Goal: Task Accomplishment & Management: Manage account settings

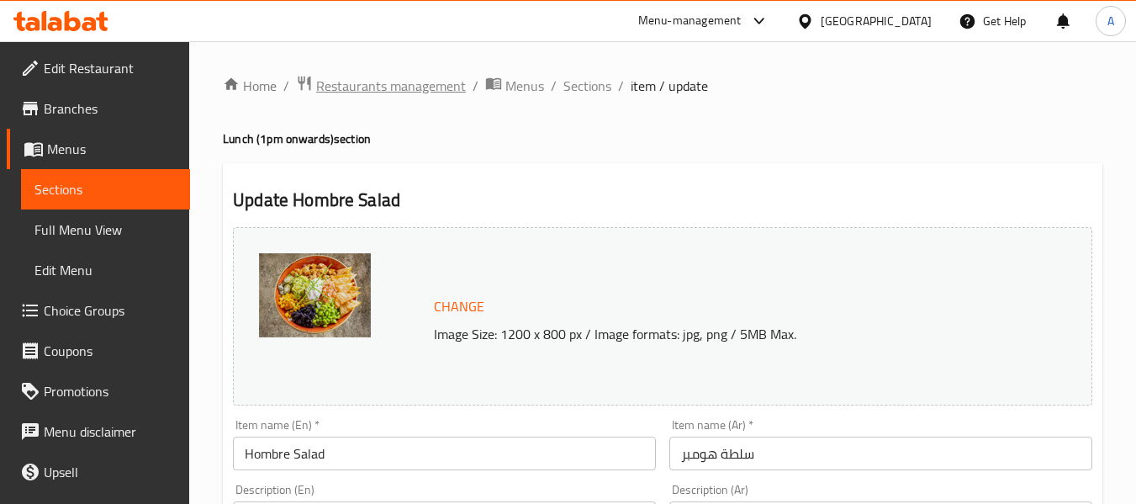
click at [373, 87] on span "Restaurants management" at bounding box center [391, 86] width 150 height 20
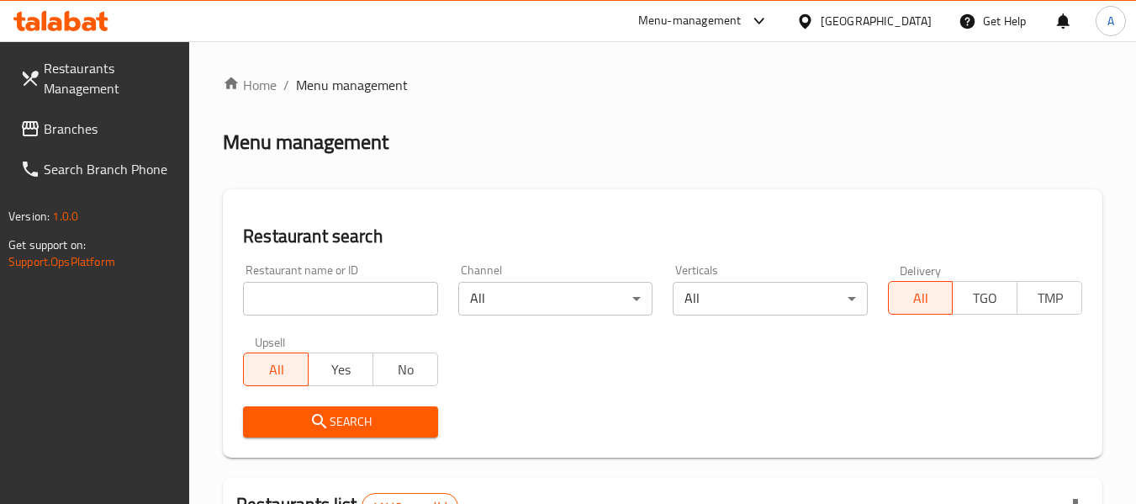
click at [72, 17] on icon at bounding box center [60, 21] width 95 height 20
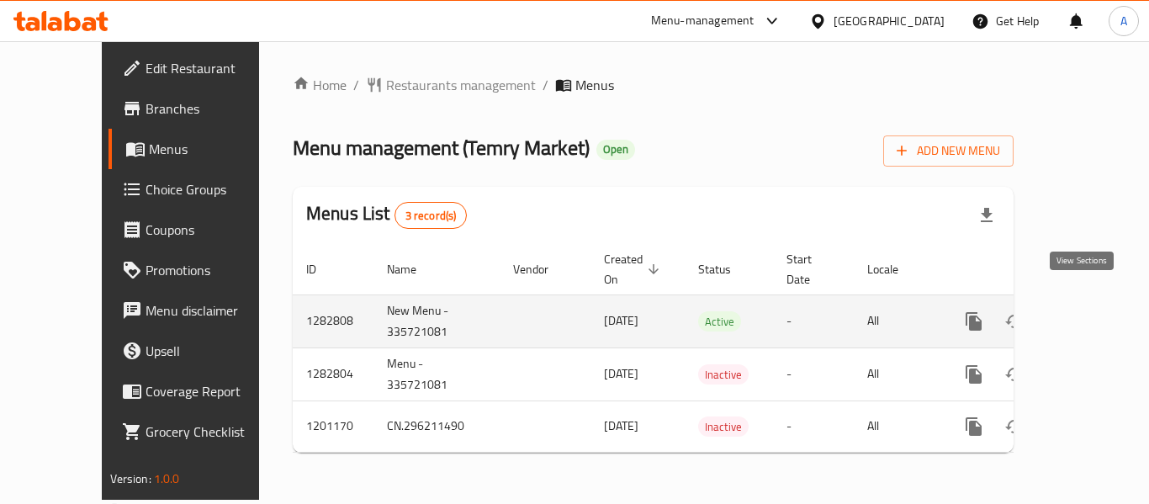
click at [1085, 311] on icon "enhanced table" at bounding box center [1095, 321] width 20 height 20
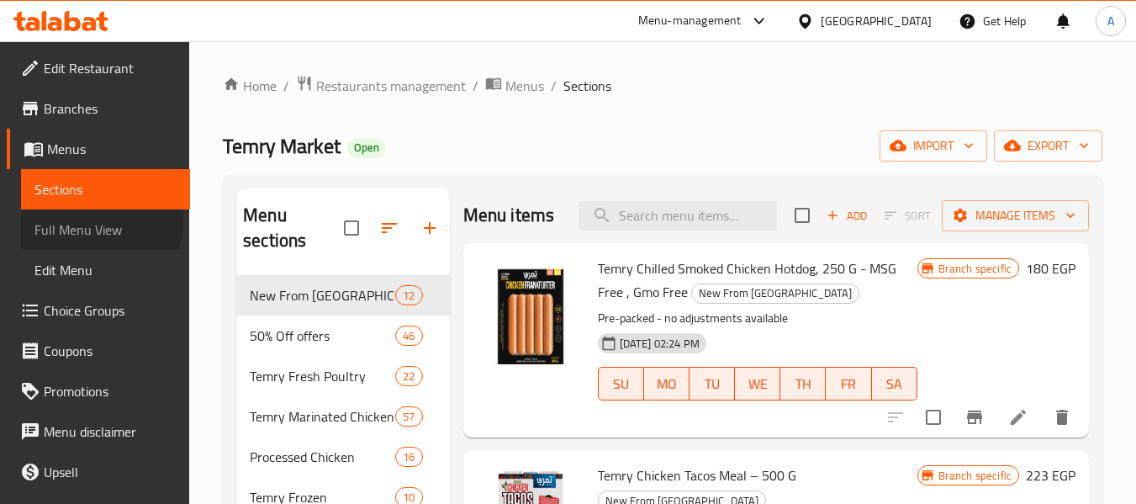
click at [82, 220] on span "Full Menu View" at bounding box center [105, 230] width 142 height 20
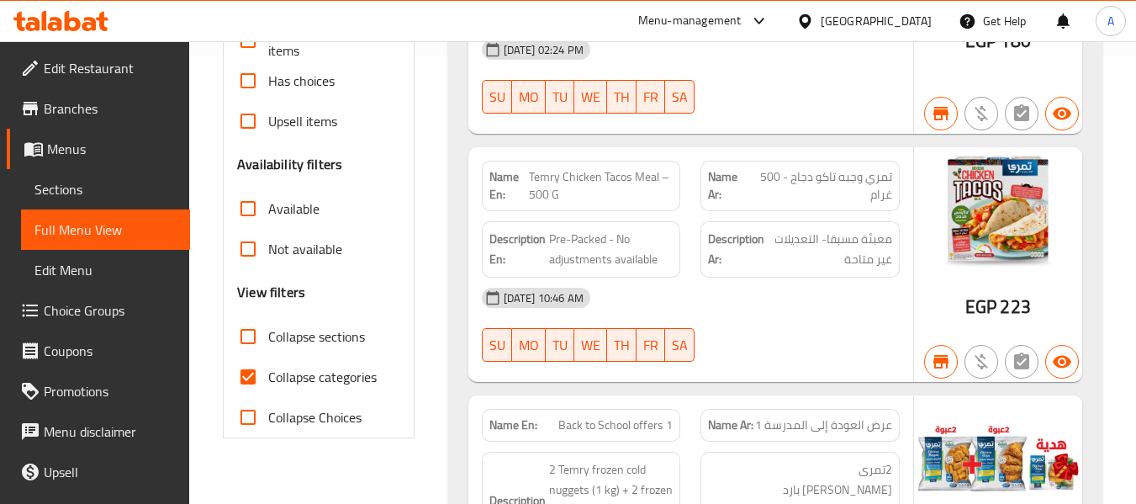
scroll to position [505, 0]
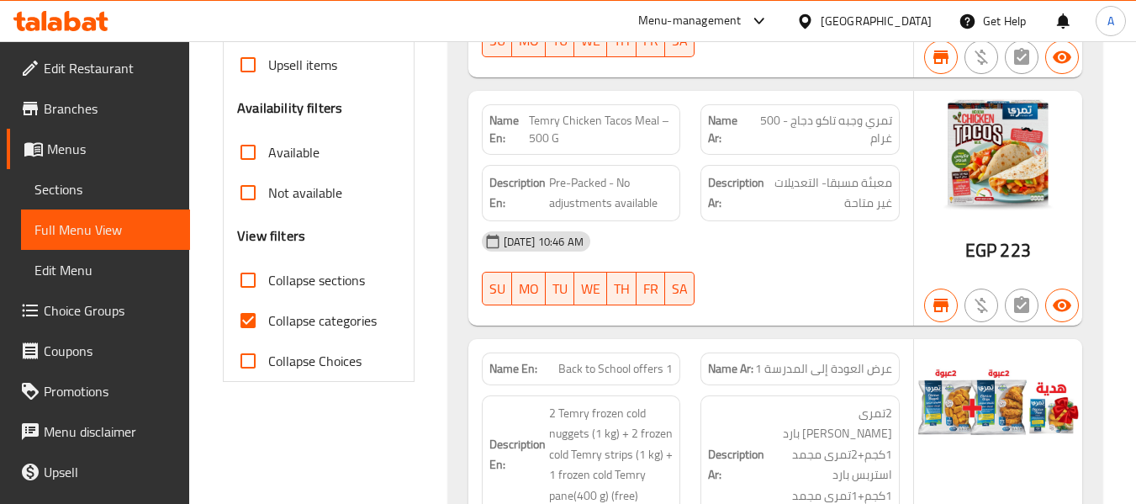
click at [345, 323] on span "Collapse categories" at bounding box center [322, 320] width 109 height 20
click at [268, 323] on input "Collapse categories" at bounding box center [248, 320] width 40 height 40
checkbox input "false"
click at [542, 314] on div "SU MO TU WE TH FR SA" at bounding box center [582, 289] width 220 height 54
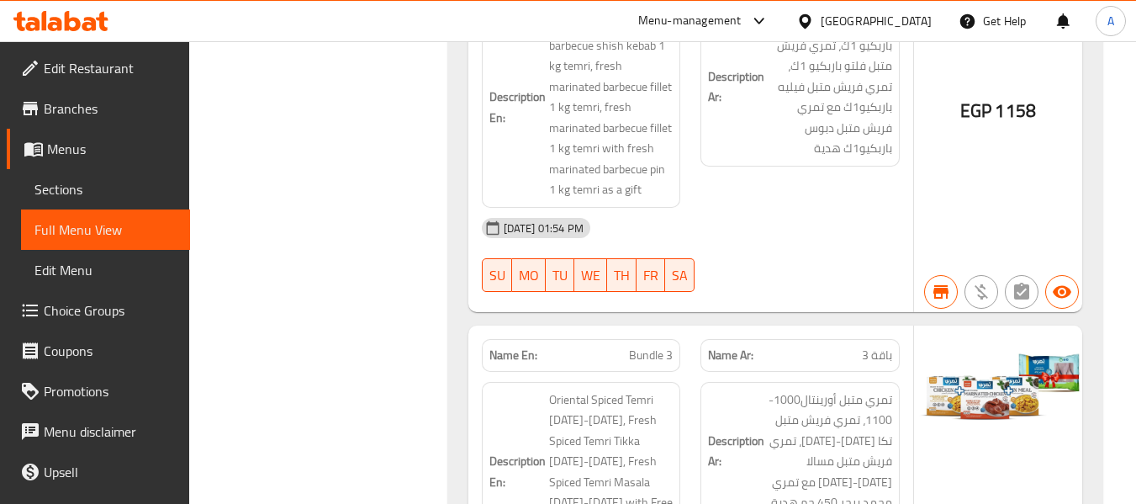
scroll to position [28803, 0]
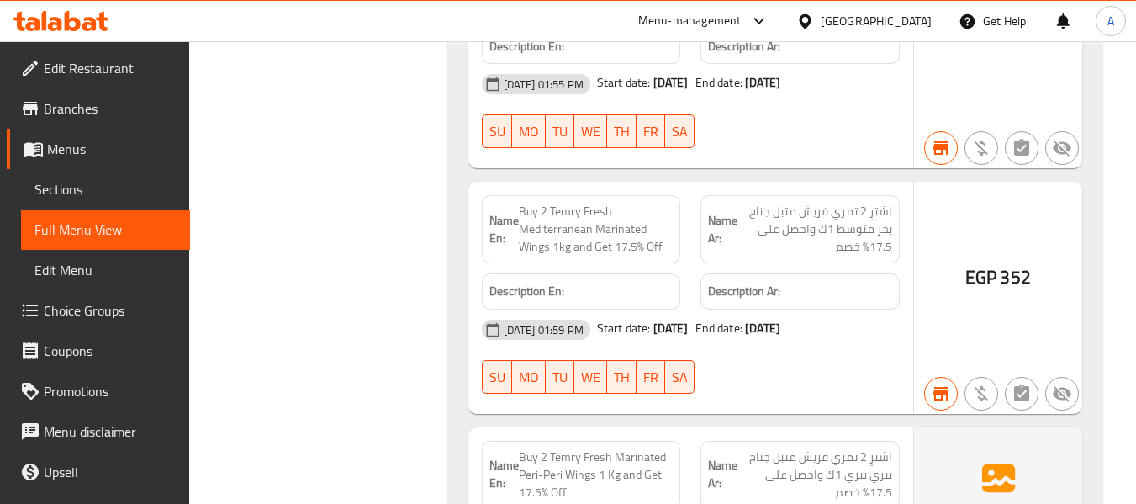
click at [85, 176] on link "Sections" at bounding box center [105, 189] width 169 height 40
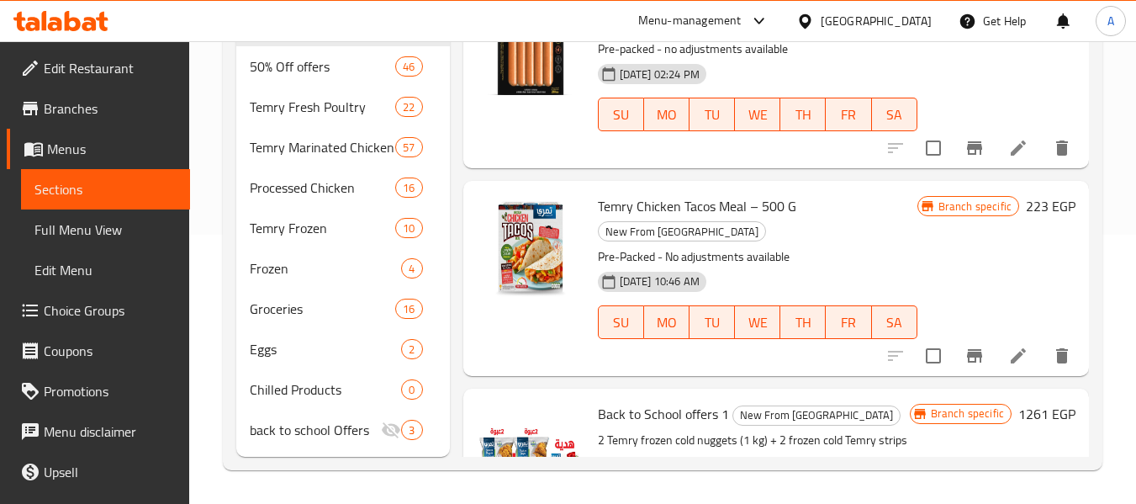
scroll to position [269, 0]
click at [124, 151] on span "Menus" at bounding box center [112, 149] width 130 height 20
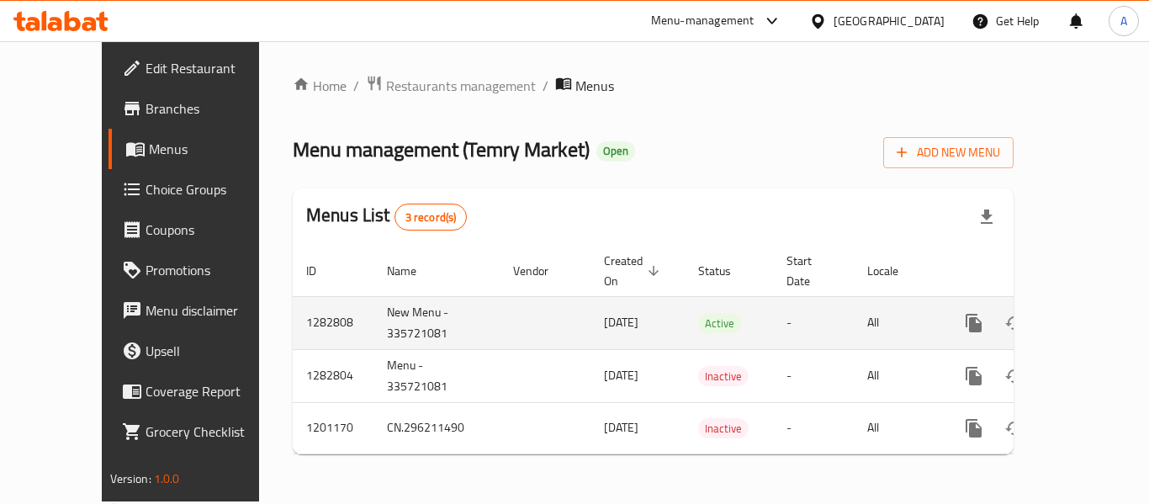
click at [1085, 313] on icon "enhanced table" at bounding box center [1095, 323] width 20 height 20
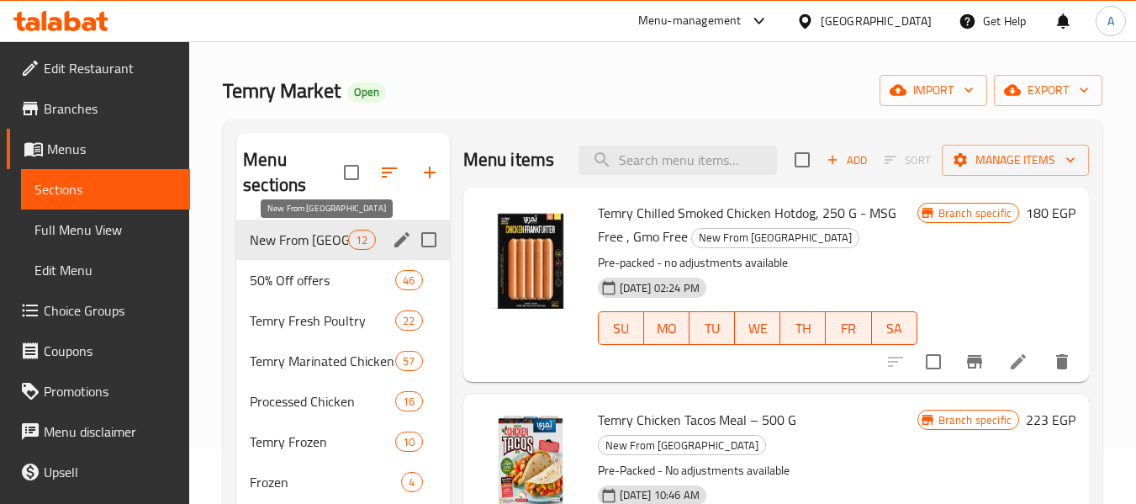
scroll to position [84, 0]
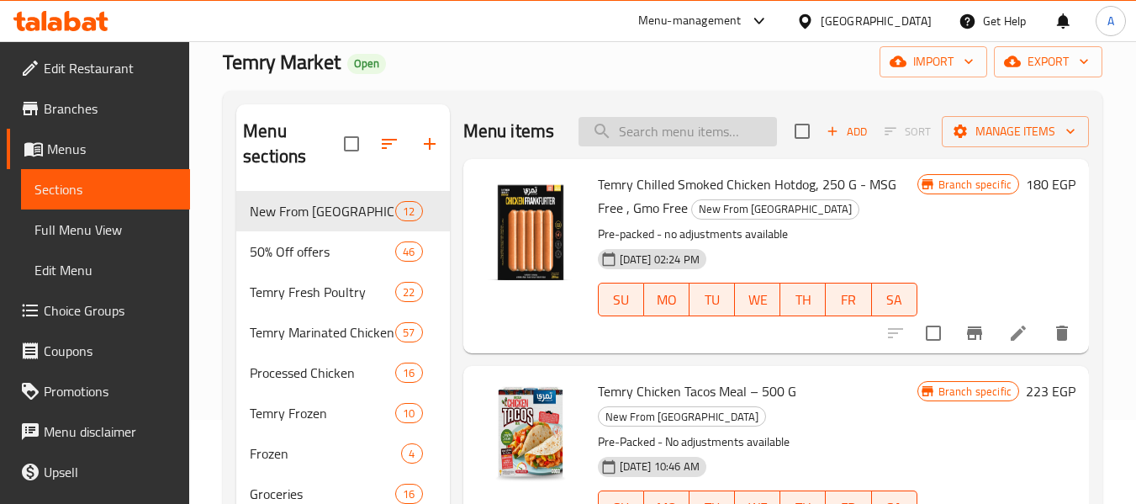
click at [647, 140] on input "search" at bounding box center [678, 131] width 199 height 29
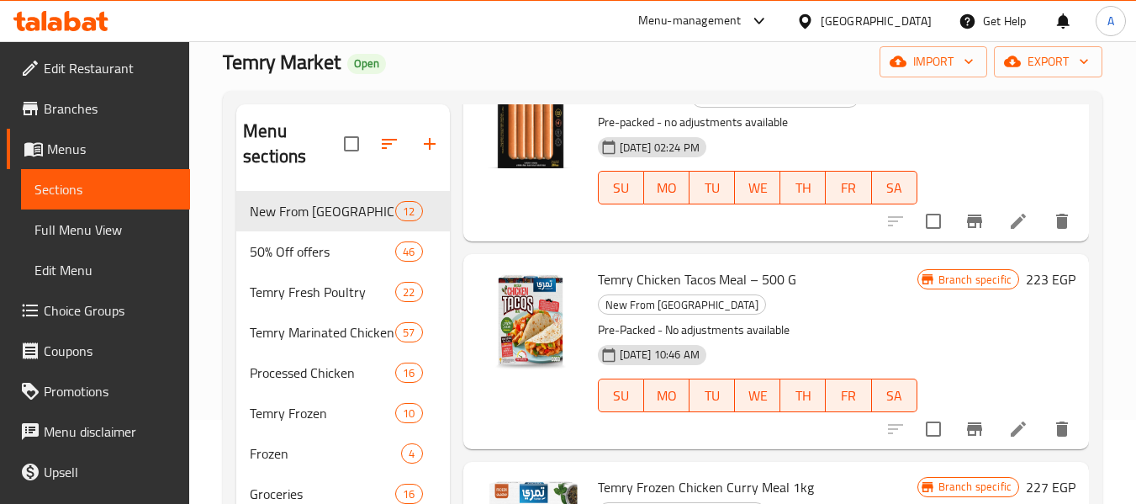
scroll to position [168, 0]
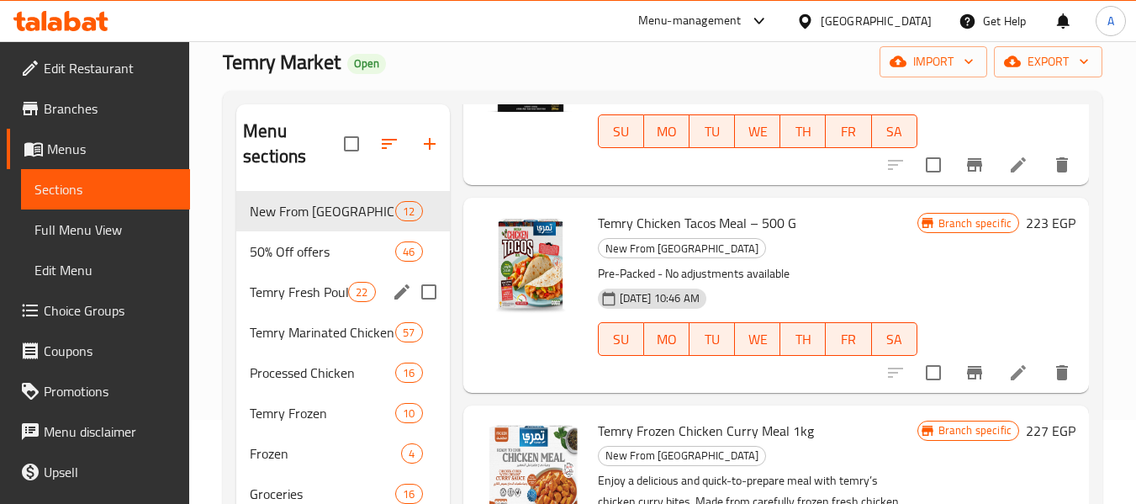
type input "chick"
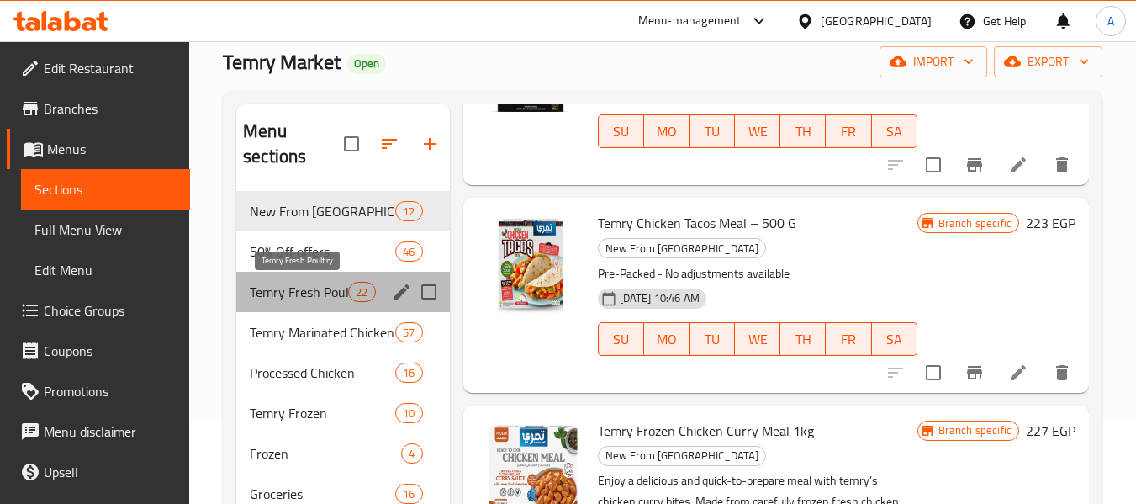
click at [303, 284] on span "Temry Fresh Poultry" at bounding box center [299, 292] width 98 height 20
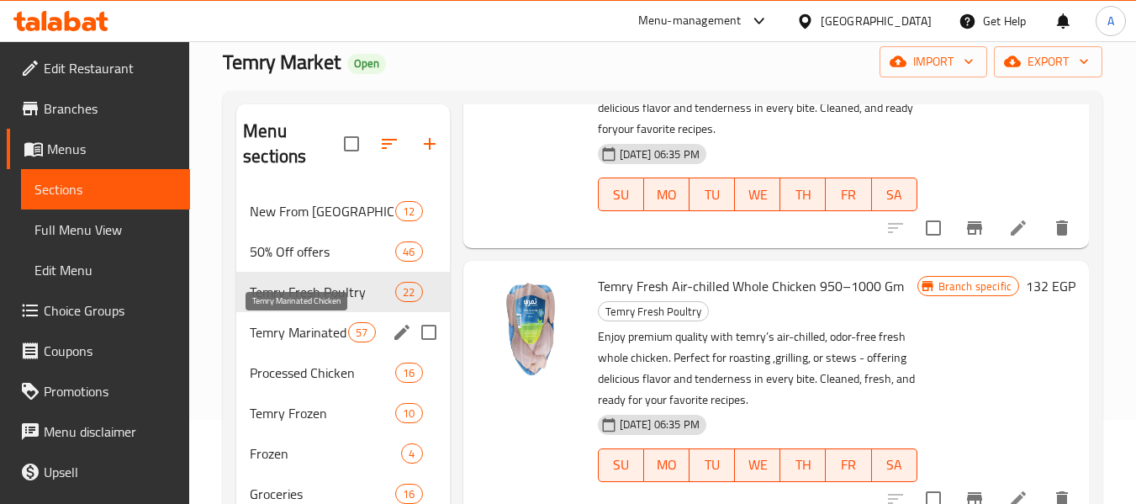
click at [285, 326] on span "Temry Marinated Chicken" at bounding box center [299, 332] width 98 height 20
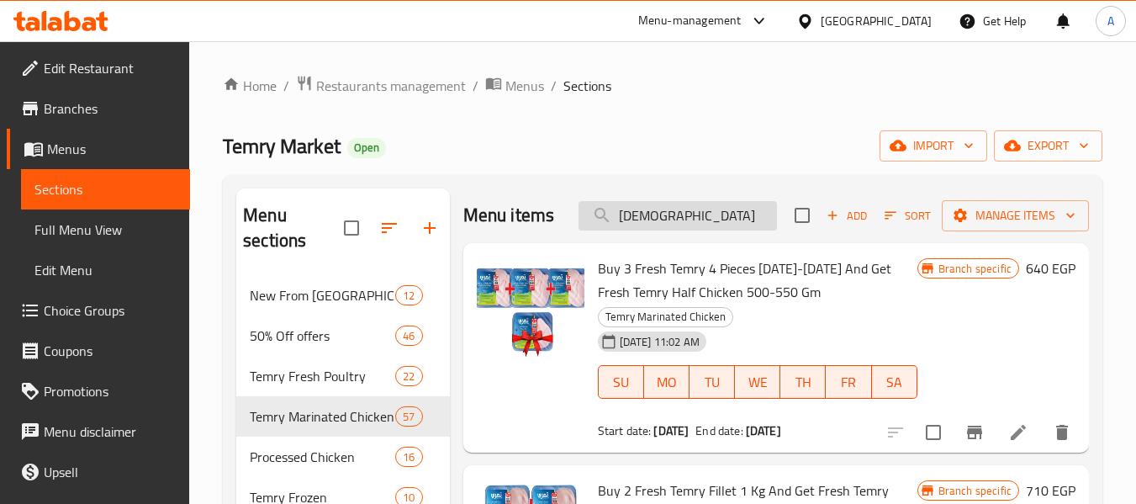
click at [665, 230] on input "chick" at bounding box center [678, 215] width 199 height 29
click at [665, 220] on input "chick" at bounding box center [678, 215] width 199 height 29
click at [844, 225] on span "Add" at bounding box center [846, 215] width 45 height 19
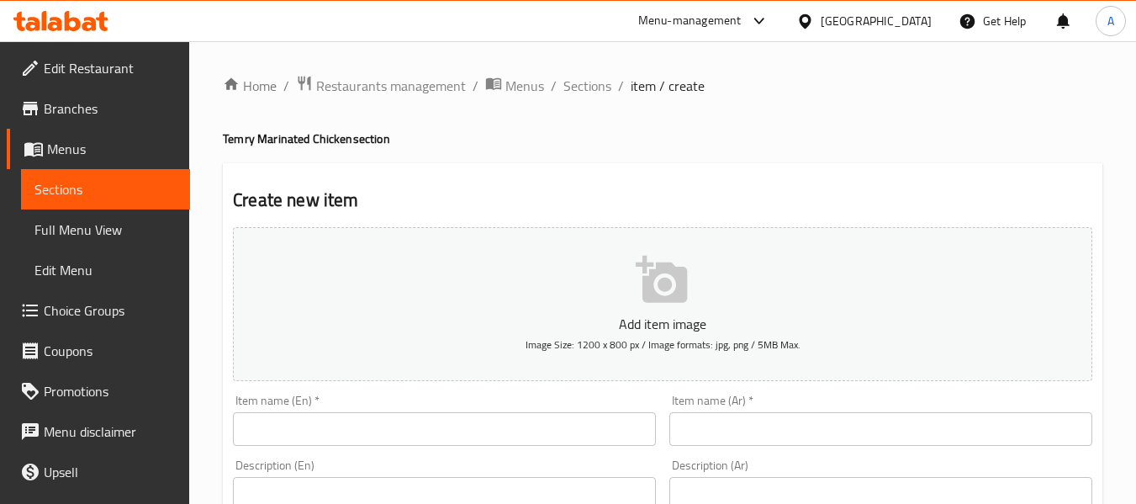
click at [316, 414] on input "text" at bounding box center [444, 429] width 423 height 34
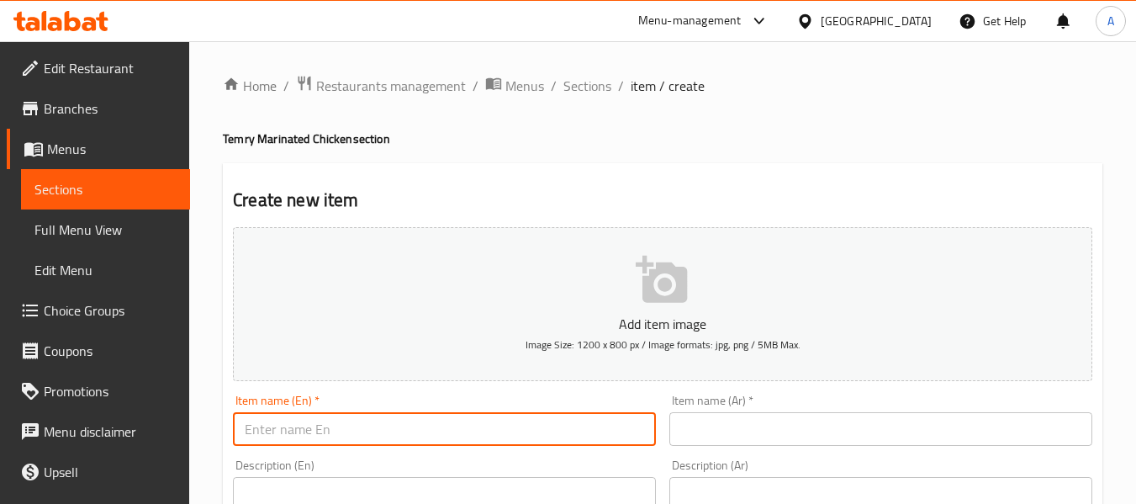
paste input "buy any 3 whole Chicken"
click at [519, 433] on input "buy any 3 whole Chicken Offer" at bounding box center [444, 429] width 423 height 34
type input "Buy Any 3 Whole Chicken Offer"
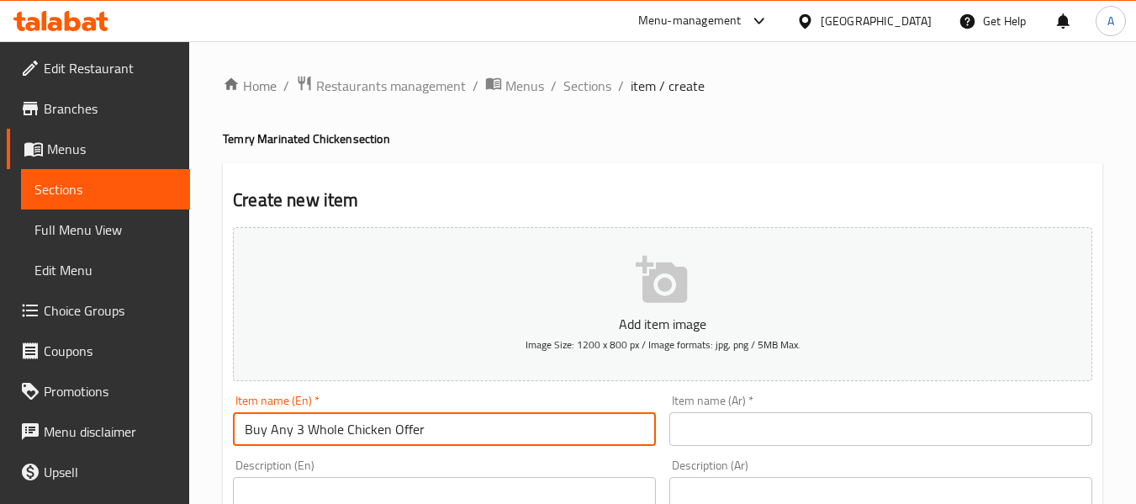
click at [753, 426] on input "text" at bounding box center [881, 429] width 423 height 34
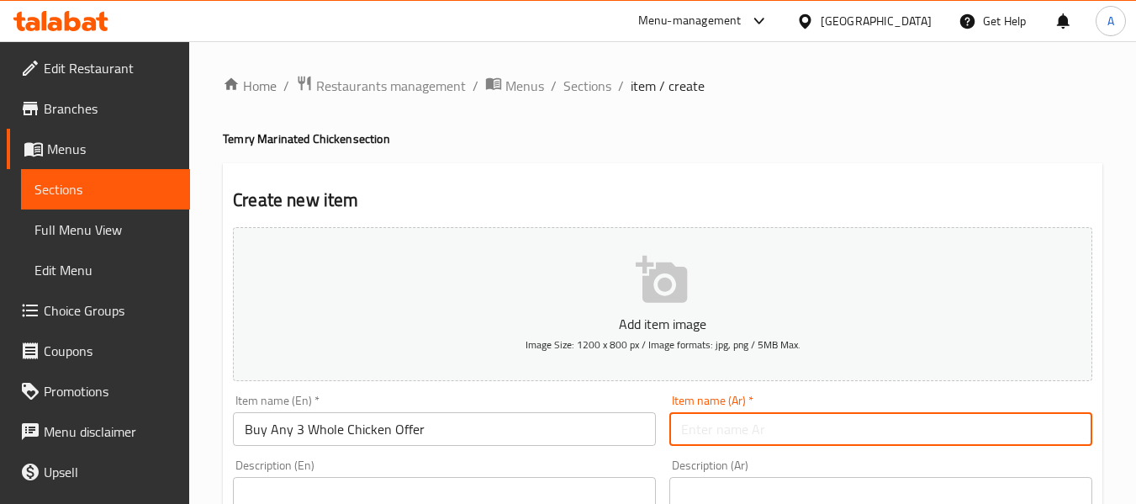
paste input "عرض شراء أي 3 دجاجات كاملة"
click at [800, 427] on input "عرض شراء أي 3 دجاجات كاملة" at bounding box center [881, 429] width 423 height 34
click at [810, 428] on input "عرض شراء أي 3 دجاجات كاملة" at bounding box center [881, 429] width 423 height 34
type input "عرض أشتري أي 3 دجاجات كاملة"
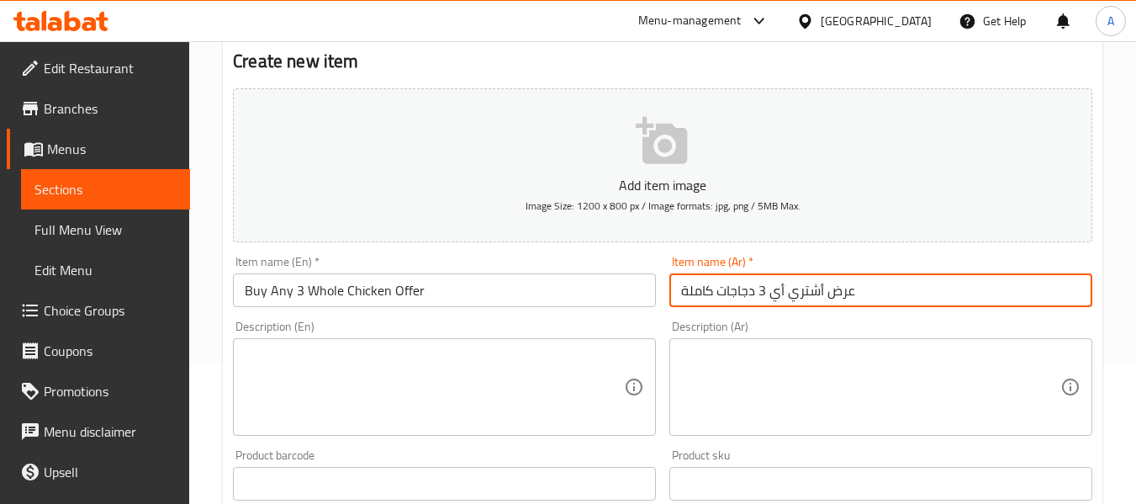
scroll to position [168, 0]
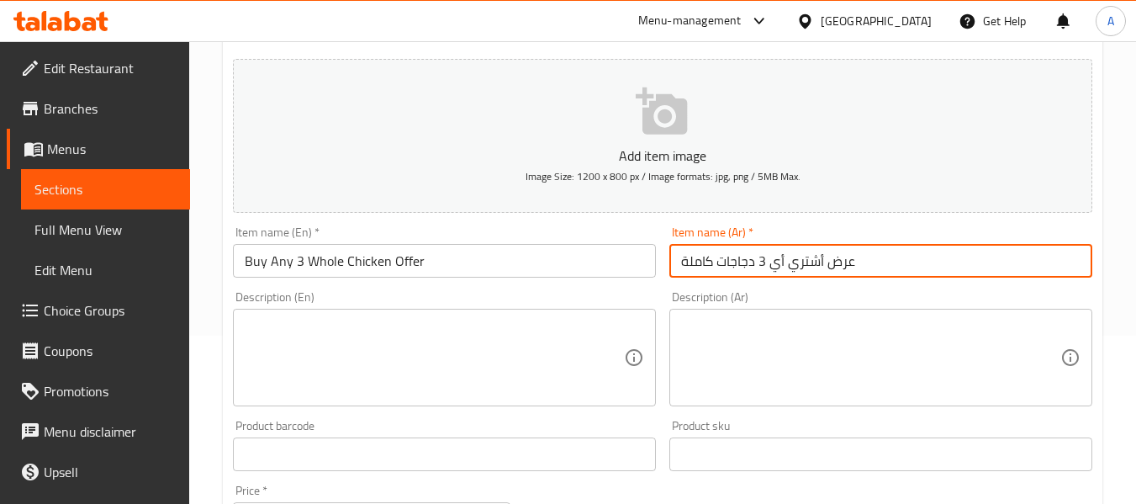
click at [372, 373] on textarea at bounding box center [434, 358] width 379 height 80
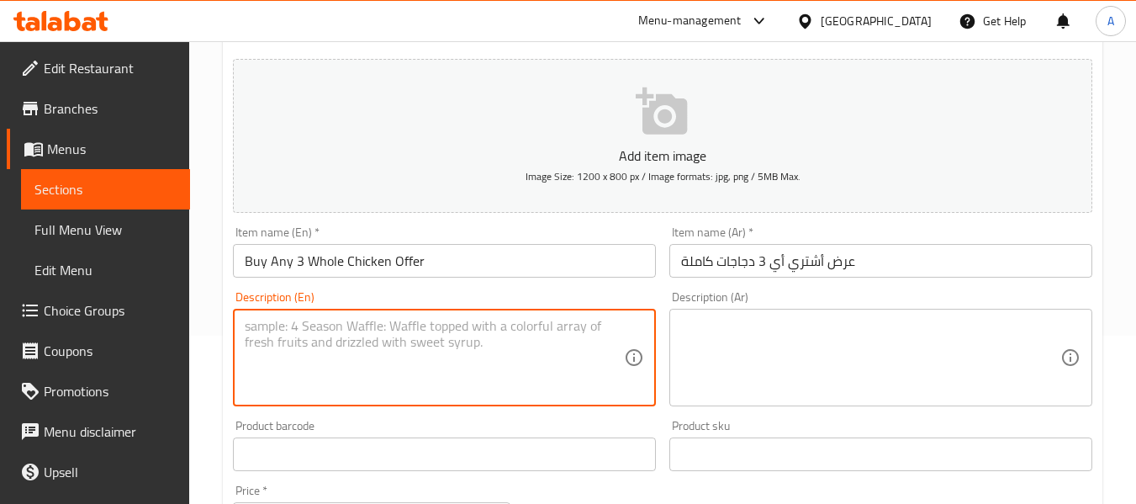
click at [458, 380] on textarea at bounding box center [434, 358] width 379 height 80
paste textarea "Oriental - Tikka - Masala"
click at [242, 320] on div "Oriental - Tikka - Masala Description (En)" at bounding box center [444, 358] width 423 height 98
click at [249, 330] on textarea "Oriental - Tikka - Masala" at bounding box center [434, 358] width 379 height 80
type textarea "Yoyr choice of oriental, tikka or masala"
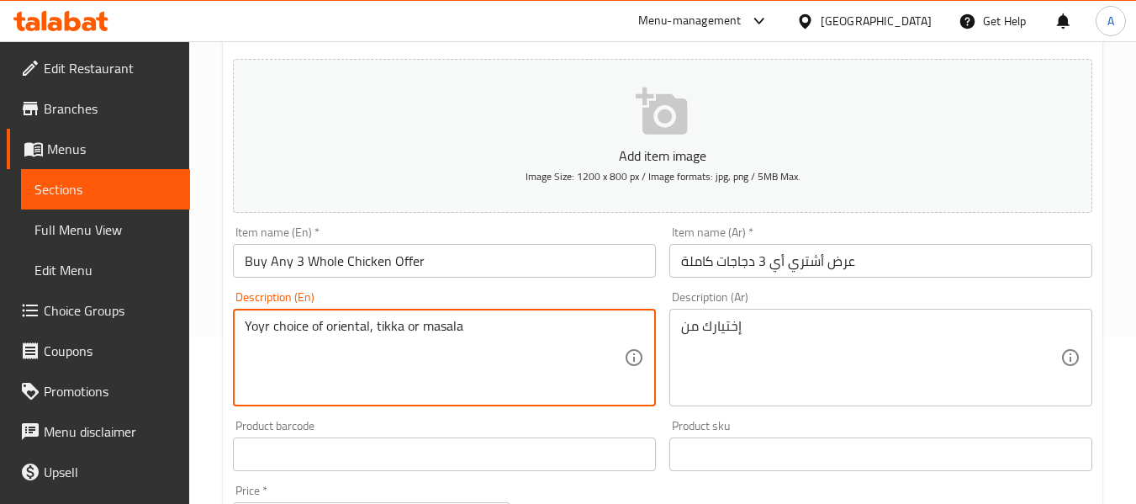
drag, startPoint x: 341, startPoint y: 333, endPoint x: 289, endPoint y: 8, distance: 329.6
click at [341, 330] on textarea "Yoyr choice of oriental, tikka or masala" at bounding box center [434, 358] width 379 height 80
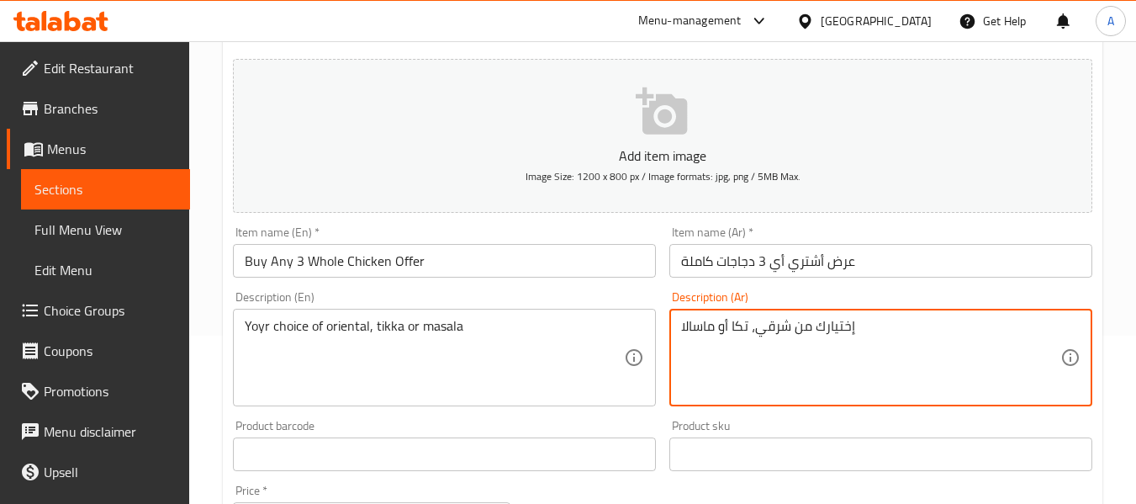
type textarea "إختيارك من شرقي، تكا أو ماسالا"
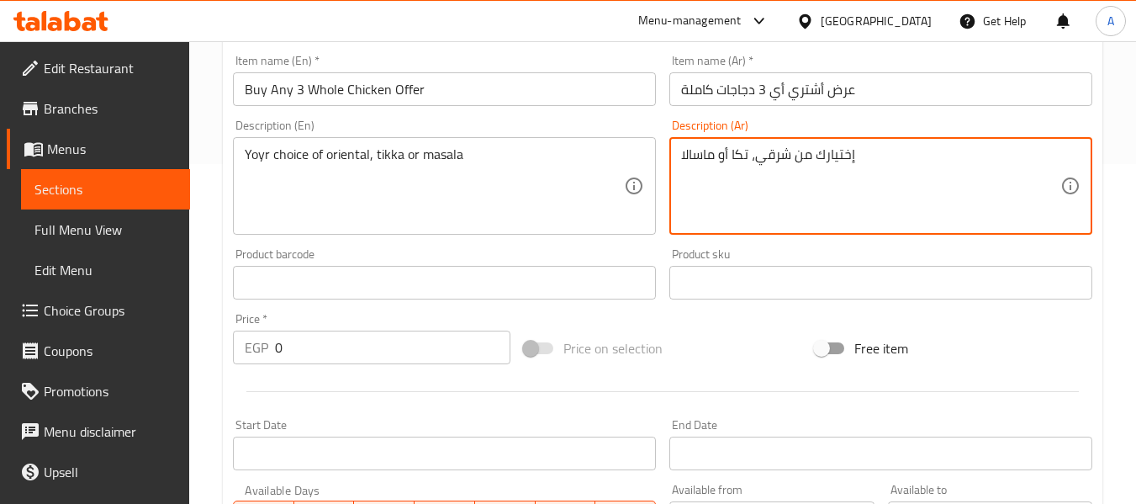
scroll to position [421, 0]
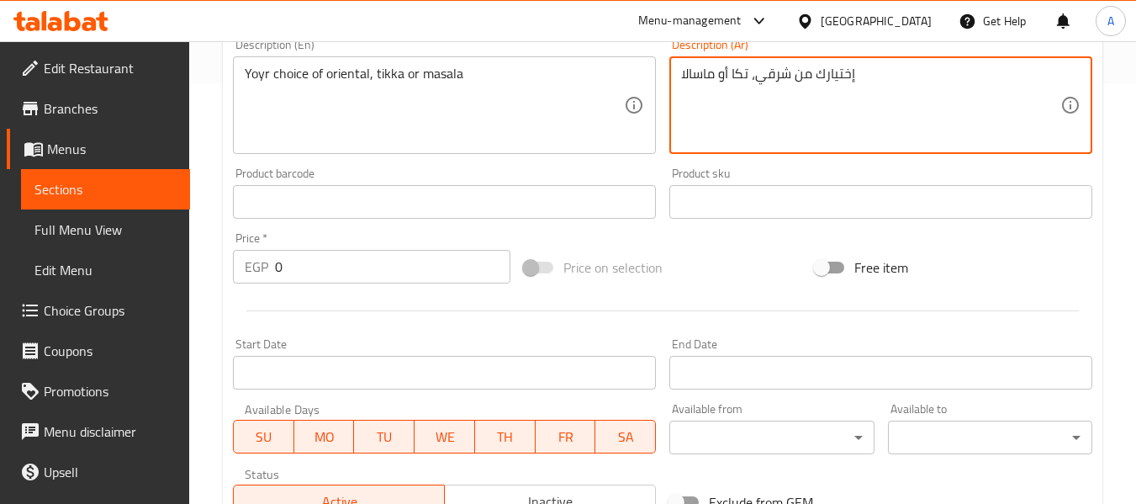
drag, startPoint x: 284, startPoint y: 268, endPoint x: 206, endPoint y: 261, distance: 78.6
click at [206, 261] on div "Home / Restaurants management / Menus / Sections / item / create Temry Marinate…" at bounding box center [662, 194] width 947 height 1147
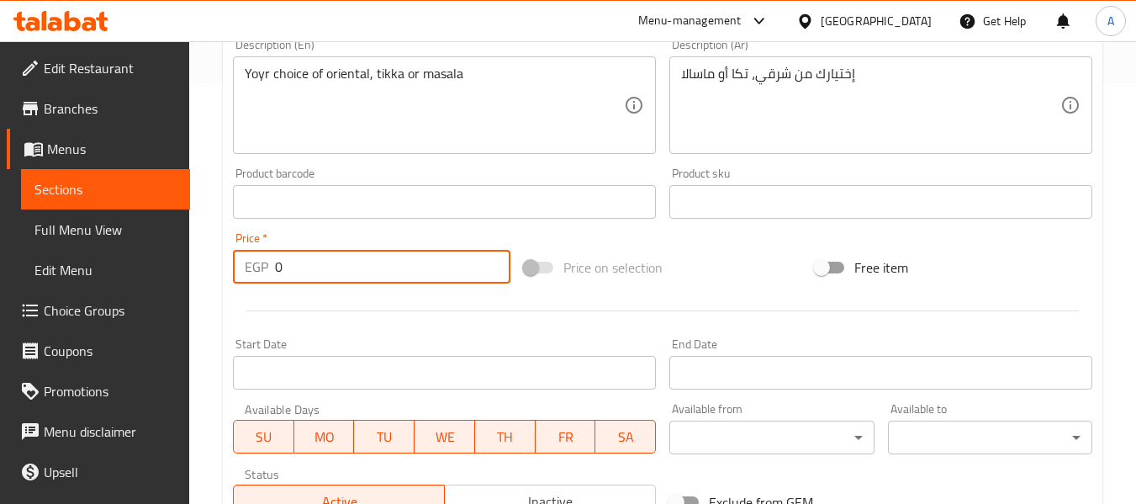
paste input "591"
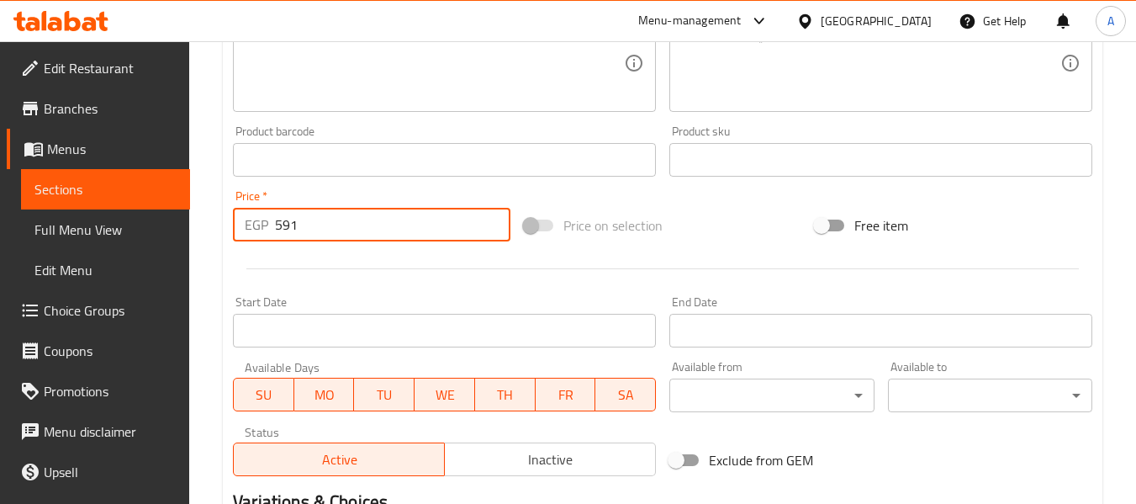
scroll to position [505, 0]
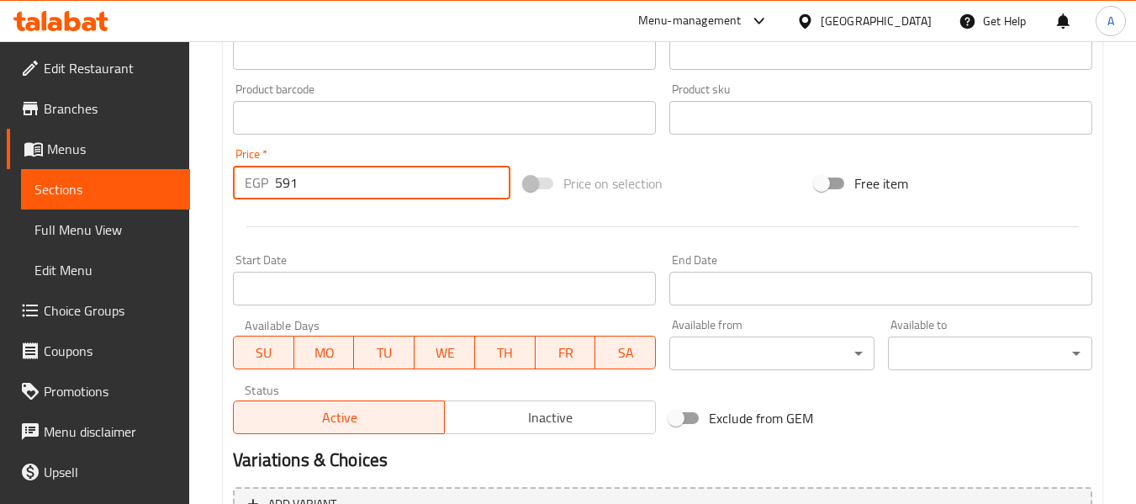
type input "591"
click at [503, 405] on button "Inactive" at bounding box center [550, 417] width 212 height 34
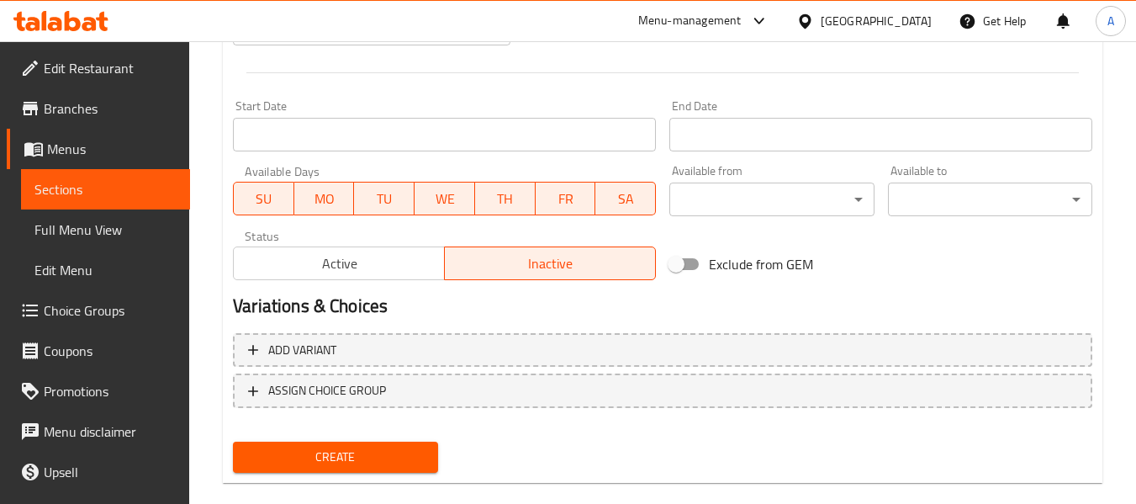
scroll to position [685, 0]
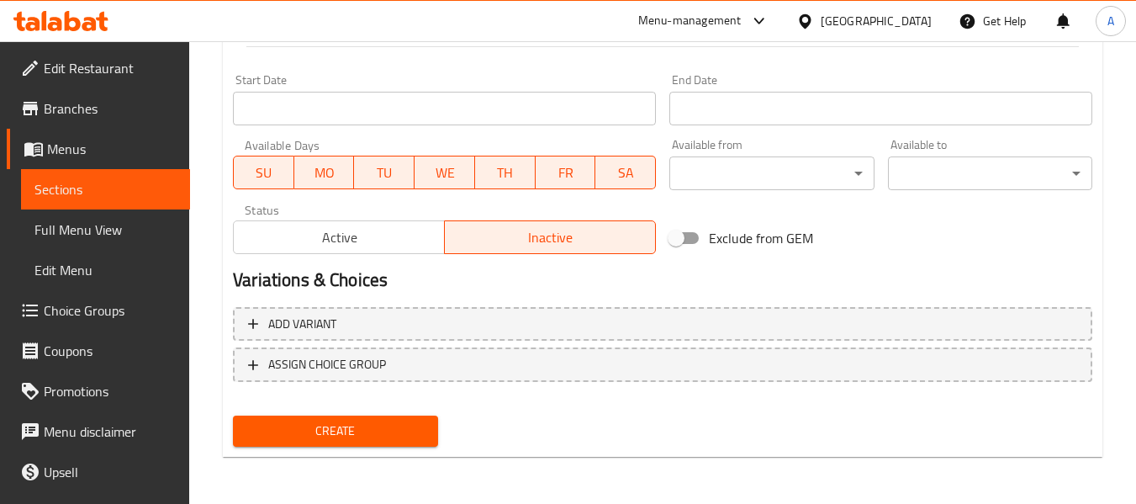
click at [353, 429] on span "Create" at bounding box center [334, 431] width 177 height 21
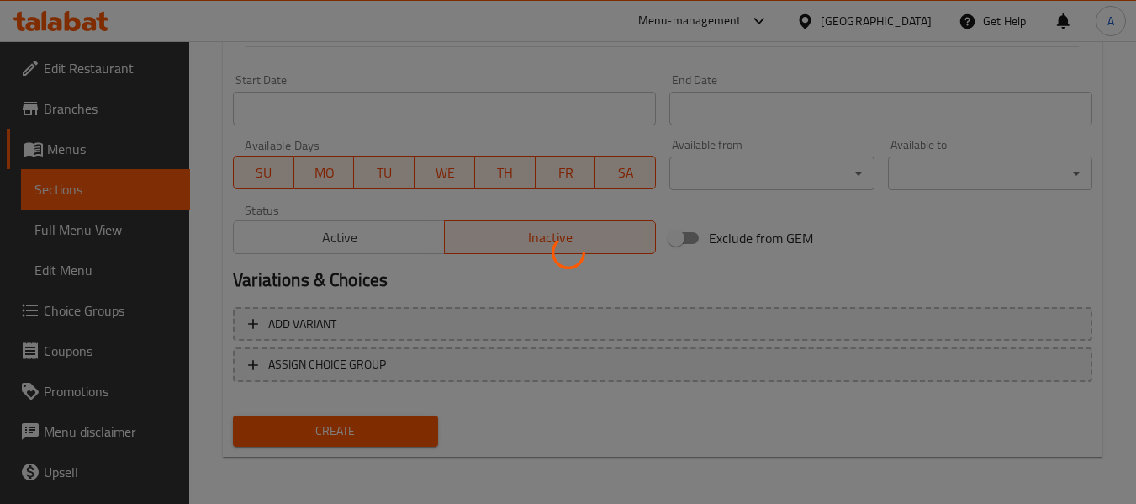
type input "0"
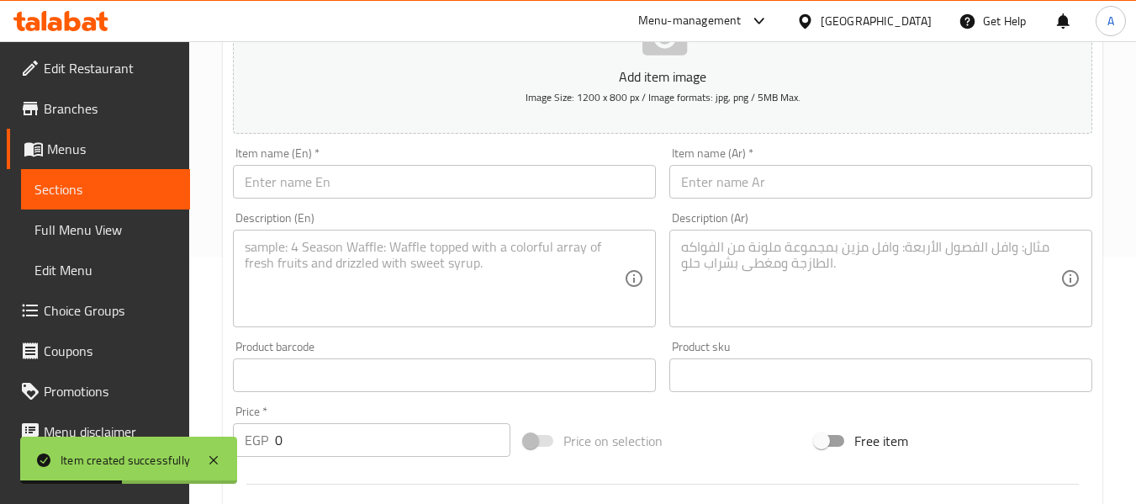
scroll to position [12, 0]
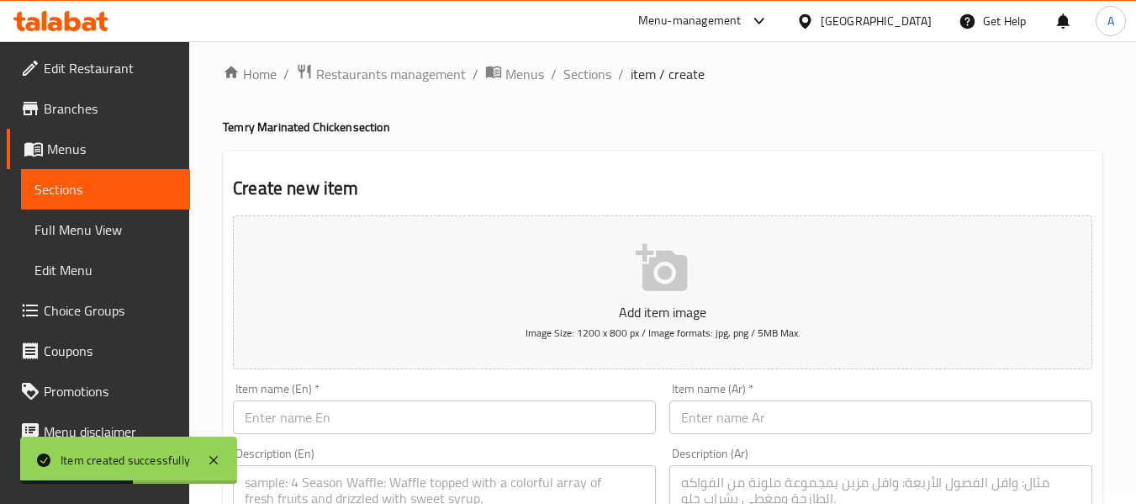
click at [577, 83] on span "Sections" at bounding box center [588, 74] width 48 height 20
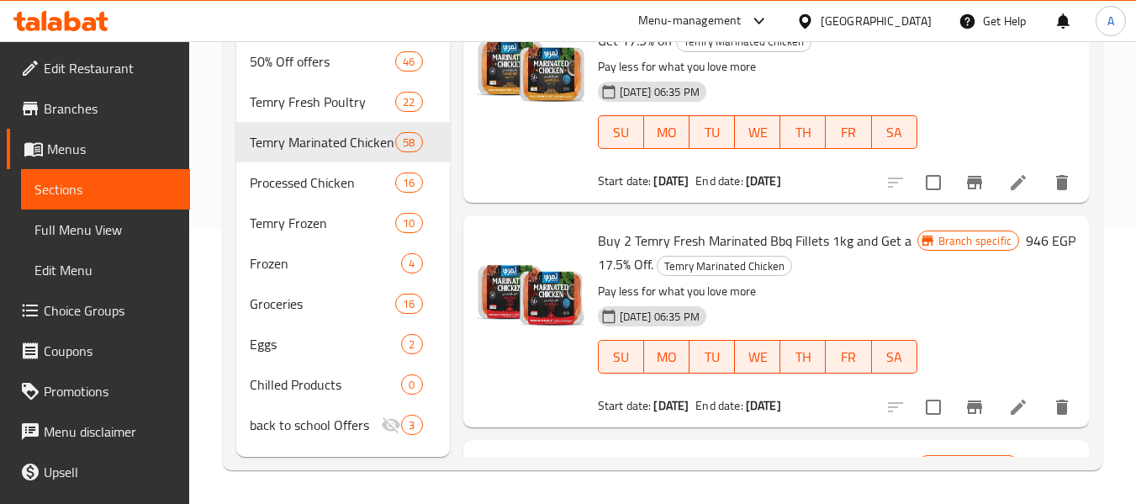
scroll to position [465, 0]
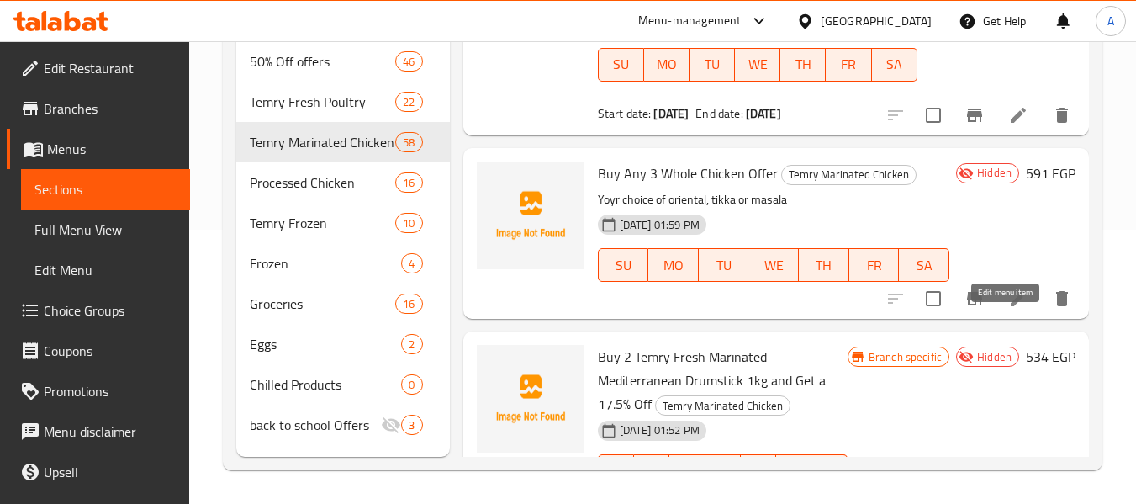
click at [1009, 291] on icon at bounding box center [1019, 299] width 20 height 20
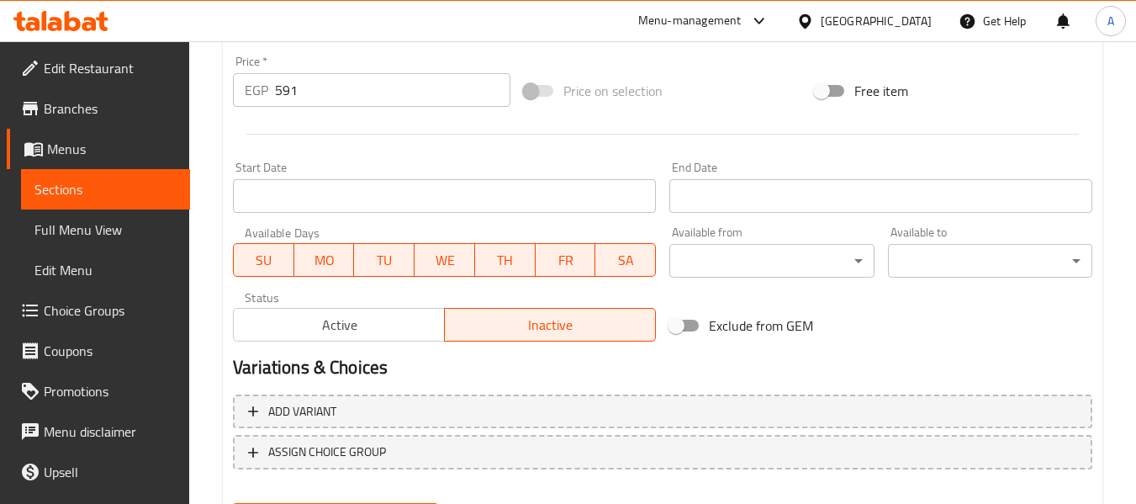
scroll to position [685, 0]
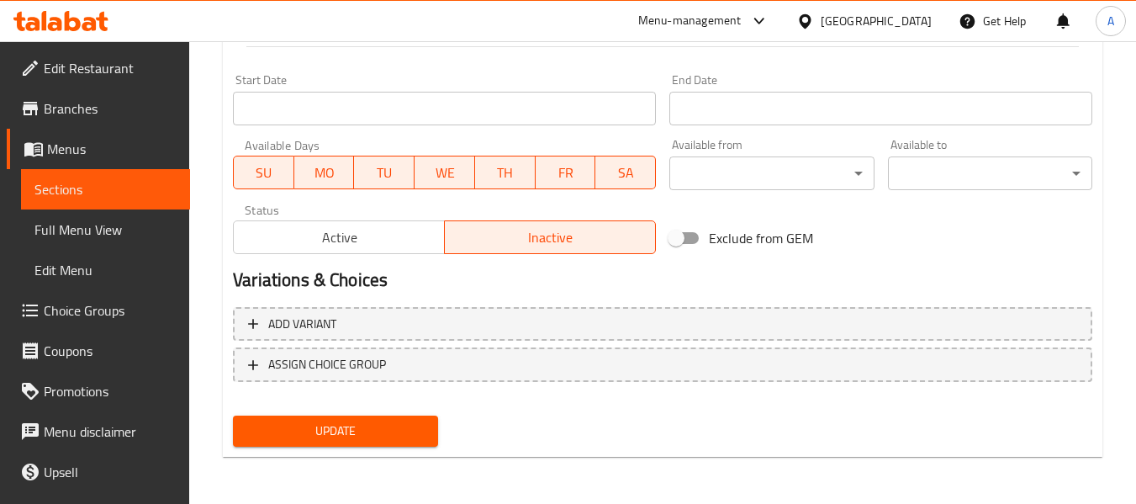
click at [377, 105] on input "Start Date" at bounding box center [444, 109] width 423 height 34
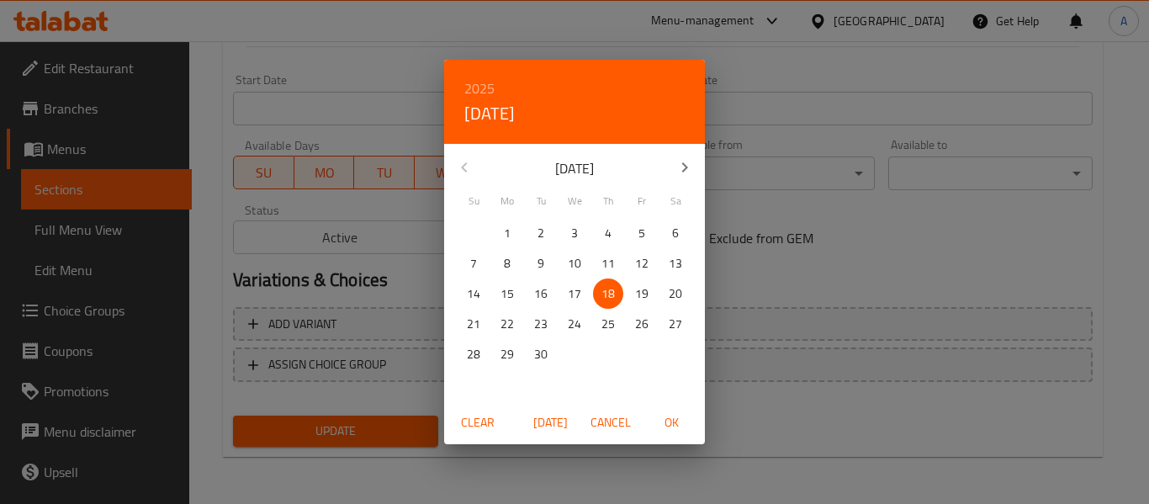
click at [511, 330] on p "22" at bounding box center [507, 324] width 13 height 21
click at [686, 420] on span "OK" at bounding box center [671, 422] width 40 height 21
type input "[DATE]"
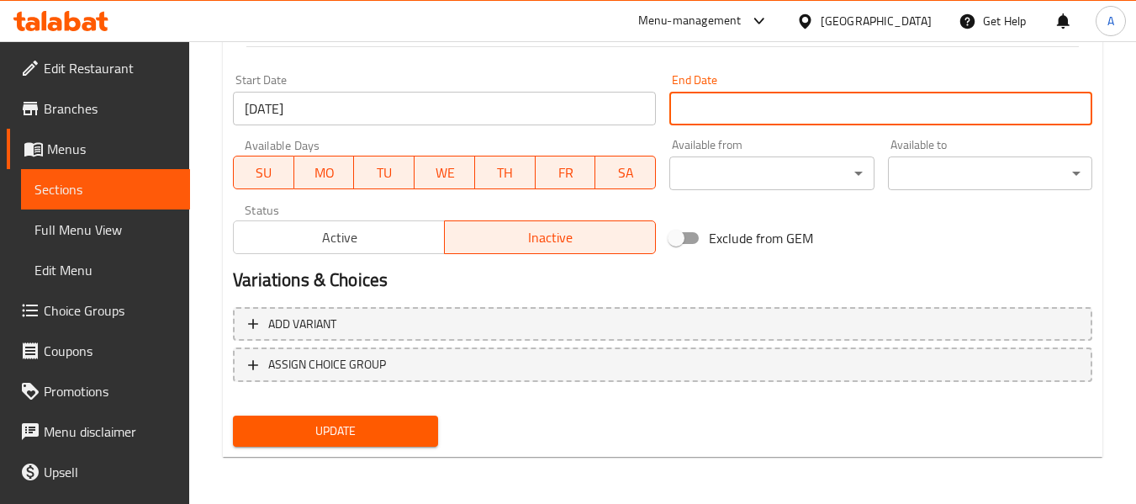
click at [852, 110] on input "Start Date" at bounding box center [881, 109] width 423 height 34
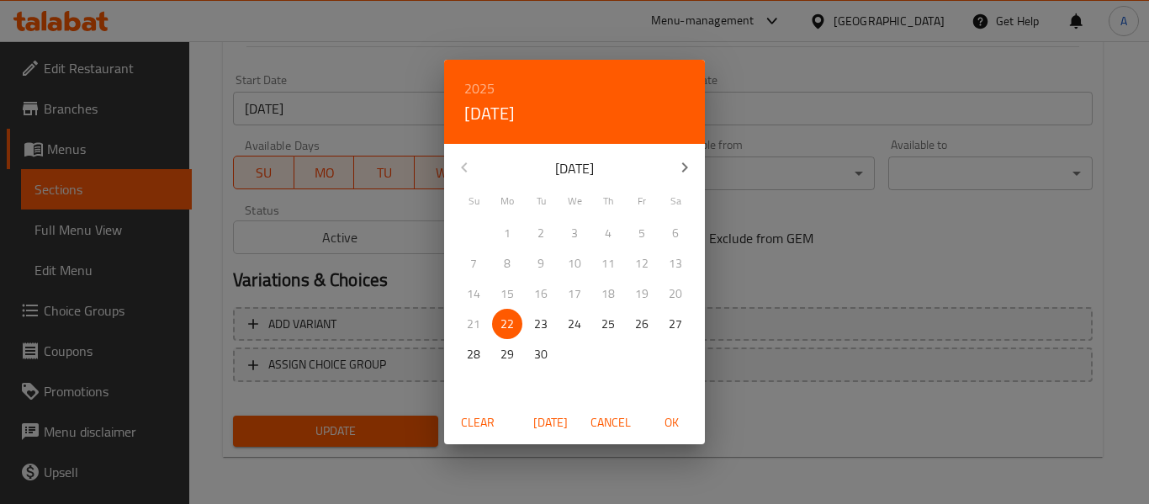
click at [480, 355] on span "28" at bounding box center [473, 354] width 30 height 21
click at [673, 418] on span "OK" at bounding box center [671, 422] width 40 height 21
type input "[DATE]"
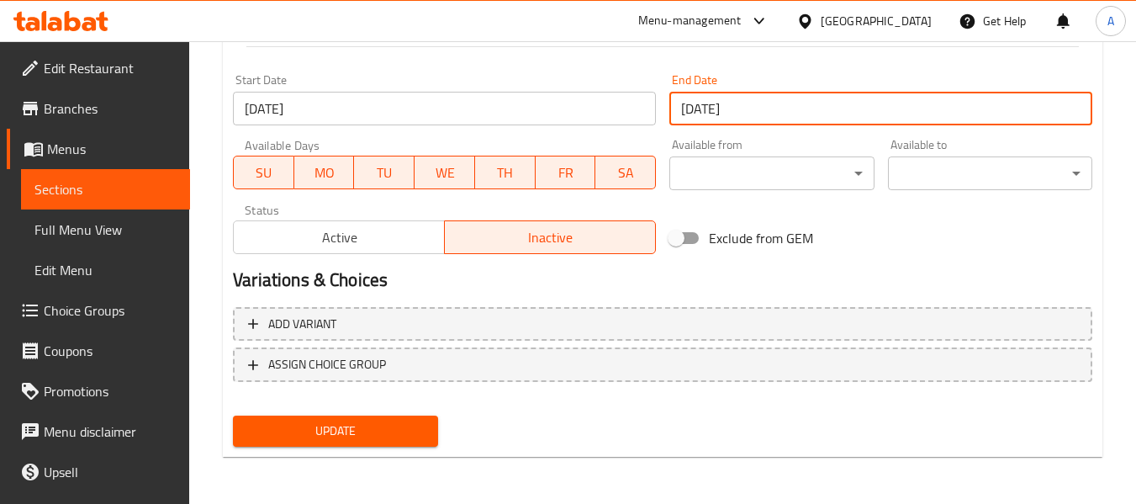
click at [369, 423] on span "Update" at bounding box center [334, 431] width 177 height 21
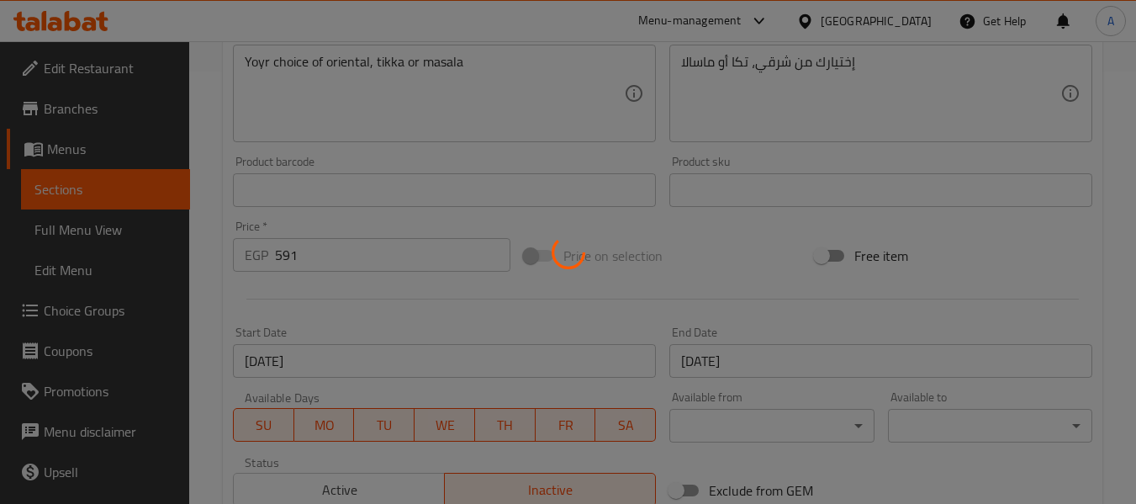
scroll to position [264, 0]
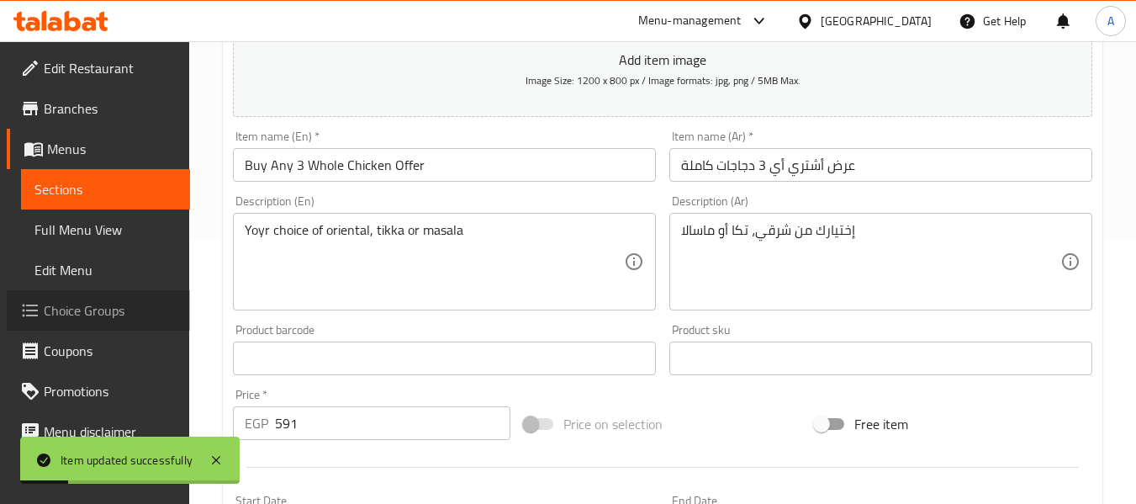
click at [106, 309] on span "Choice Groups" at bounding box center [110, 310] width 133 height 20
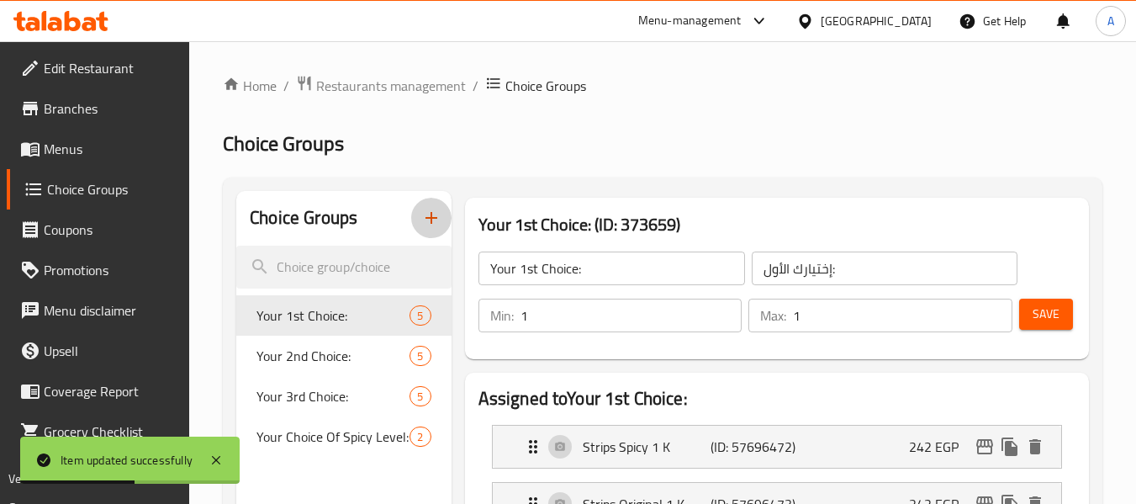
click at [432, 220] on icon "button" at bounding box center [432, 218] width 12 height 12
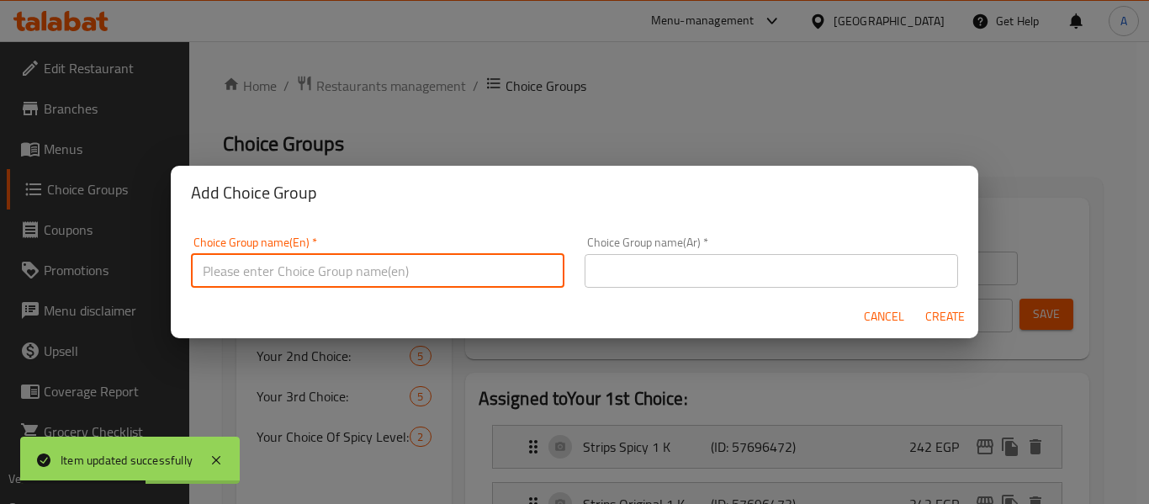
click at [245, 275] on input "text" at bounding box center [377, 271] width 373 height 34
type input "Y"
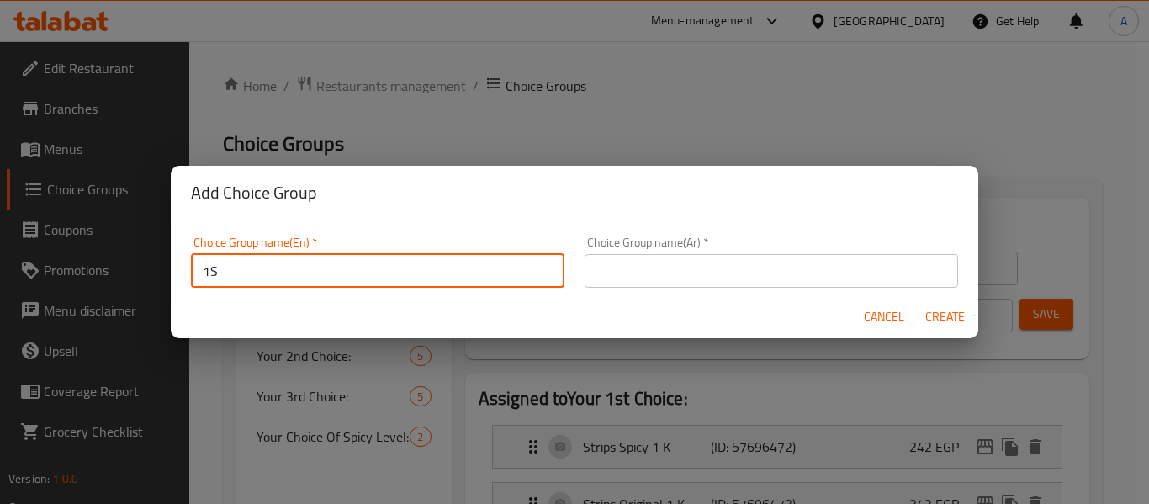
type input "1St Choice"
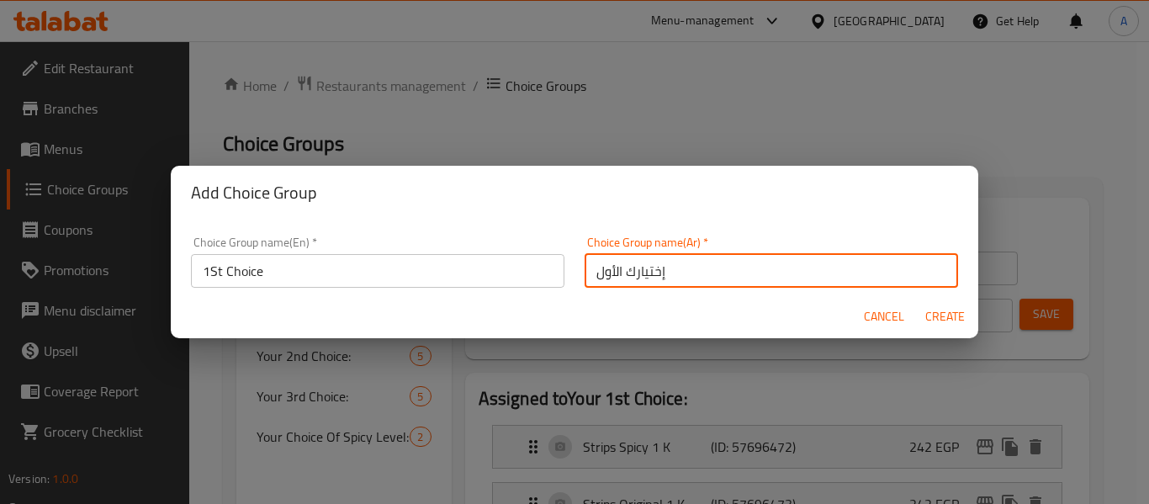
type input "إختيارك الأول"
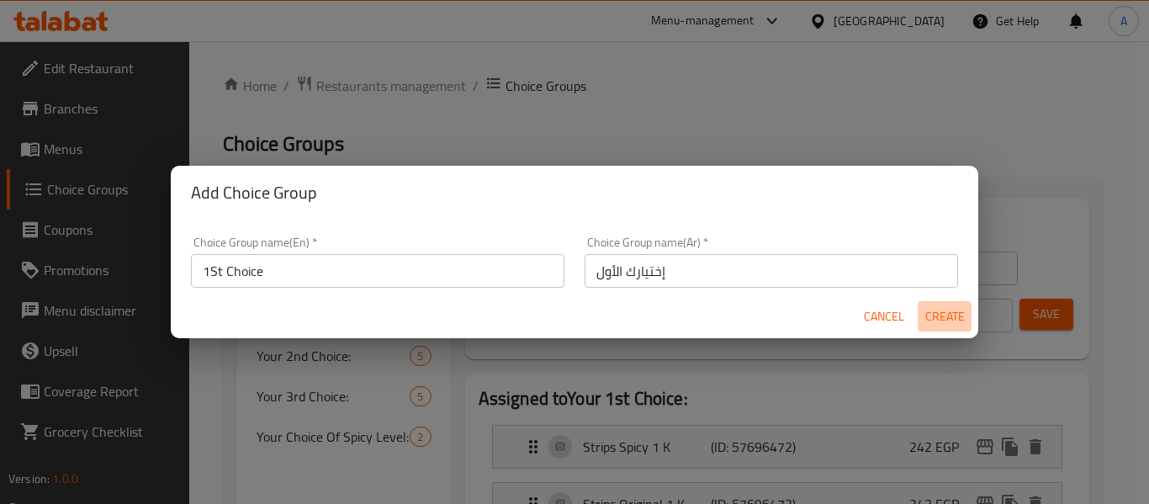
click at [946, 312] on span "Create" at bounding box center [944, 316] width 40 height 21
type input "1St Choice"
type input "إختيارك الأول"
type input "0"
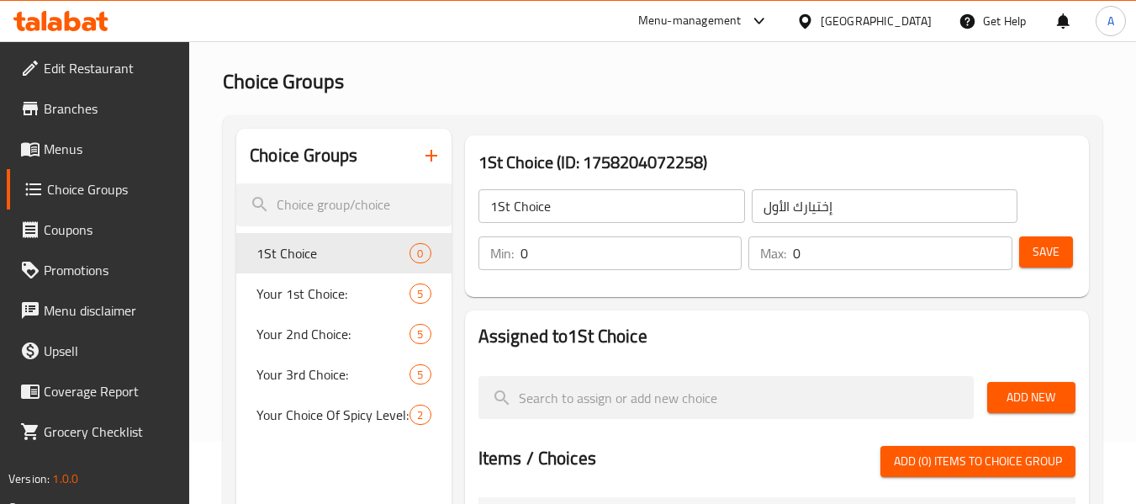
scroll to position [168, 0]
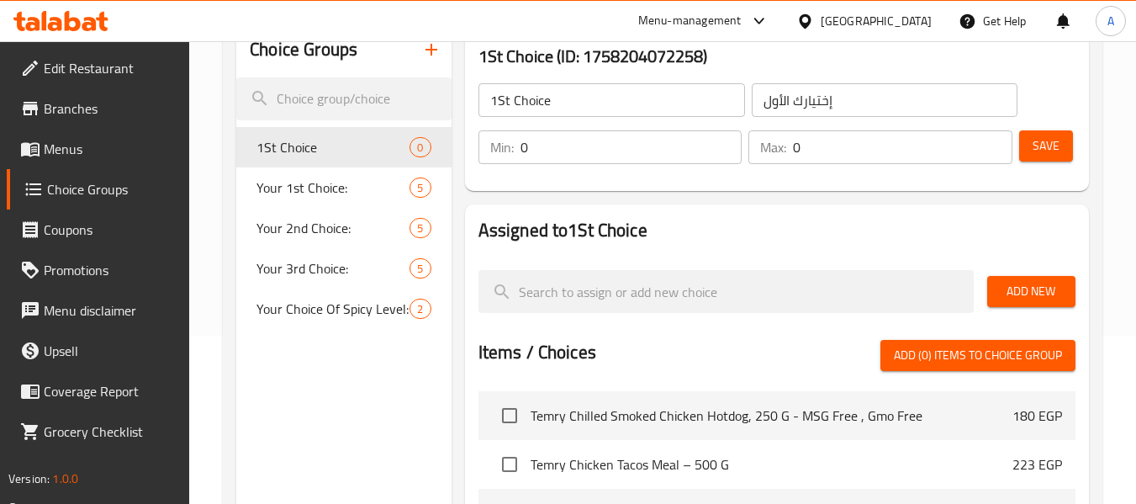
click at [1041, 289] on span "Add New" at bounding box center [1031, 291] width 61 height 21
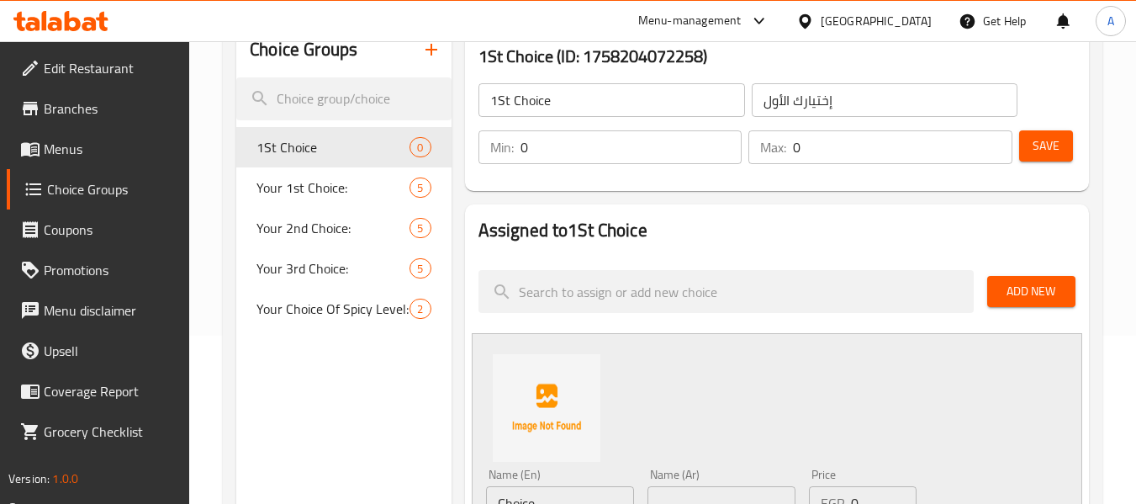
click at [1052, 304] on button "Add New" at bounding box center [1032, 291] width 88 height 31
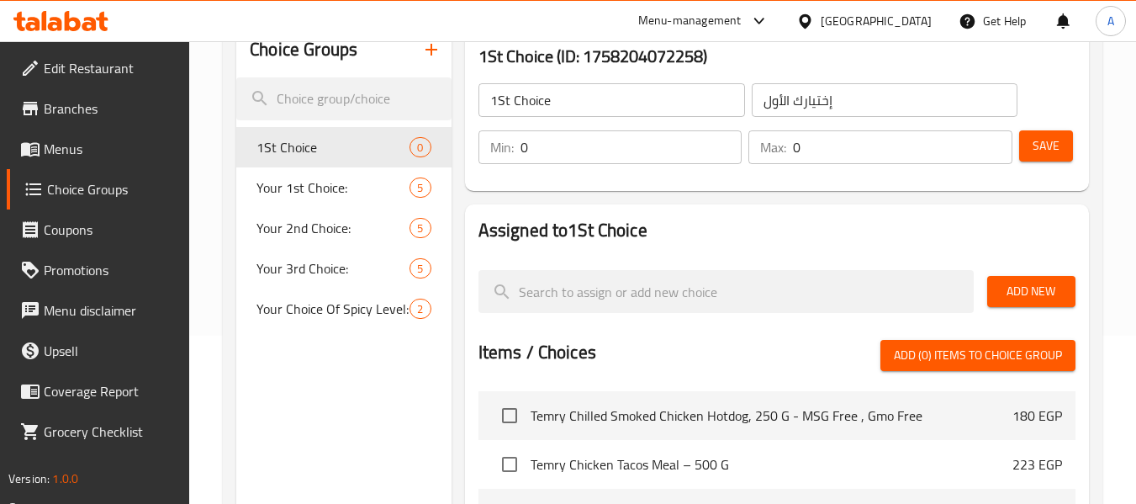
click at [1007, 279] on button "Add New" at bounding box center [1032, 291] width 88 height 31
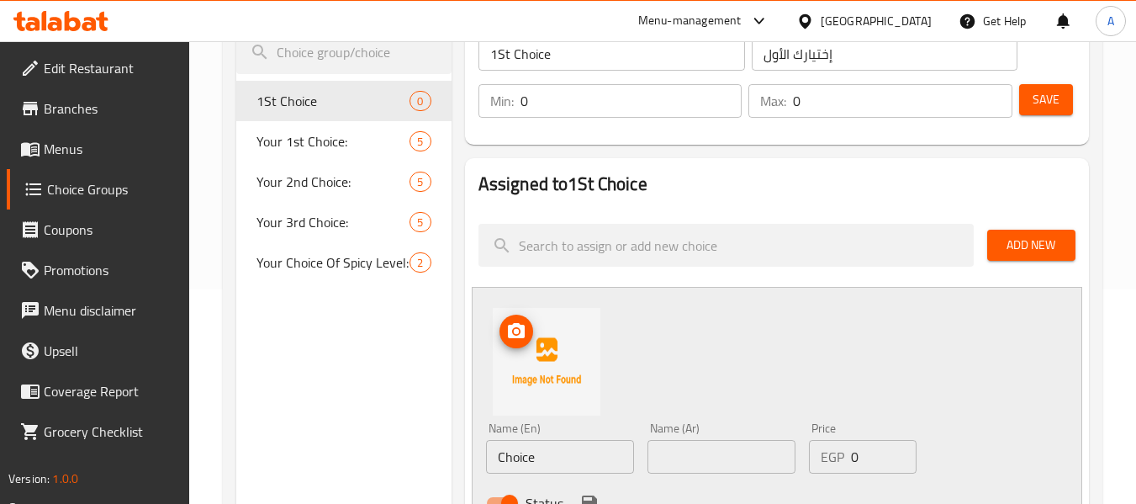
scroll to position [252, 0]
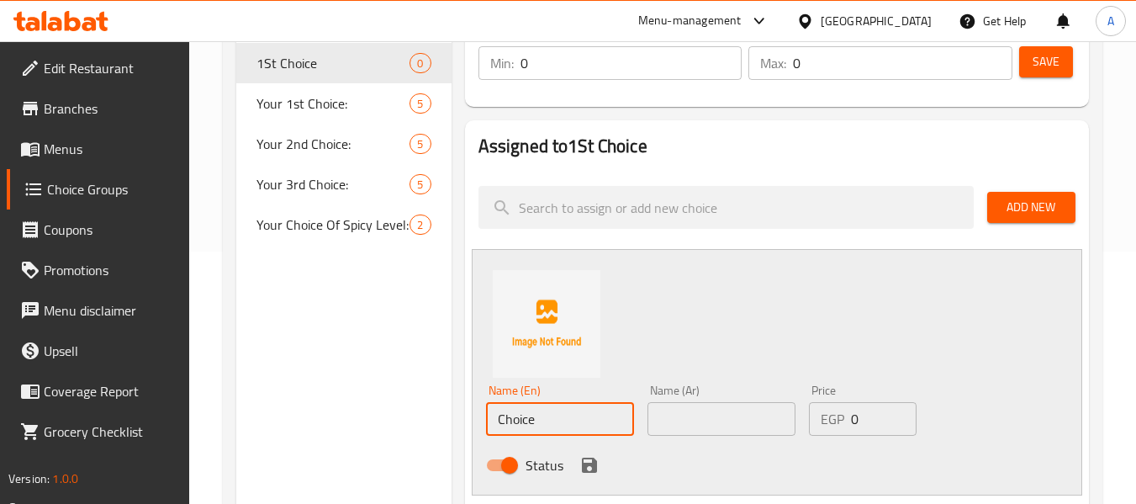
drag, startPoint x: 548, startPoint y: 419, endPoint x: 459, endPoint y: 407, distance: 89.1
click at [459, 407] on div "Assigned to 1St Choice Add New Name (En) Choice Name (En) Name (Ar) Name (Ar) P…" at bounding box center [777, 498] width 638 height 769
paste input "Oriental"
type input "Oriental"
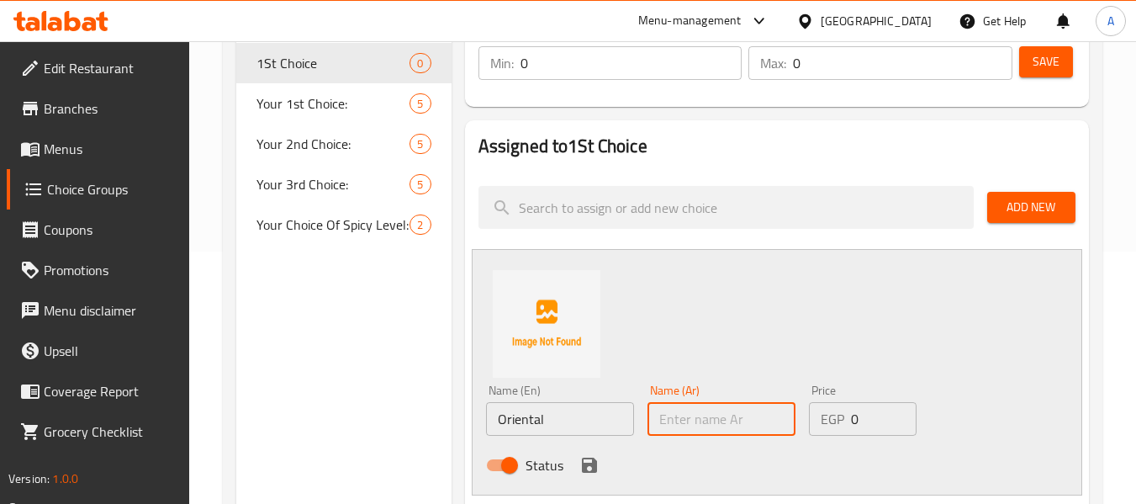
click at [726, 409] on input "text" at bounding box center [722, 419] width 148 height 34
type input "شرقي"
click at [583, 468] on icon "save" at bounding box center [589, 465] width 15 height 15
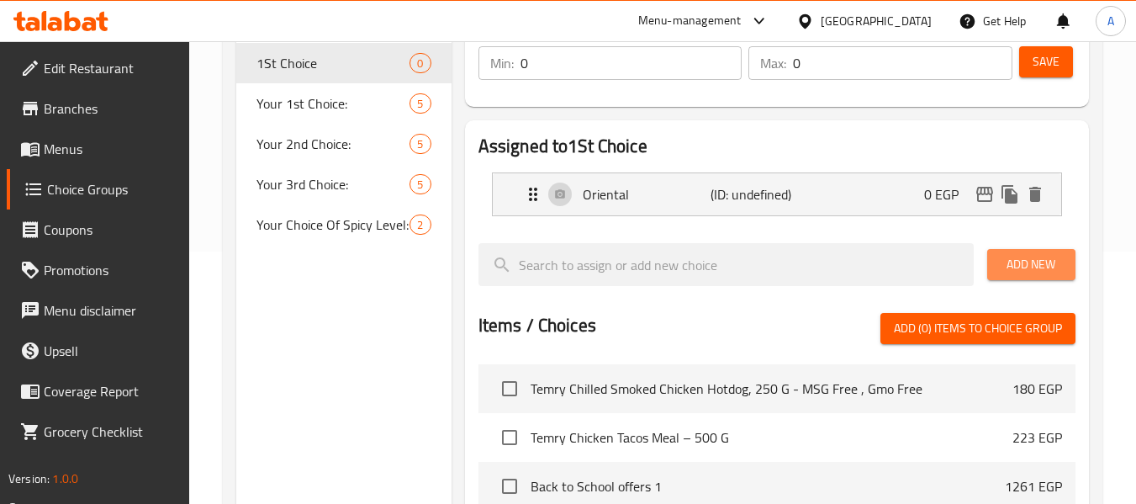
click at [1009, 255] on span "Add New" at bounding box center [1031, 264] width 61 height 21
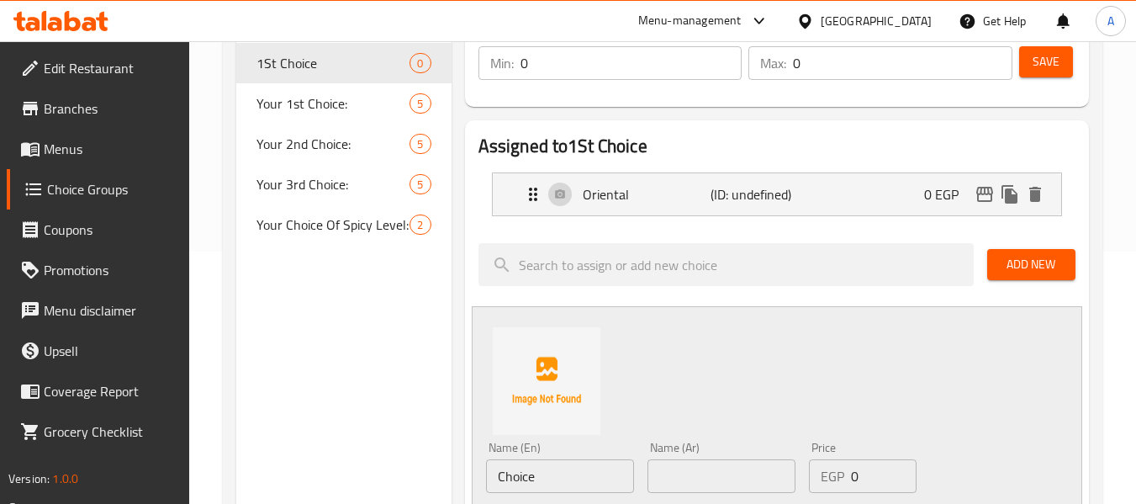
click at [566, 477] on input "Choice" at bounding box center [560, 476] width 148 height 34
type input "Tikka"
click at [697, 469] on input "text" at bounding box center [722, 476] width 148 height 34
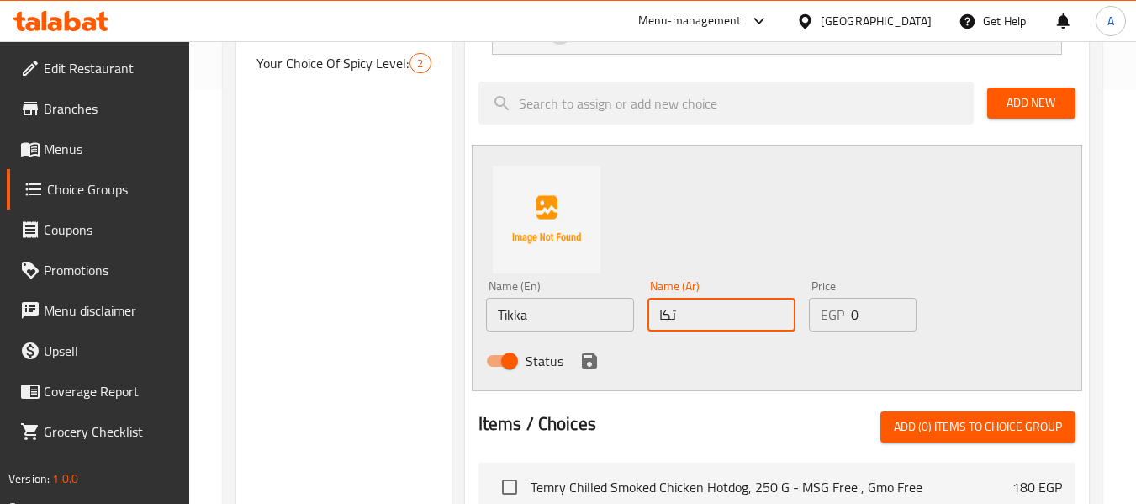
scroll to position [421, 0]
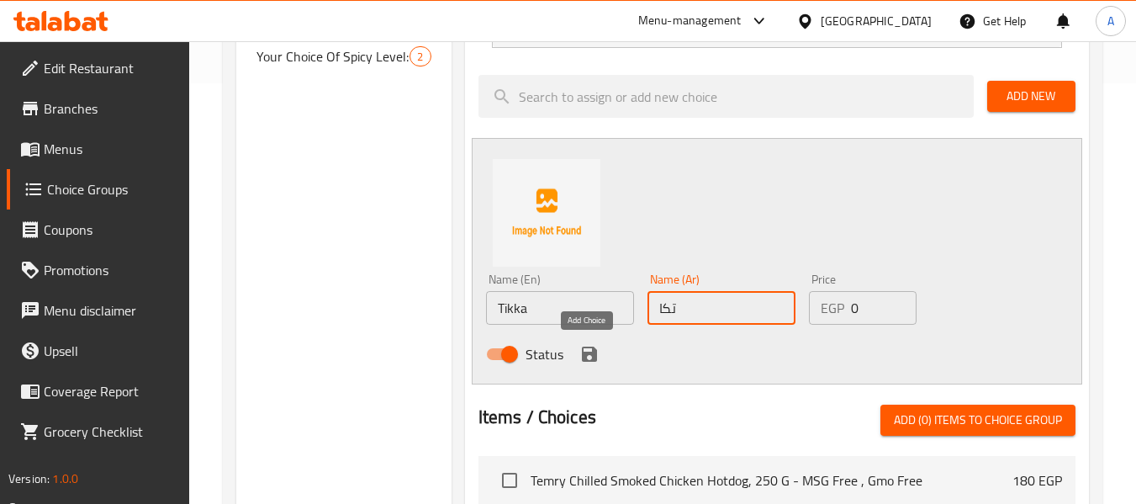
type input "تكا"
click at [586, 358] on icon "save" at bounding box center [590, 354] width 20 height 20
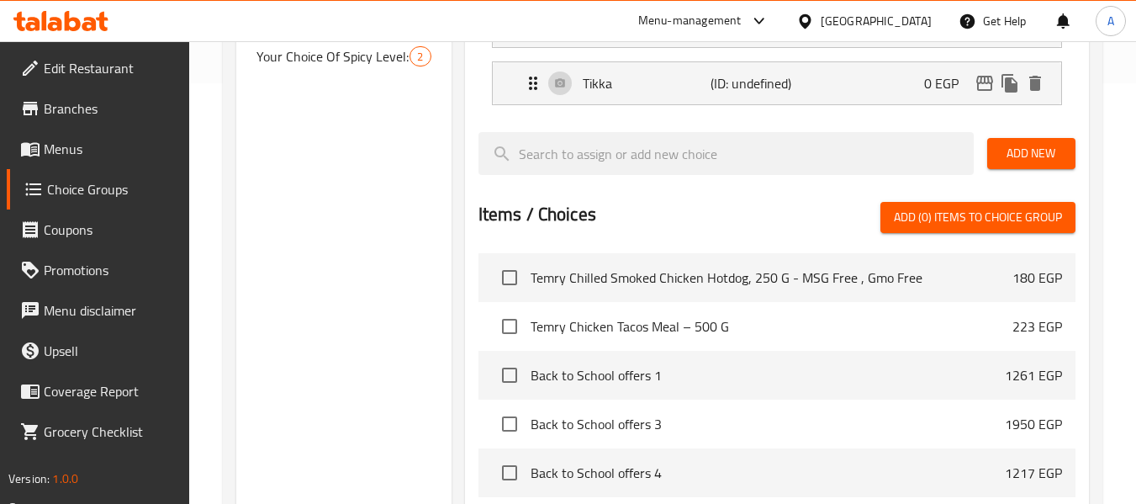
click at [1040, 154] on span "Add New" at bounding box center [1031, 153] width 61 height 21
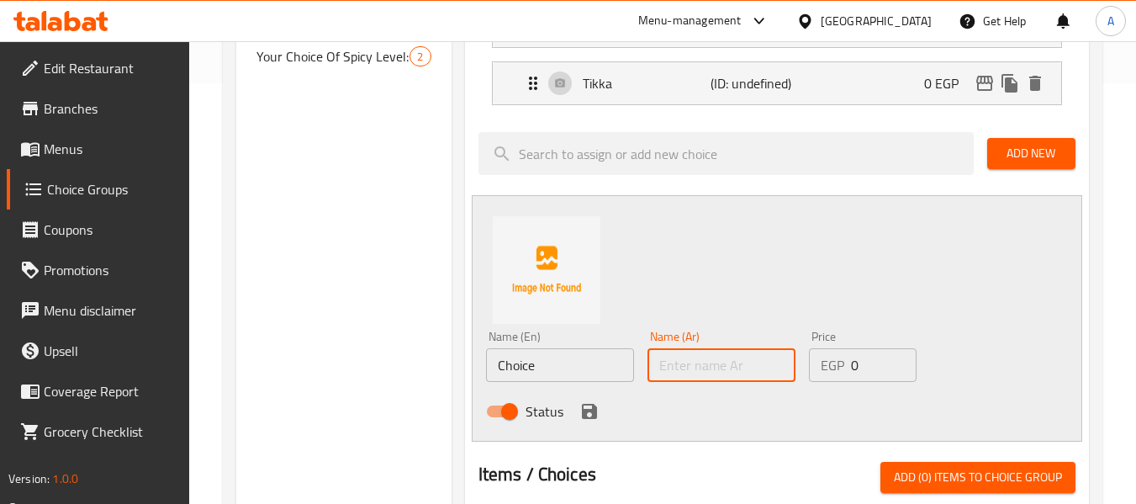
click at [697, 365] on input "text" at bounding box center [722, 365] width 148 height 34
type input "ماسالا"
click at [580, 369] on input "Choice" at bounding box center [560, 365] width 148 height 34
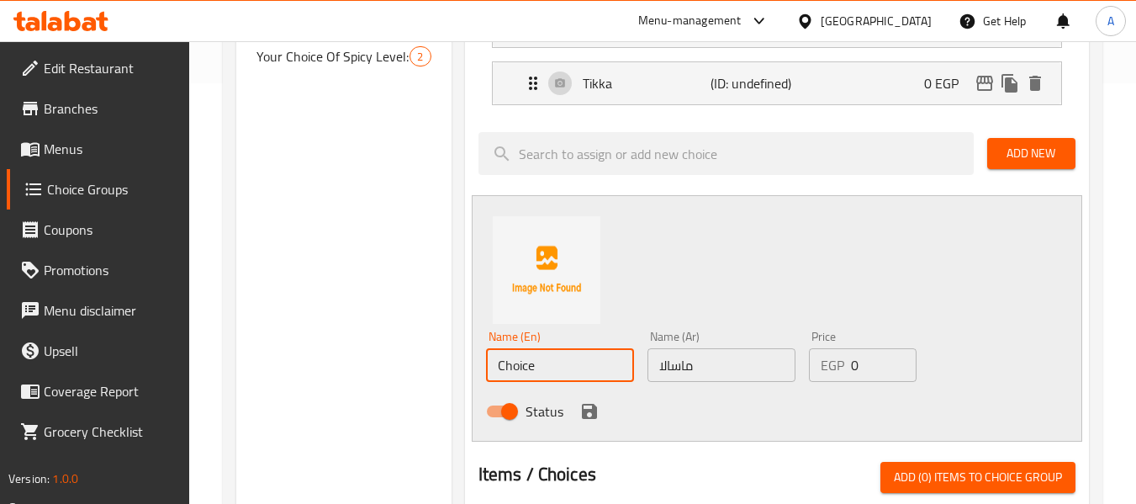
click at [580, 369] on input "Choice" at bounding box center [560, 365] width 148 height 34
type input "Masala"
click at [761, 432] on div "Status" at bounding box center [721, 411] width 485 height 45
click at [589, 409] on icon "save" at bounding box center [589, 411] width 15 height 15
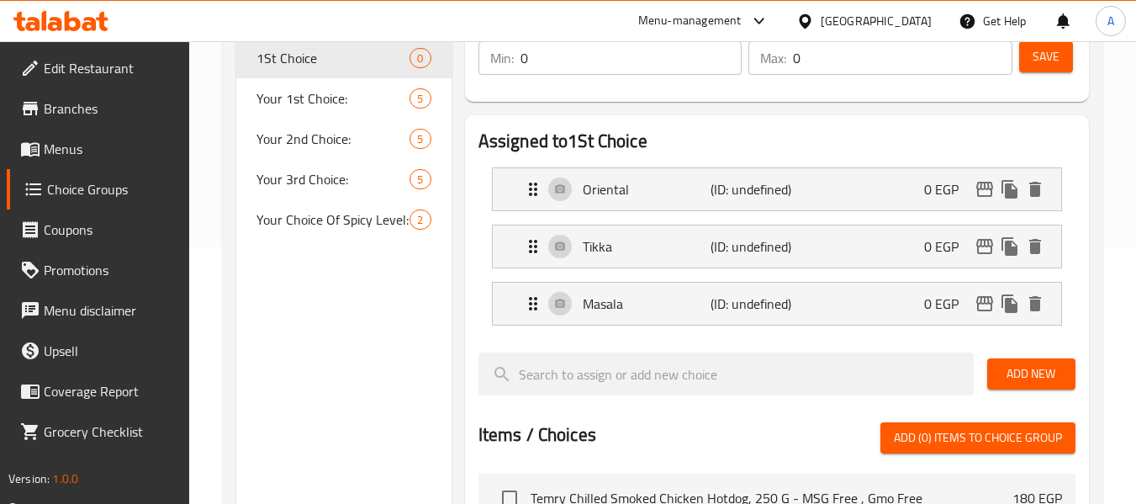
scroll to position [84, 0]
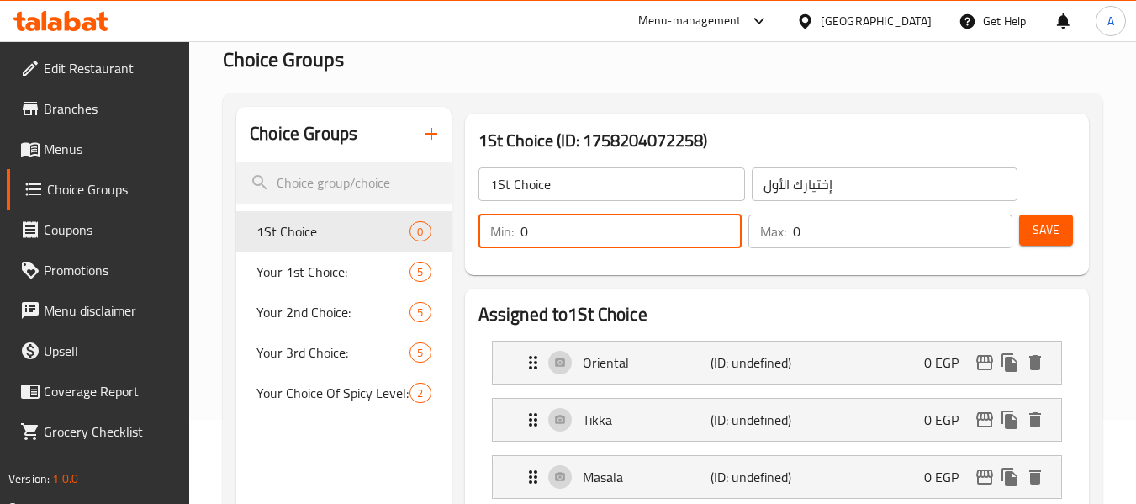
type input "1"
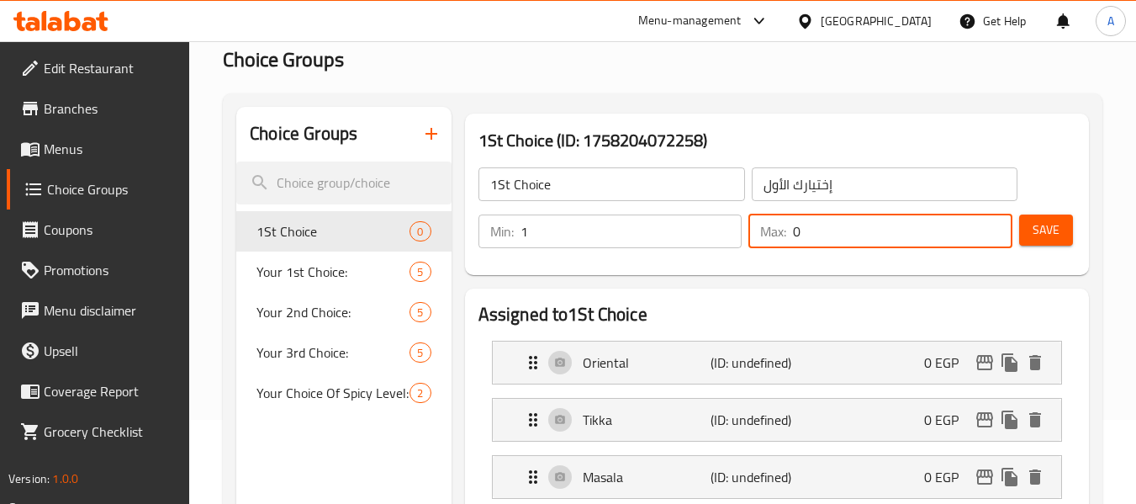
drag, startPoint x: 819, startPoint y: 235, endPoint x: 759, endPoint y: 230, distance: 60.7
click at [759, 230] on div "Max: 0 ​" at bounding box center [881, 232] width 264 height 34
type input "1"
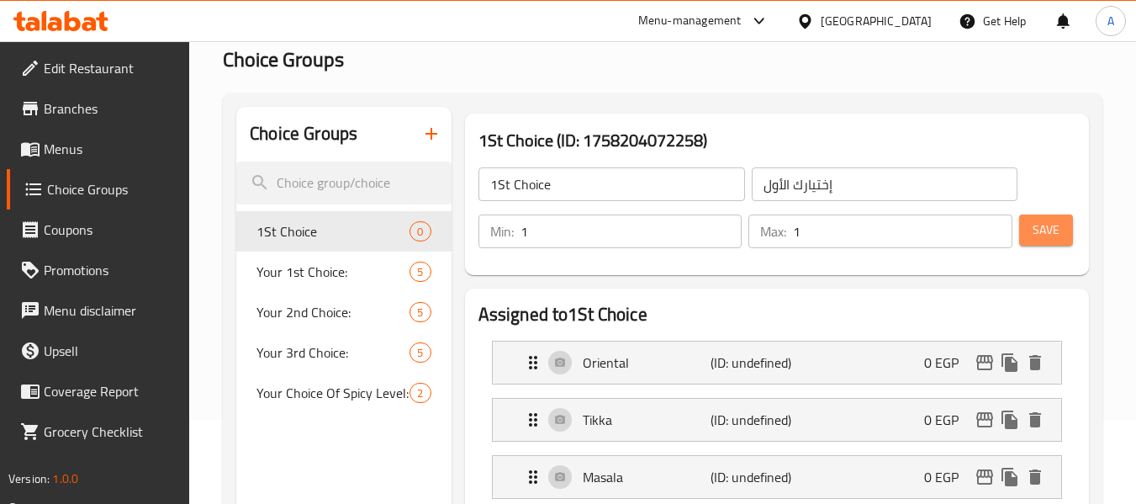
click at [1036, 238] on span "Save" at bounding box center [1046, 230] width 27 height 21
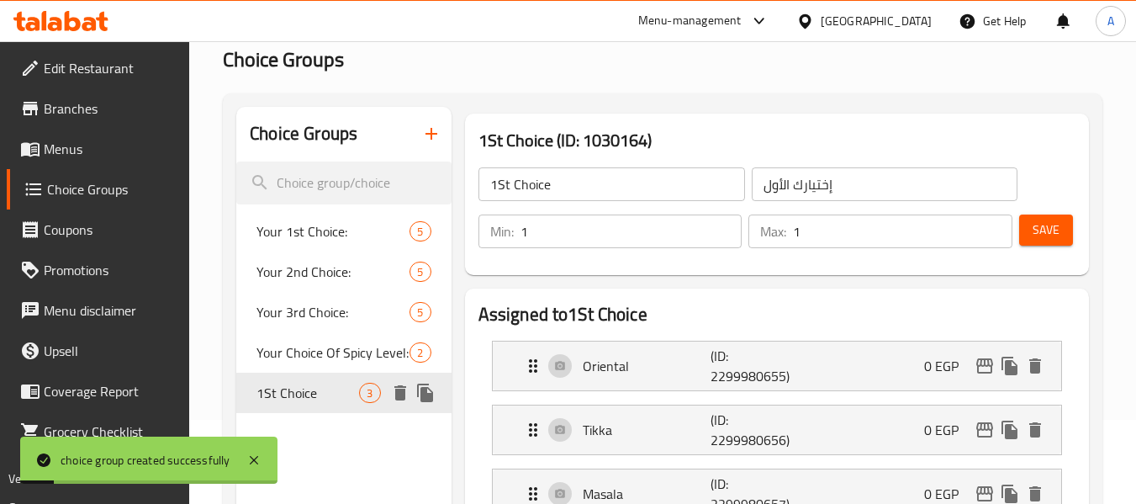
click at [422, 399] on icon "duplicate" at bounding box center [425, 393] width 16 height 19
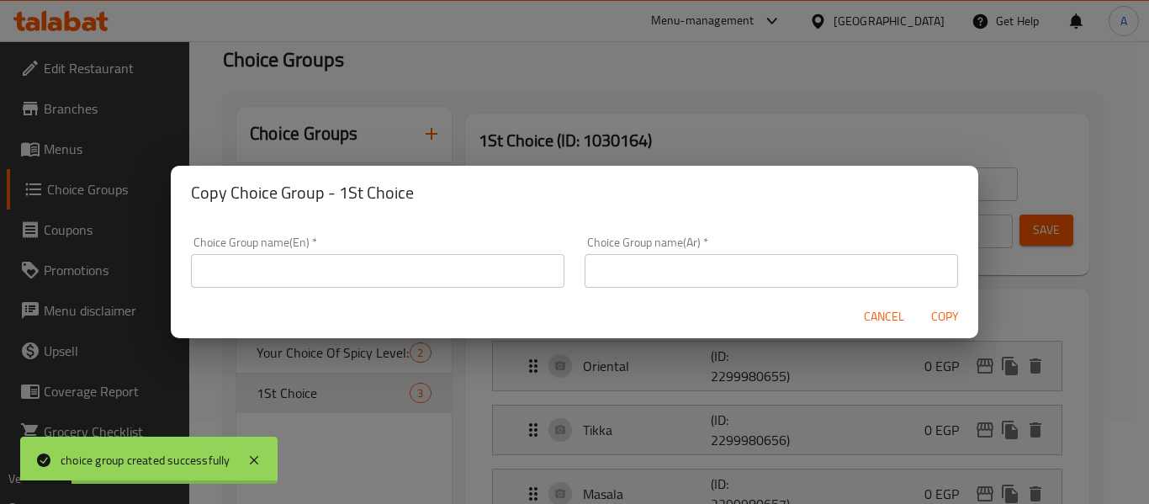
click at [429, 275] on input "text" at bounding box center [377, 271] width 373 height 34
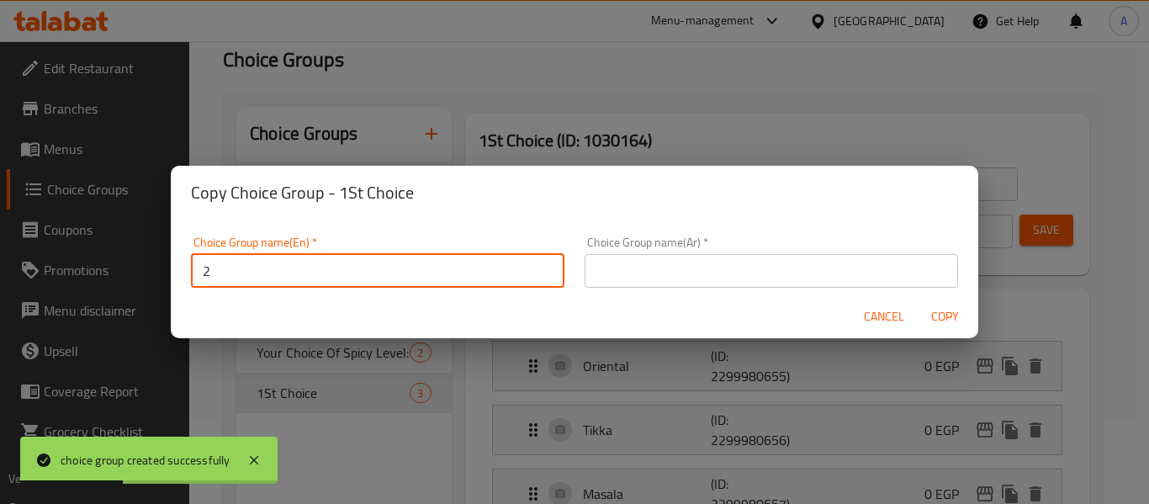
type input "2nd Choice"
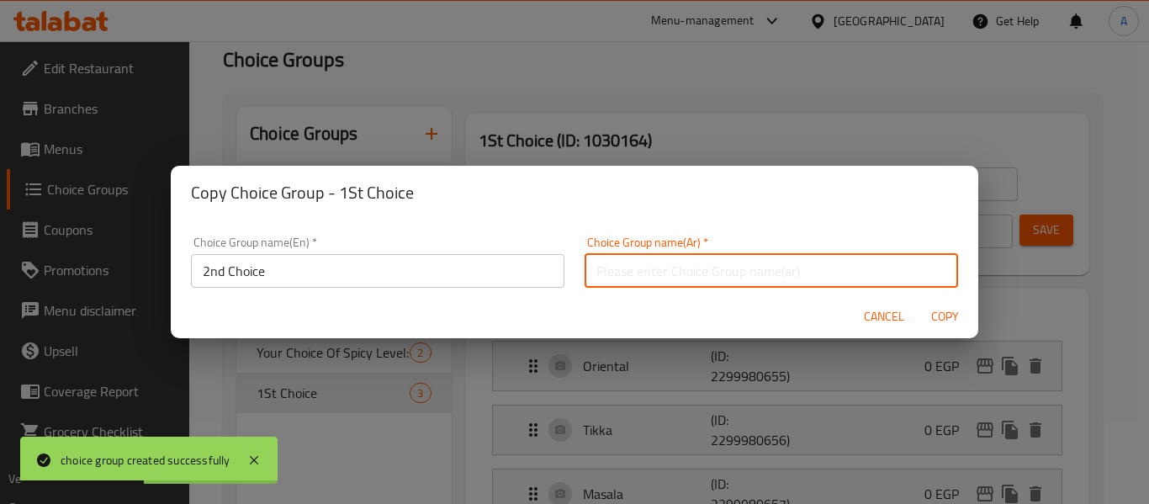
click at [649, 273] on input "text" at bounding box center [771, 271] width 373 height 34
click at [598, 269] on input "إختيارك من" at bounding box center [771, 271] width 373 height 34
click at [630, 273] on input "الثمن" at bounding box center [771, 271] width 373 height 34
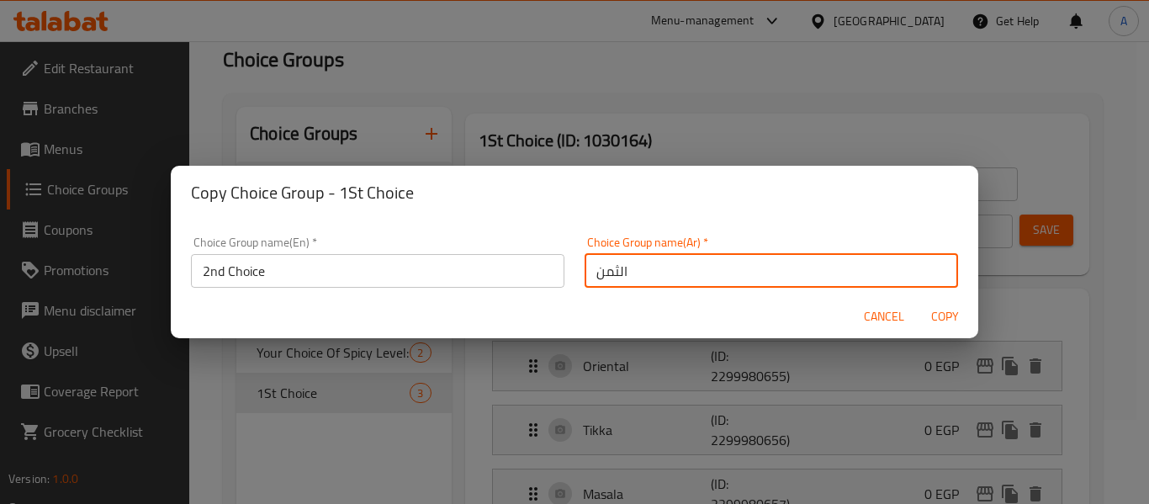
click at [630, 273] on input "الثمن" at bounding box center [771, 271] width 373 height 34
click at [598, 276] on input "إختيارك من" at bounding box center [771, 271] width 373 height 34
click at [607, 273] on input "إختيارك من" at bounding box center [771, 271] width 373 height 34
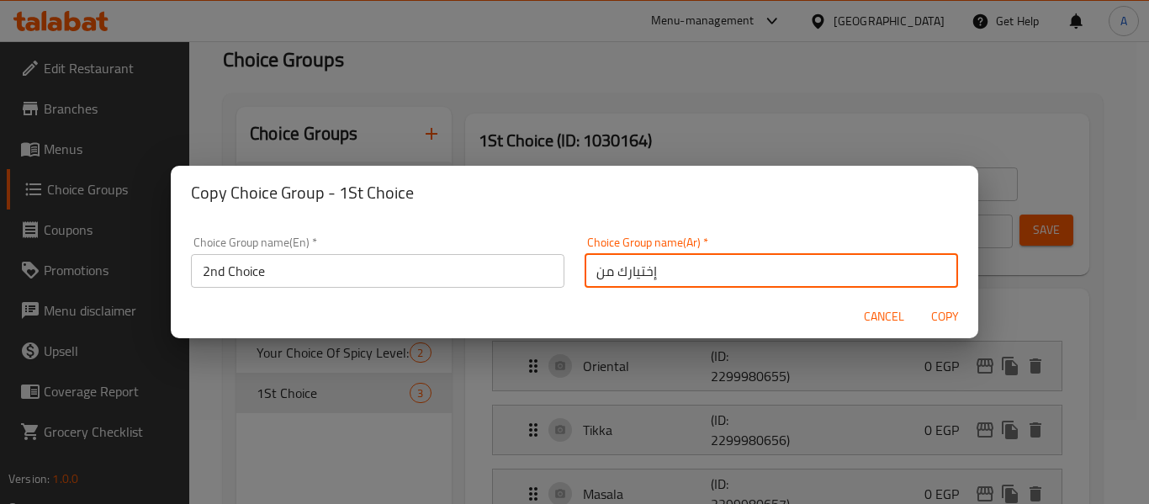
click at [714, 268] on input "إختيارك من" at bounding box center [771, 271] width 373 height 34
click at [585, 273] on input "إختيارك من" at bounding box center [771, 271] width 373 height 34
click at [595, 269] on input "إختيارك من" at bounding box center [771, 271] width 373 height 34
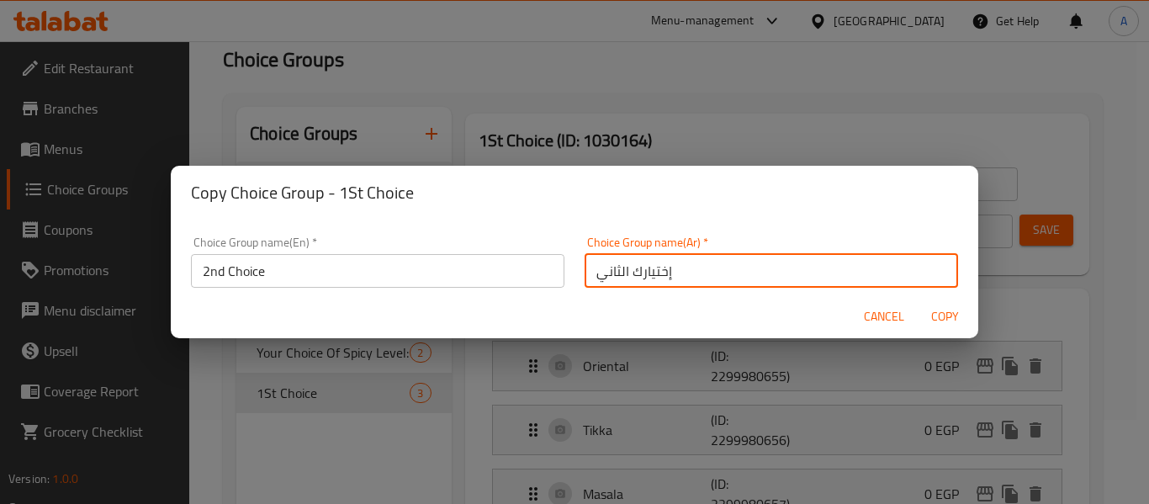
type input "إختيارك الثاني"
click at [938, 314] on span "Copy" at bounding box center [944, 316] width 40 height 21
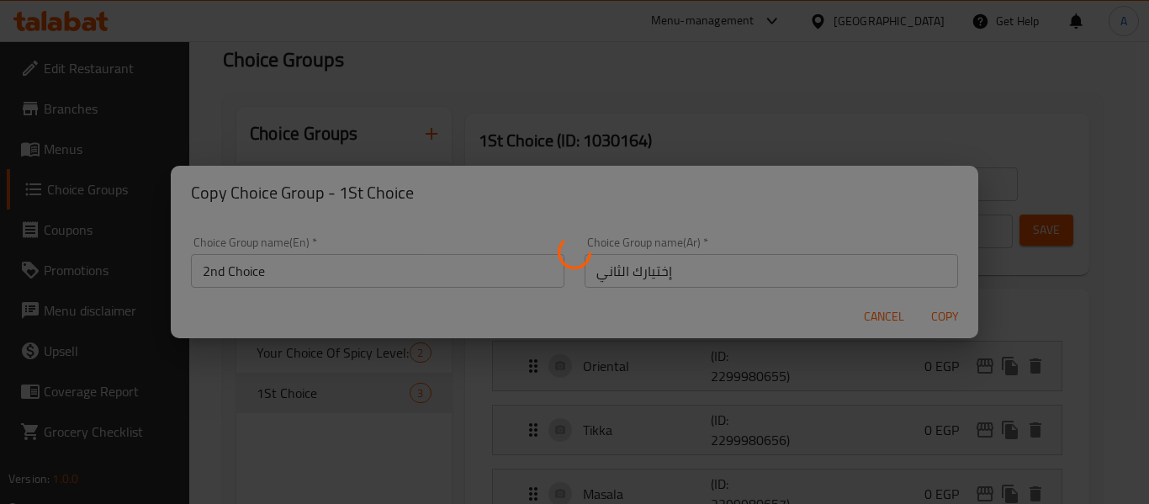
type input "2nd Choice"
type input "إختيارك الثاني"
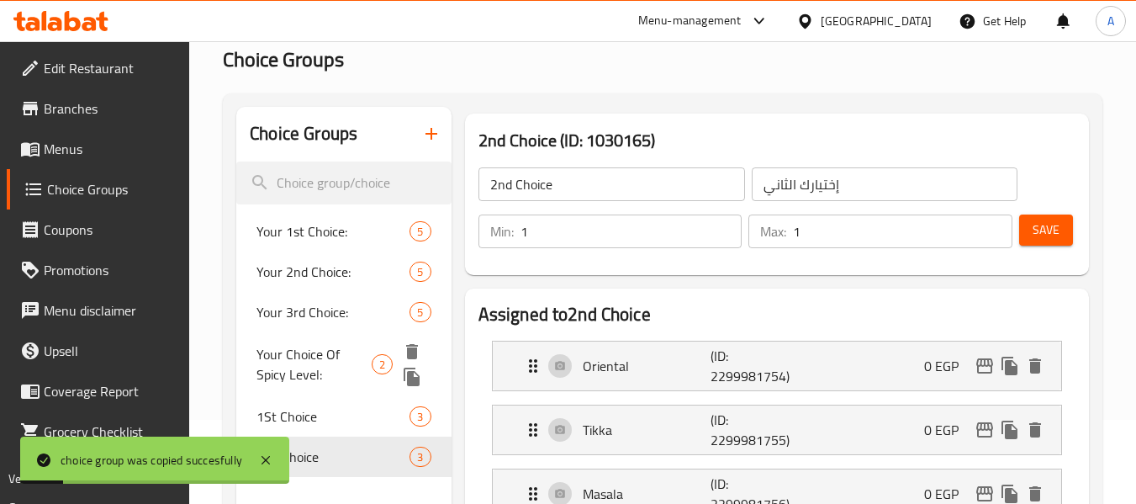
scroll to position [168, 0]
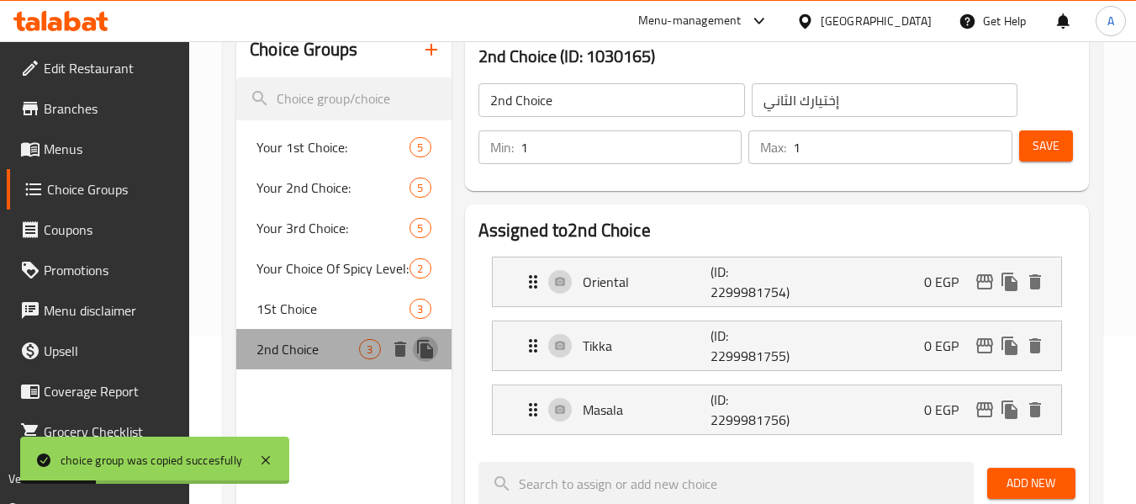
click at [432, 351] on icon "duplicate" at bounding box center [425, 349] width 16 height 19
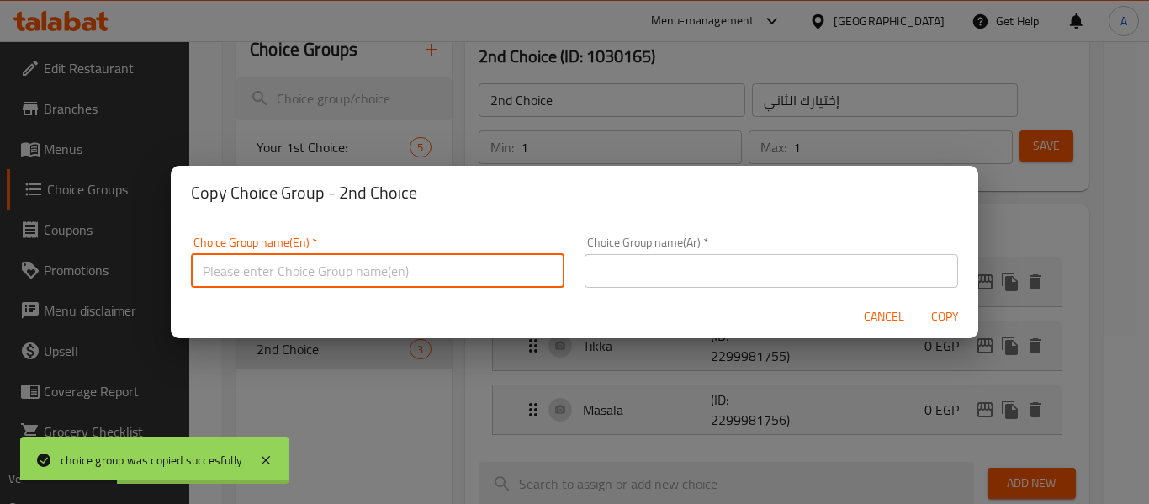
click at [503, 286] on input "text" at bounding box center [377, 271] width 373 height 34
type input "3rd Choice"
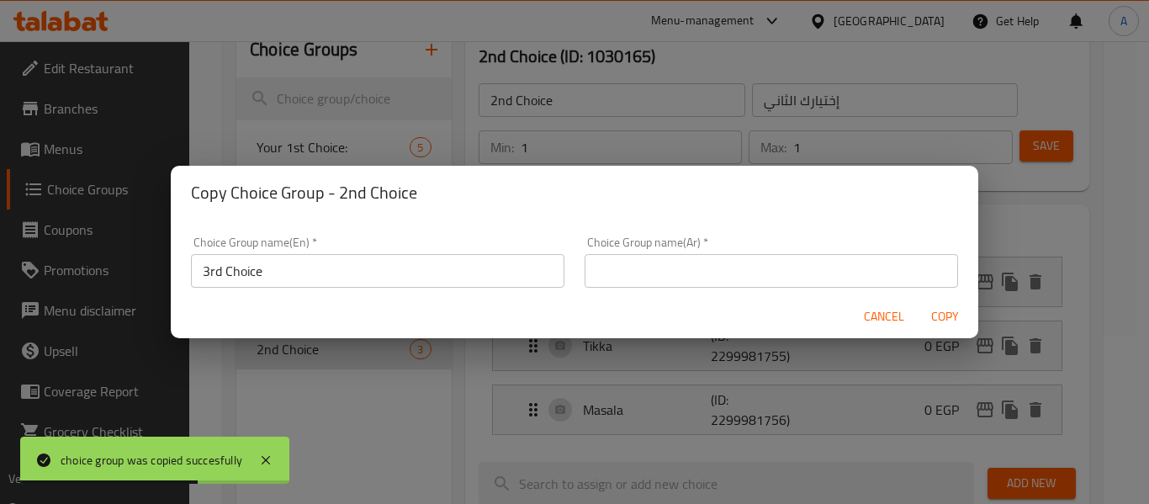
click at [731, 250] on div "Choice Group name(Ar)   * Choice Group name(Ar) *" at bounding box center [771, 261] width 373 height 51
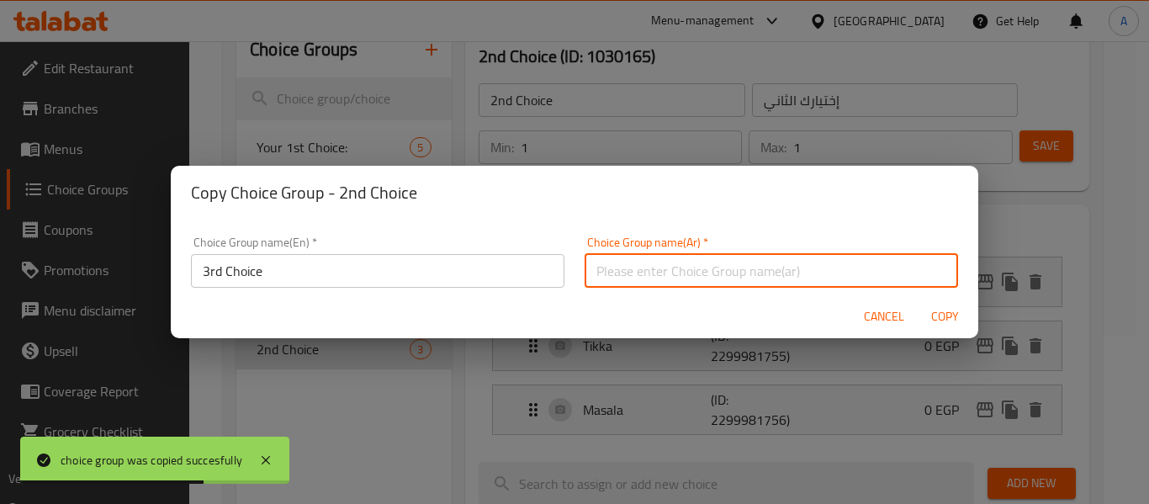
click at [702, 270] on input "text" at bounding box center [771, 271] width 373 height 34
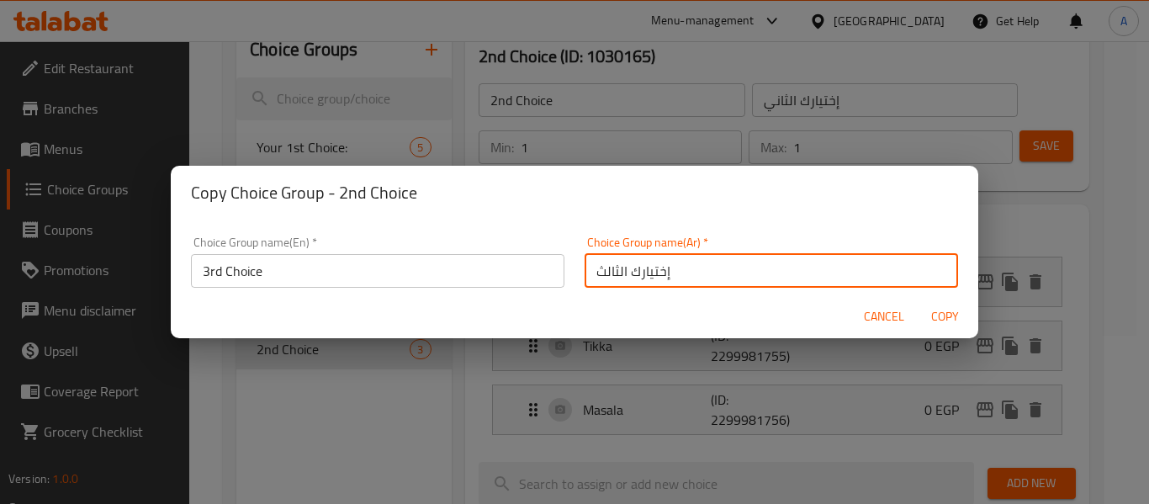
type input "إختيارك الثالث"
drag, startPoint x: 665, startPoint y: 220, endPoint x: 676, endPoint y: 218, distance: 11.1
click at [665, 220] on div "Choice Group name(En)   * 3rd Choice Choice Group name(En) * Choice Group name(…" at bounding box center [575, 257] width 808 height 75
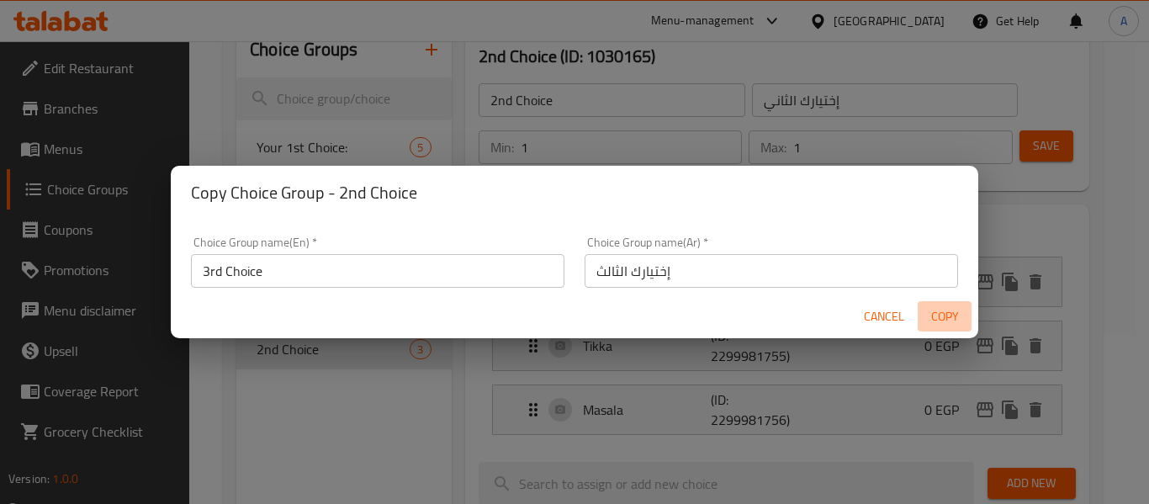
click at [956, 319] on span "Copy" at bounding box center [944, 316] width 40 height 21
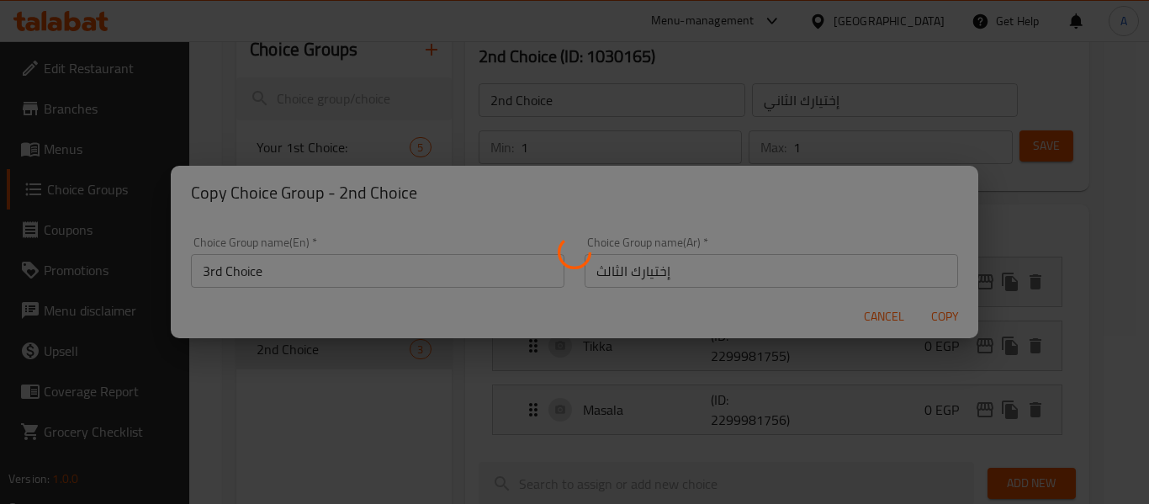
type input "3rd Choice"
type input "إختيارك الثالث"
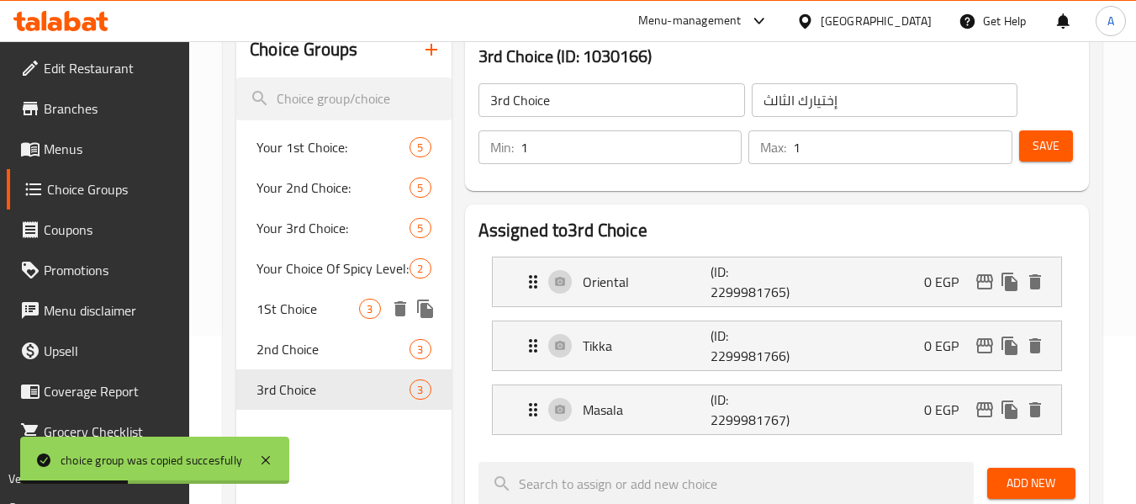
click at [287, 326] on div "1St Choice 3" at bounding box center [343, 309] width 215 height 40
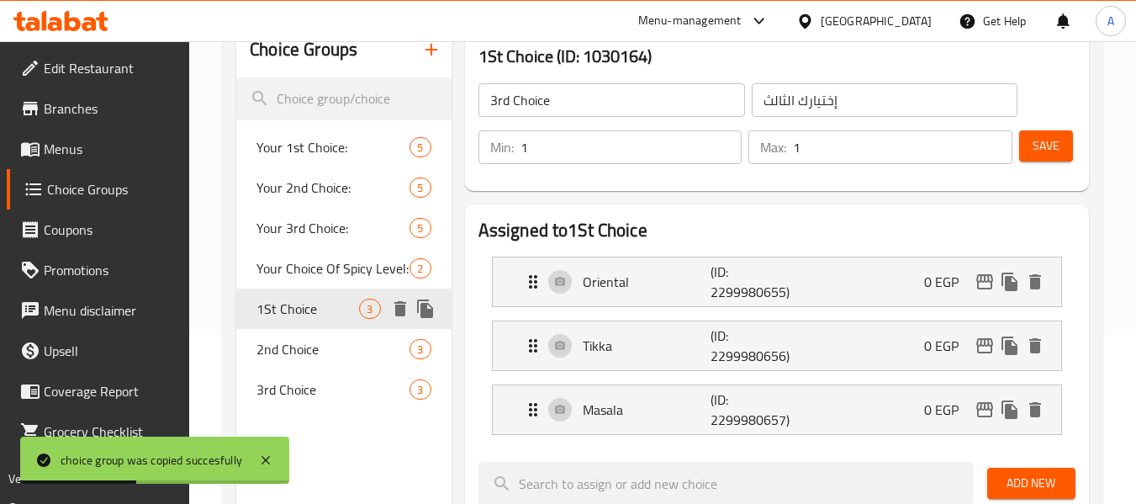
type input "1St Choice"
type input "إختيارك الأول"
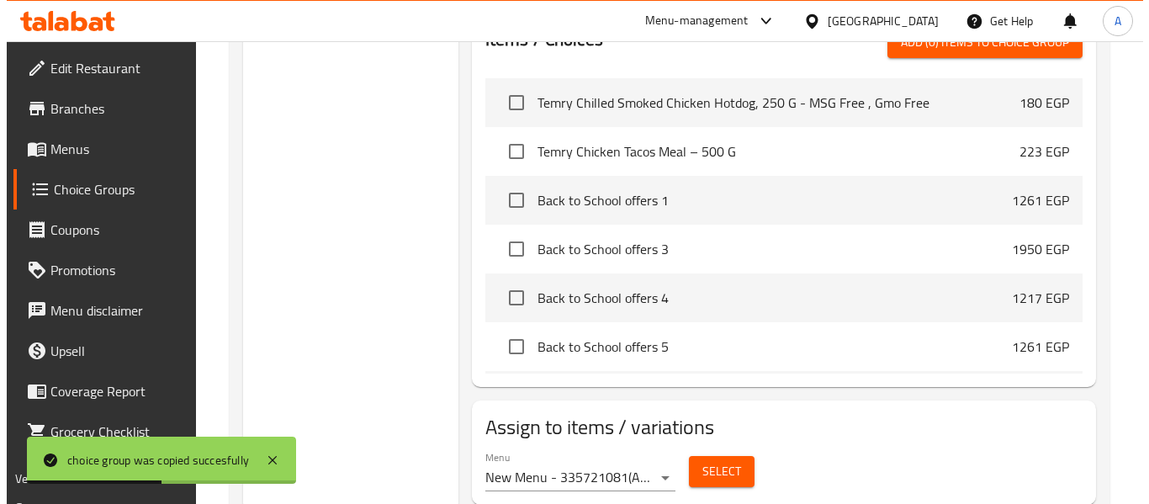
scroll to position [421, 0]
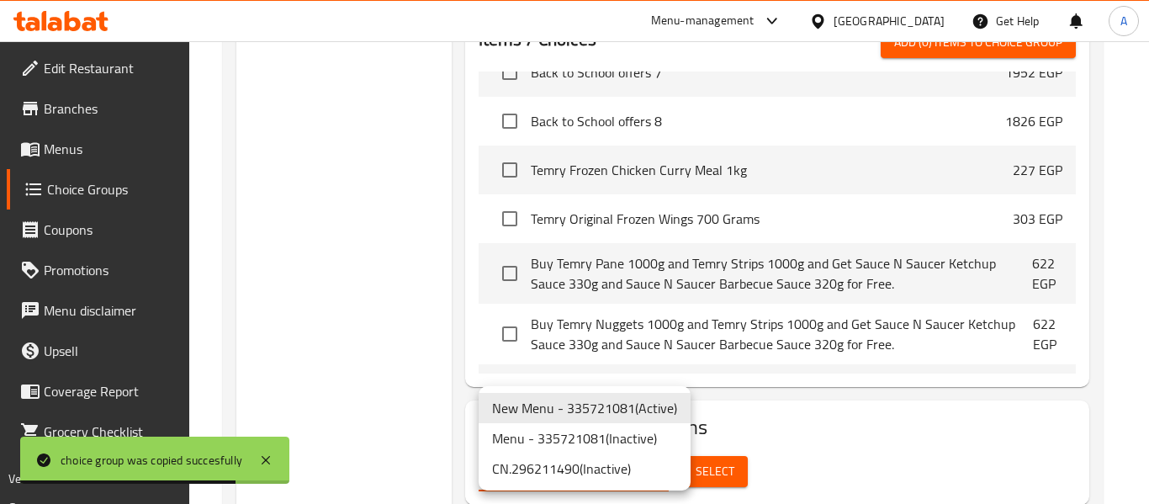
click at [644, 409] on li "New Menu - 335721081 ( Active )" at bounding box center [585, 408] width 212 height 30
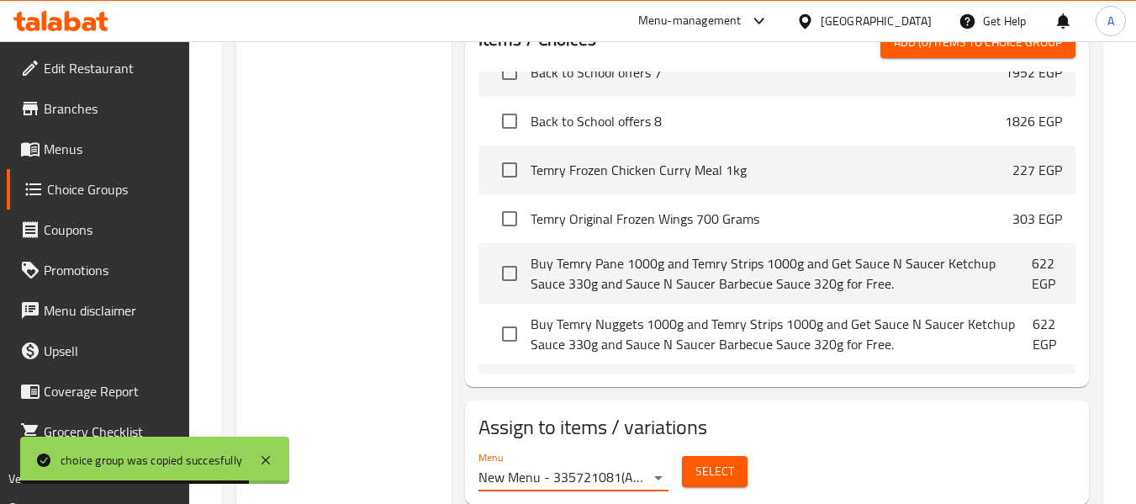
click at [706, 469] on span "Select" at bounding box center [715, 471] width 39 height 21
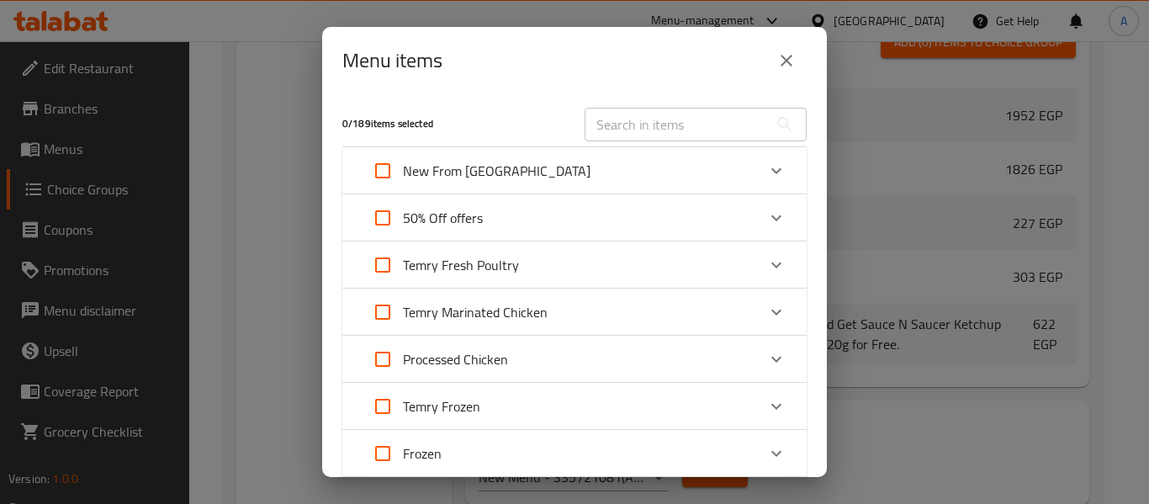
click at [503, 310] on p "Temry Marinated Chicken" at bounding box center [475, 312] width 145 height 20
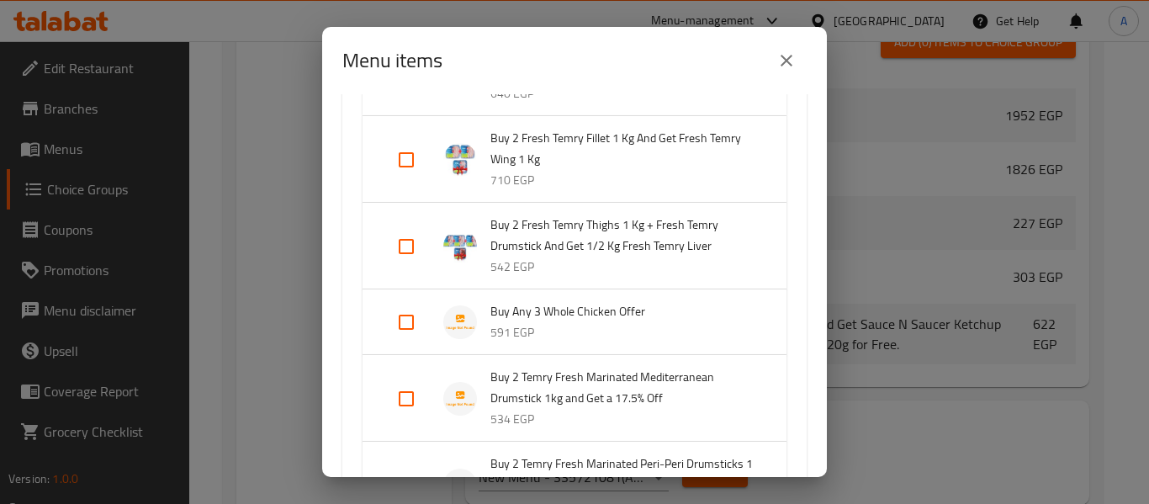
scroll to position [505, 0]
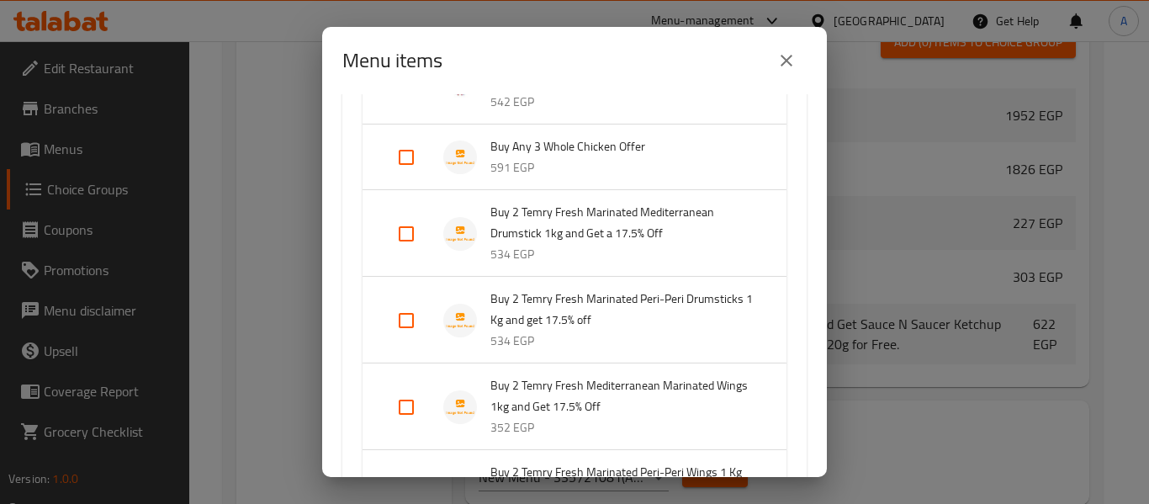
click at [410, 156] on input "Expand" at bounding box center [406, 157] width 40 height 40
checkbox input "true"
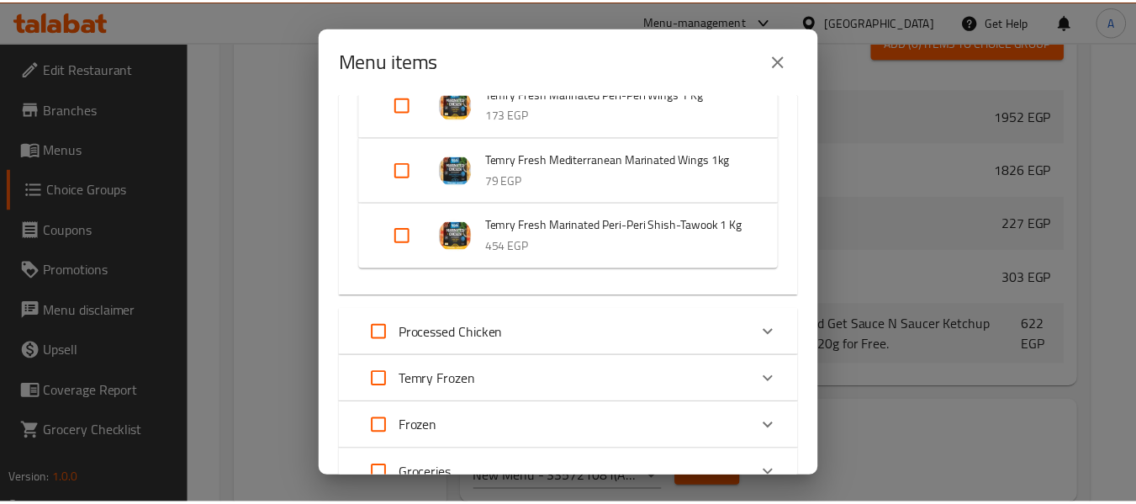
scroll to position [5067, 0]
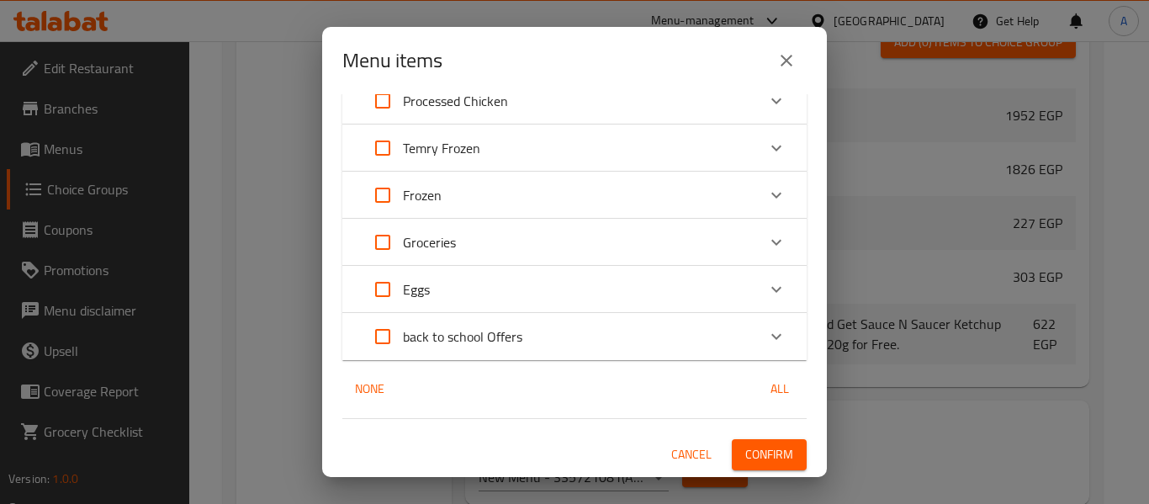
click at [745, 458] on span "Confirm" at bounding box center [769, 454] width 48 height 21
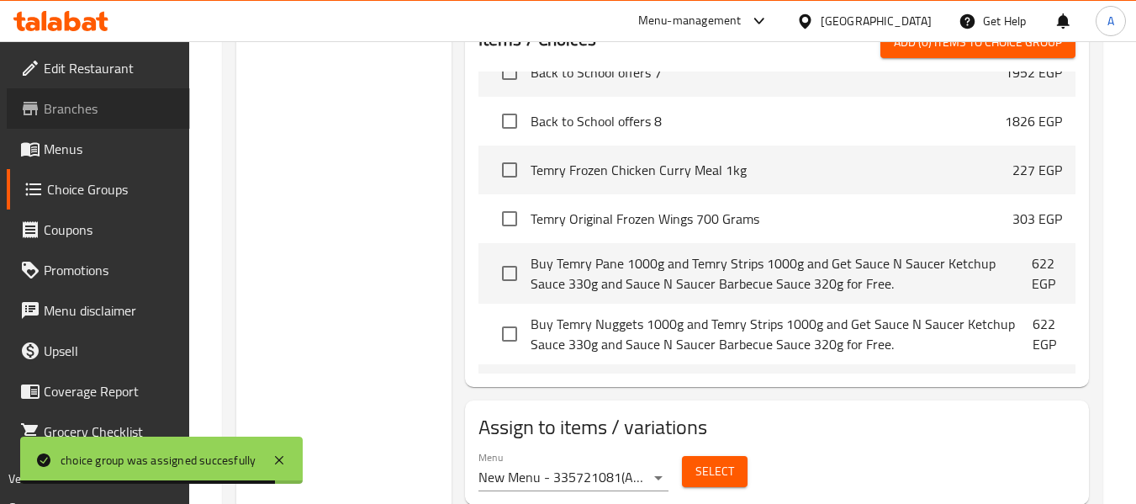
click at [98, 107] on span "Branches" at bounding box center [110, 108] width 133 height 20
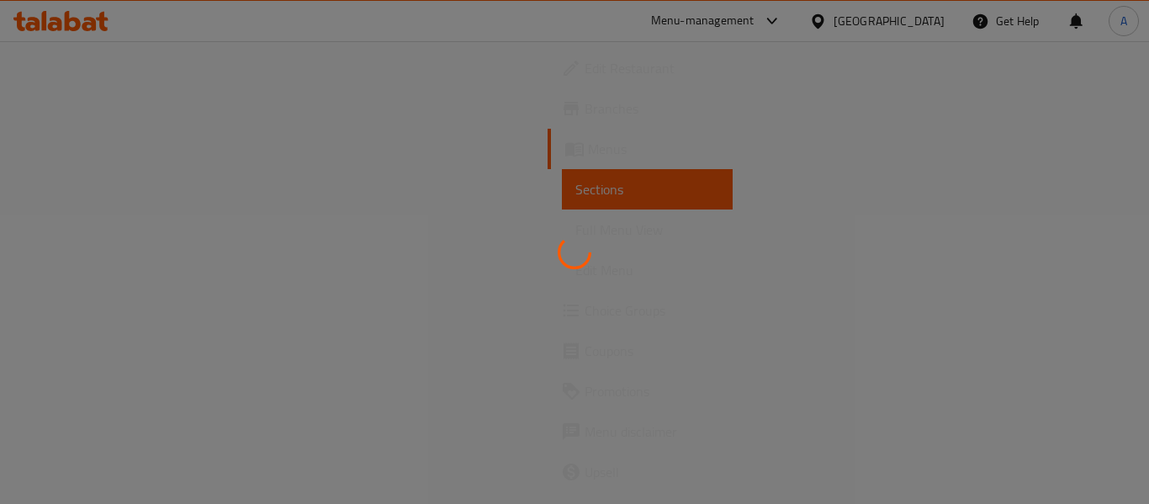
click at [585, 117] on span "Branches" at bounding box center [652, 108] width 135 height 20
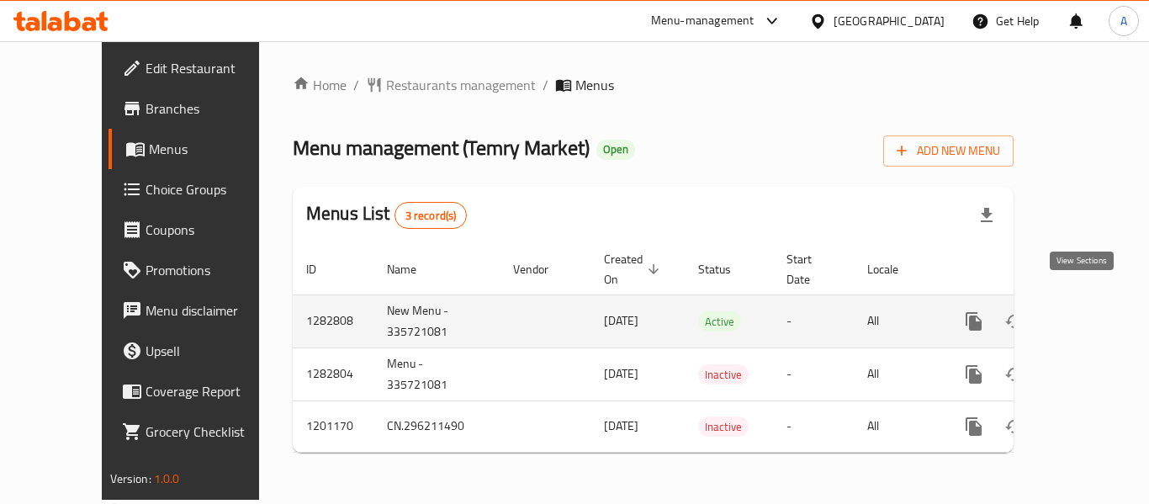
click at [1085, 311] on icon "enhanced table" at bounding box center [1095, 321] width 20 height 20
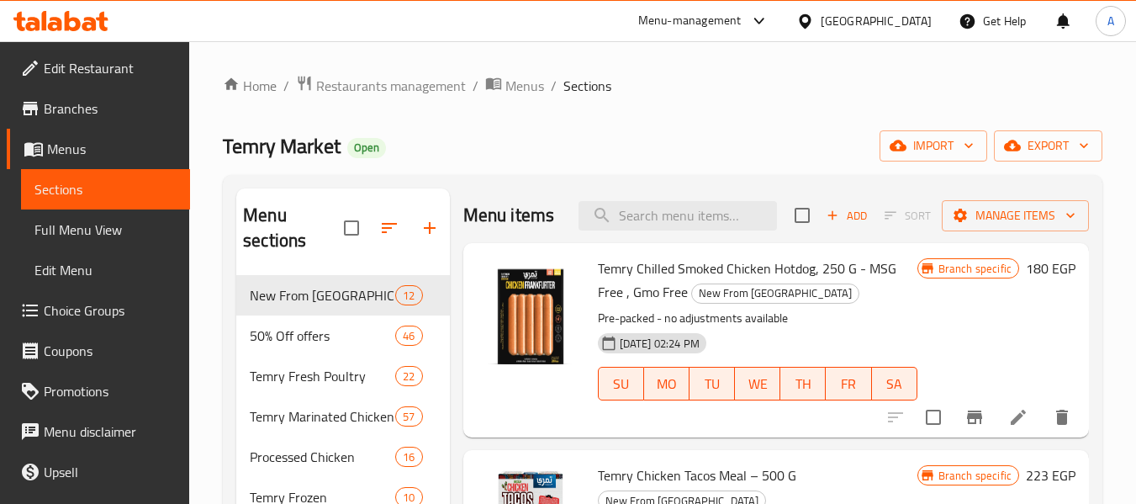
click at [118, 230] on span "Full Menu View" at bounding box center [105, 230] width 142 height 20
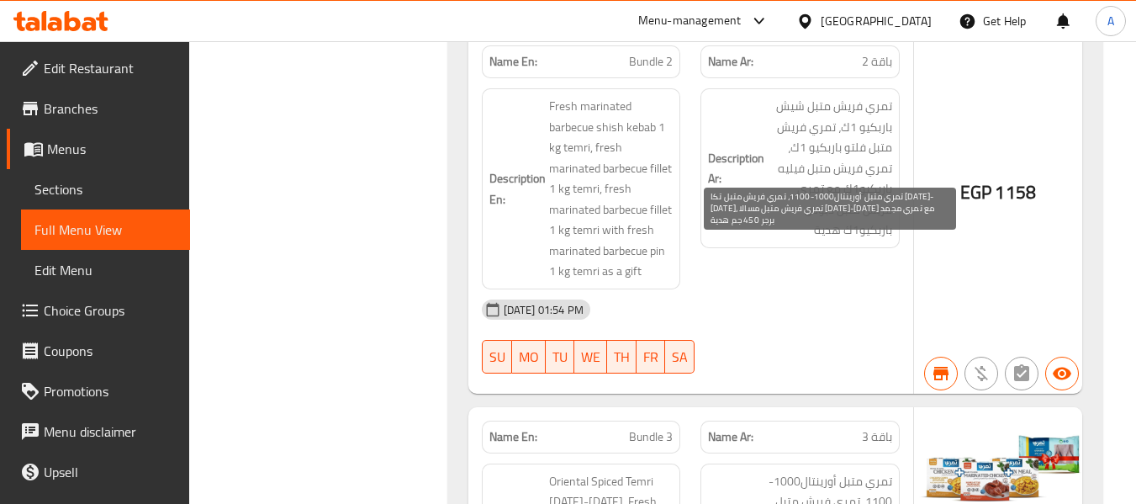
copy span "أورينتال1000"
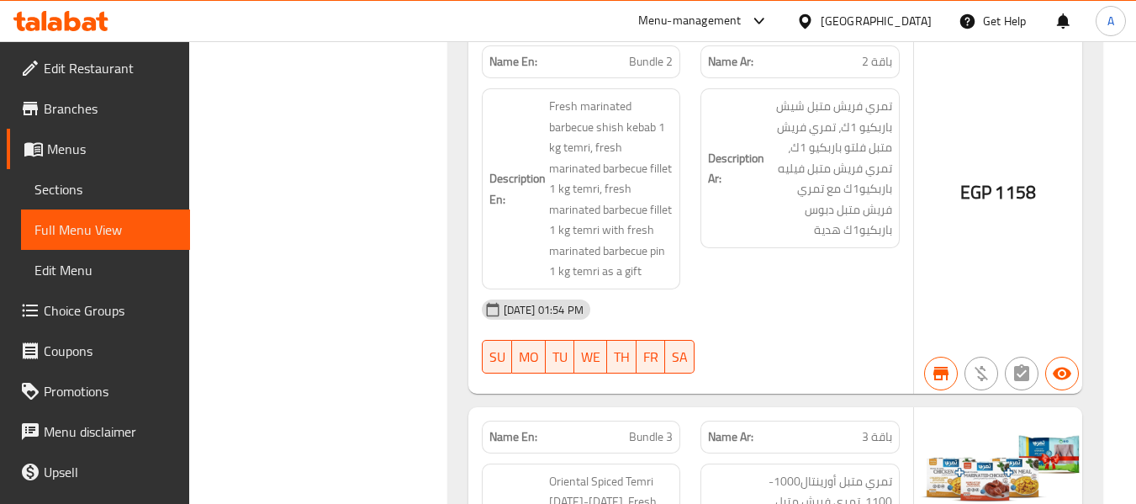
scroll to position [29069, 0]
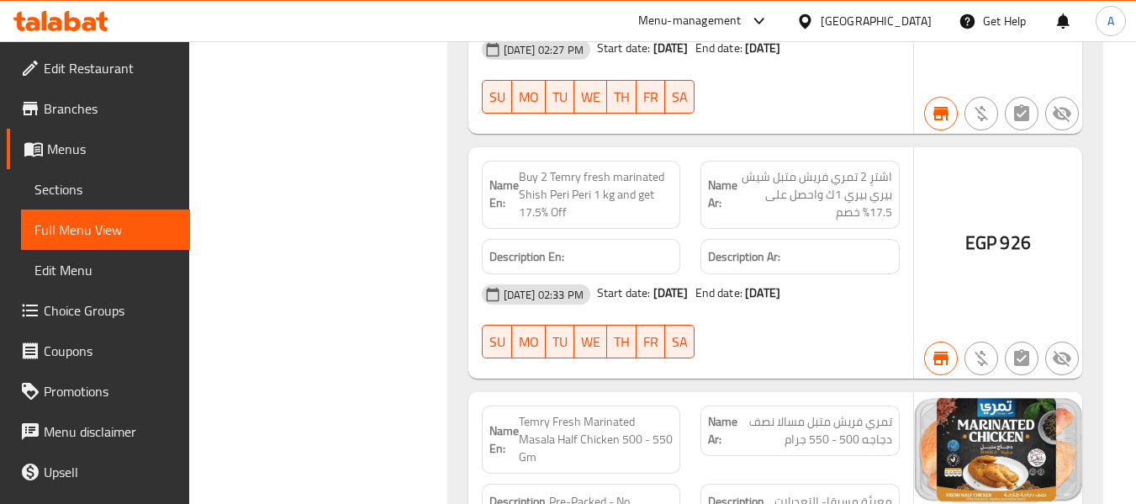
copy span "شرقية"
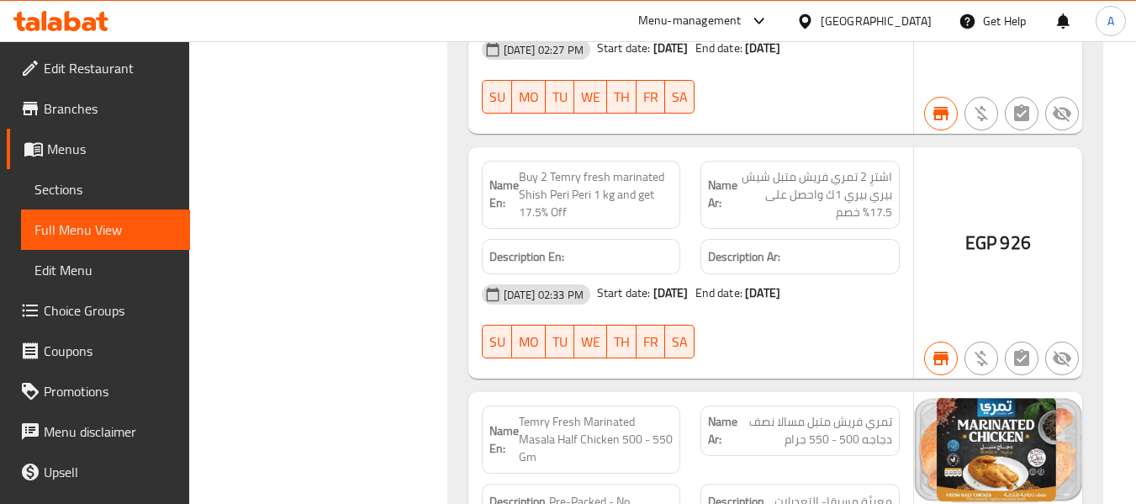
copy span "Oriental"
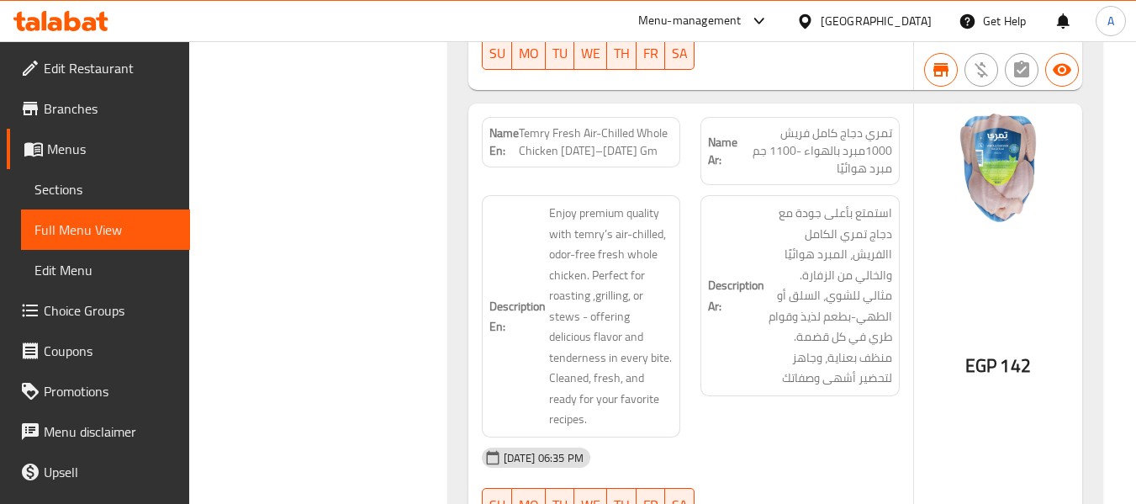
scroll to position [19017, 0]
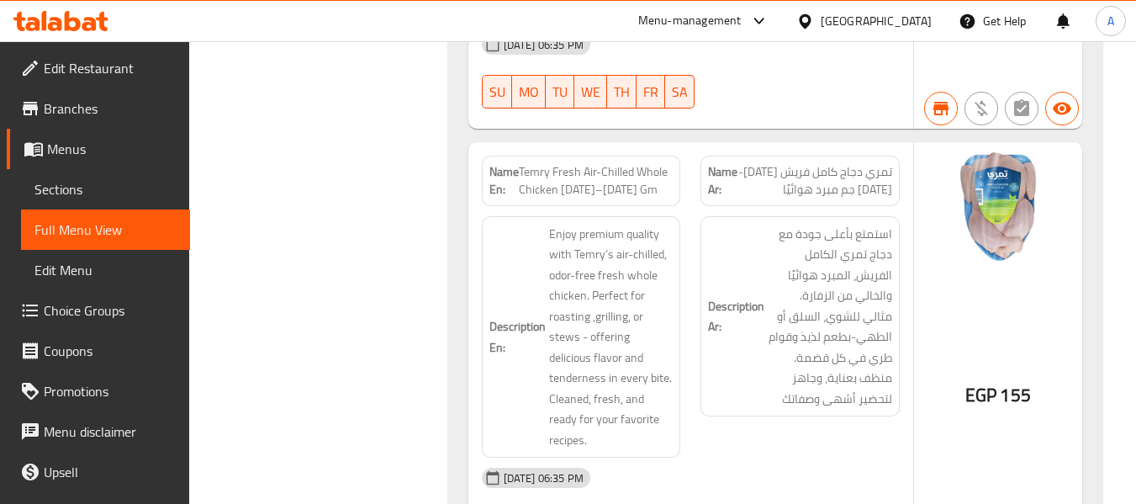
drag, startPoint x: 61, startPoint y: 195, endPoint x: 144, endPoint y: 56, distance: 162.6
click at [61, 195] on span "Sections" at bounding box center [105, 189] width 142 height 20
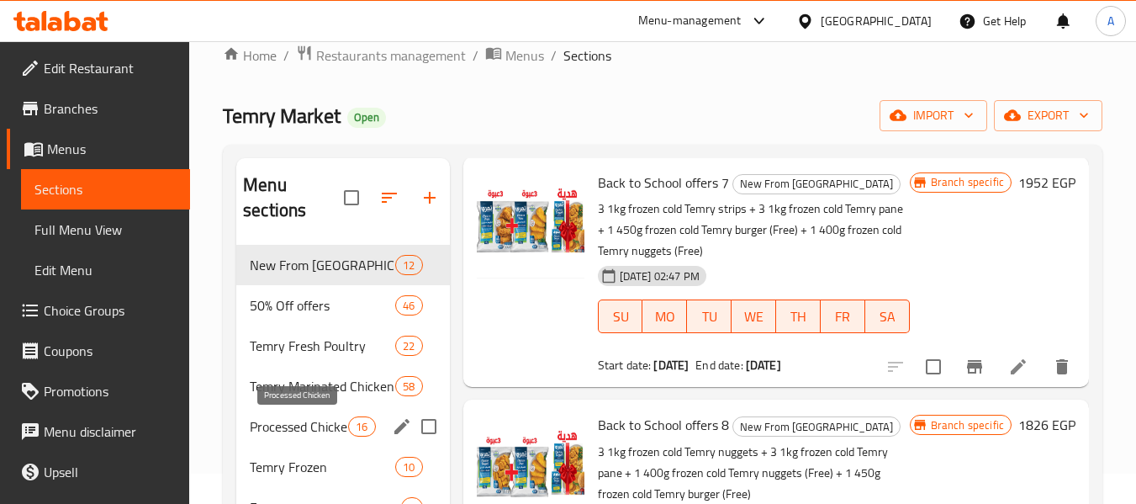
scroll to position [17, 0]
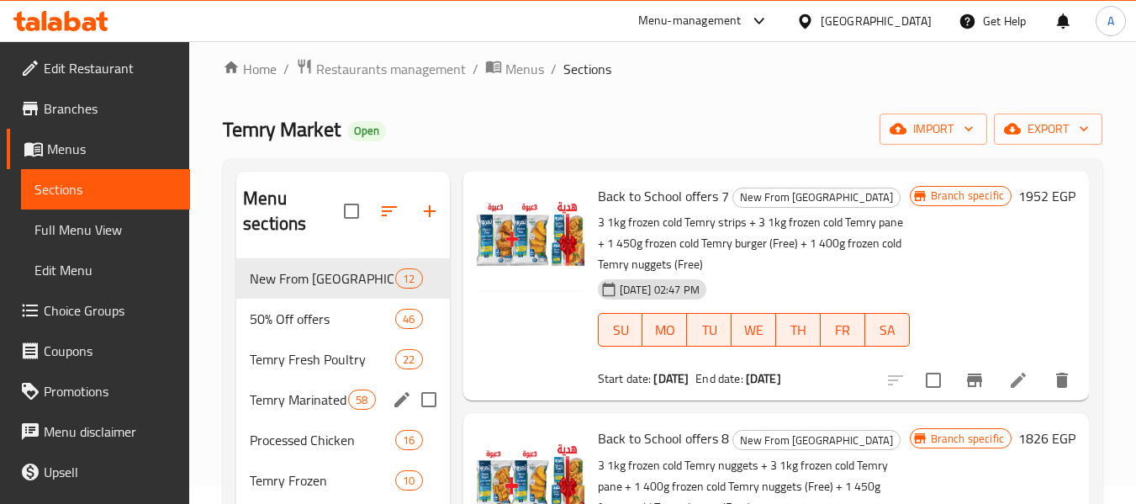
click at [315, 394] on span "Temry Marinated Chicken" at bounding box center [299, 399] width 98 height 20
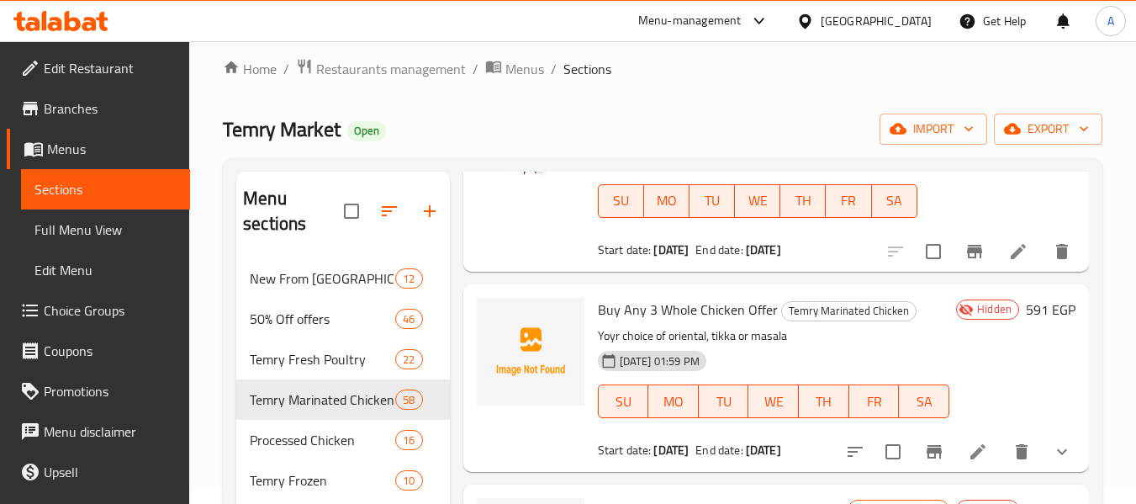
scroll to position [633, 0]
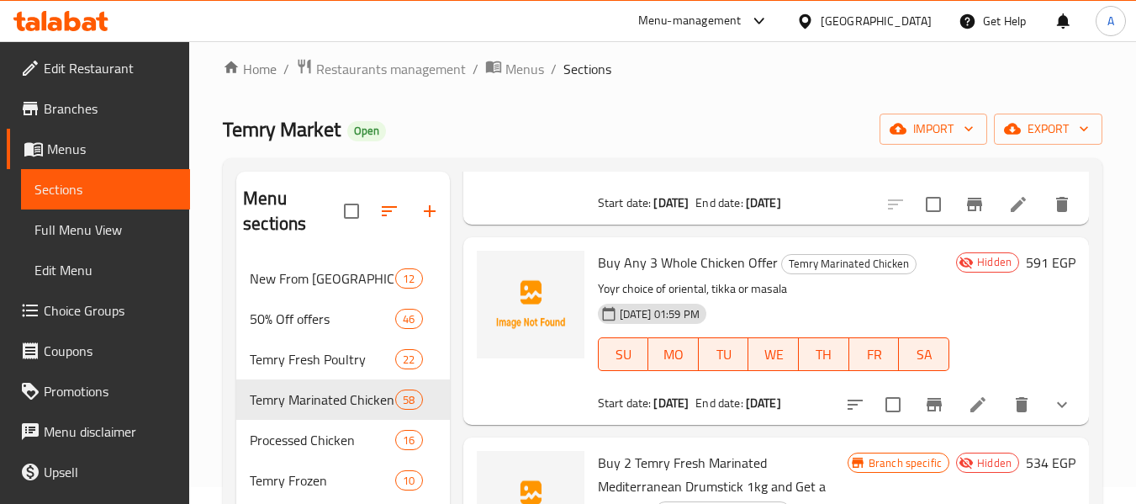
click at [955, 420] on li at bounding box center [978, 404] width 47 height 30
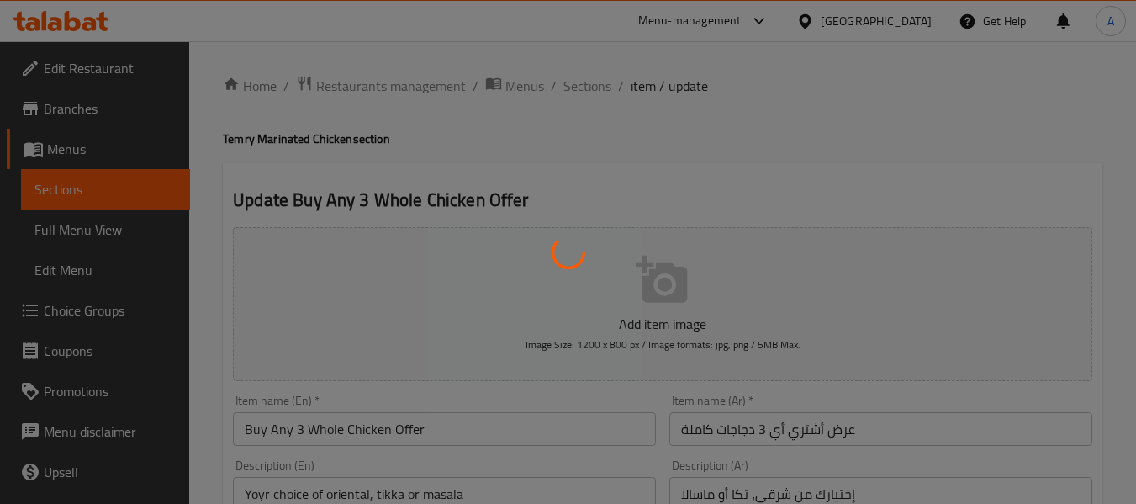
type input "إختيارك الأول"
type input "1"
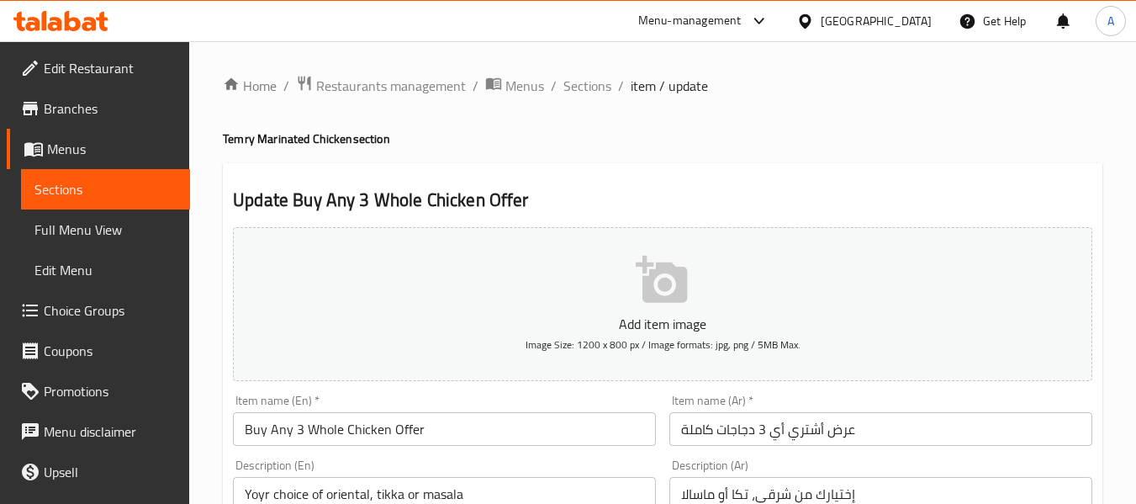
click at [548, 427] on input "Buy Any 3 Whole Chicken Offer" at bounding box center [444, 429] width 423 height 34
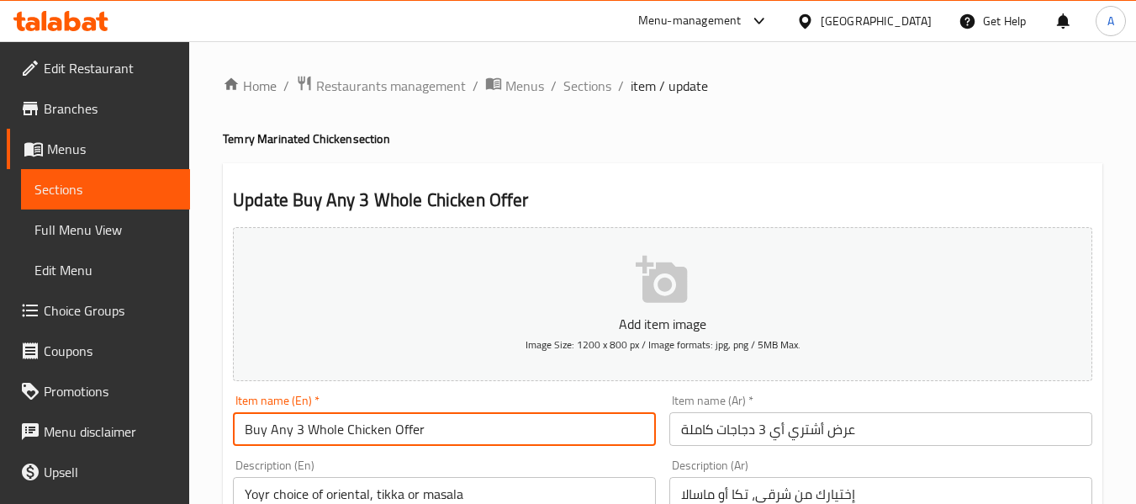
click at [364, 421] on input "Buy Any 3 Whole Chicken Offer" at bounding box center [444, 429] width 423 height 34
click at [98, 308] on span "Choice Groups" at bounding box center [110, 310] width 133 height 20
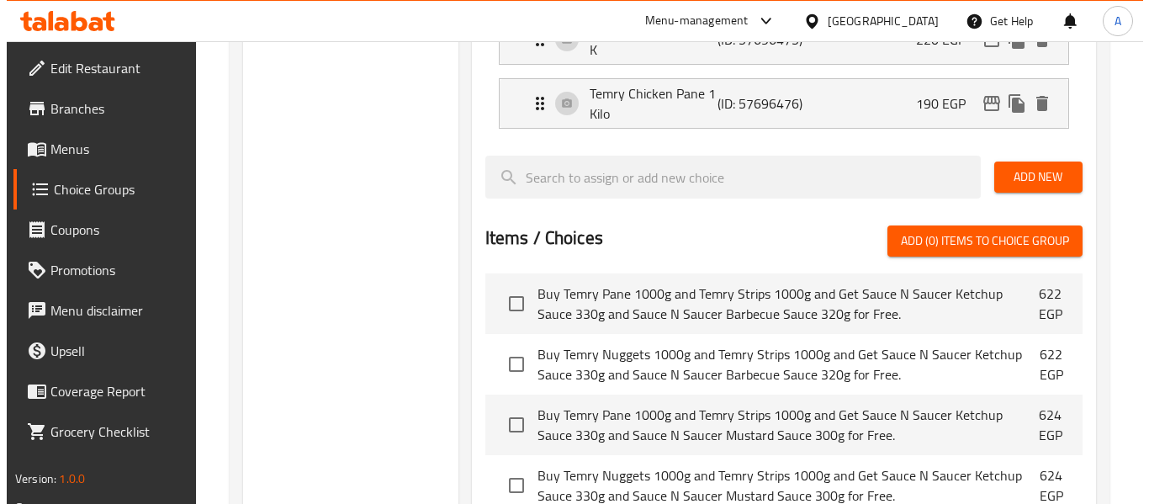
scroll to position [835, 0]
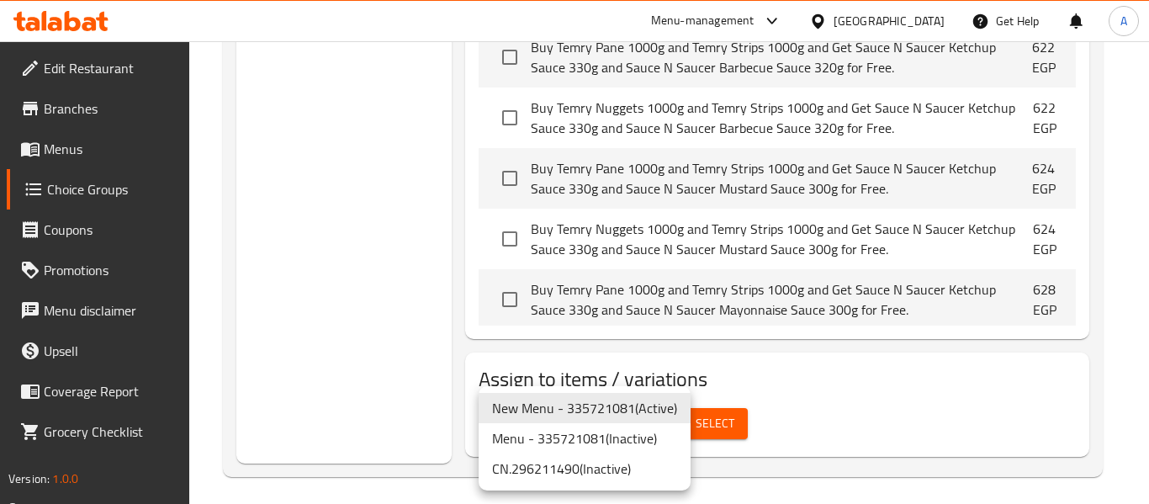
click at [738, 421] on div at bounding box center [574, 252] width 1149 height 504
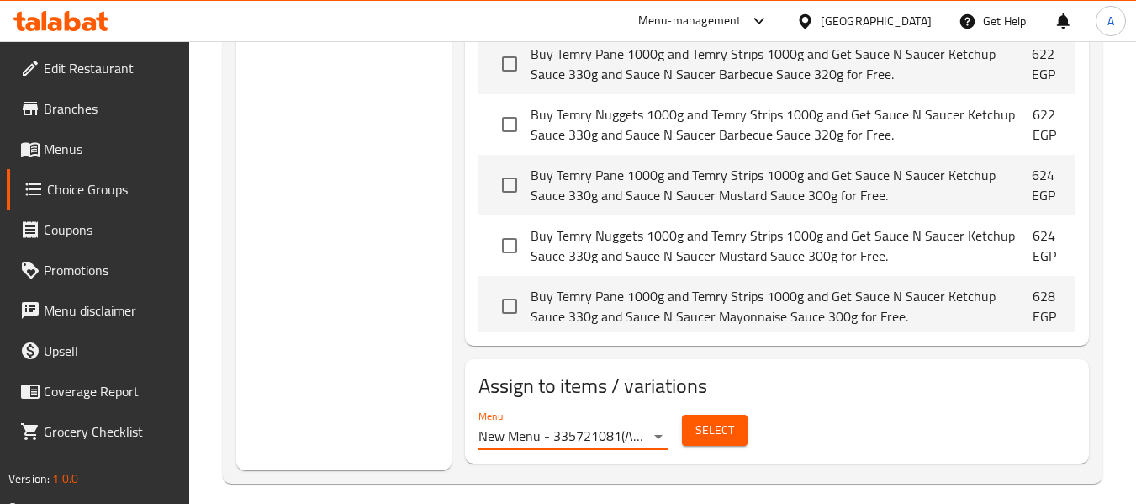
click at [727, 423] on span "Select" at bounding box center [715, 430] width 39 height 21
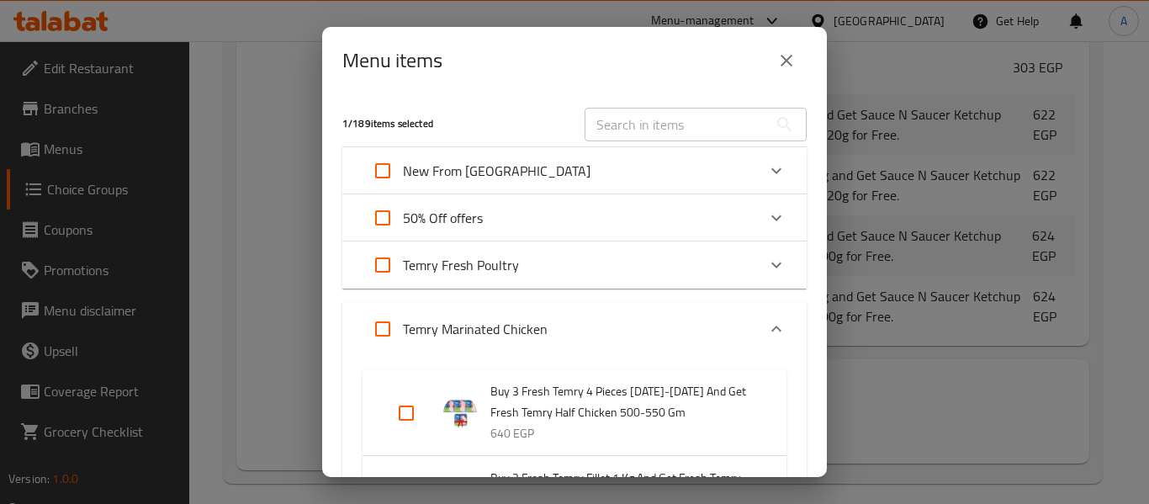
scroll to position [644, 0]
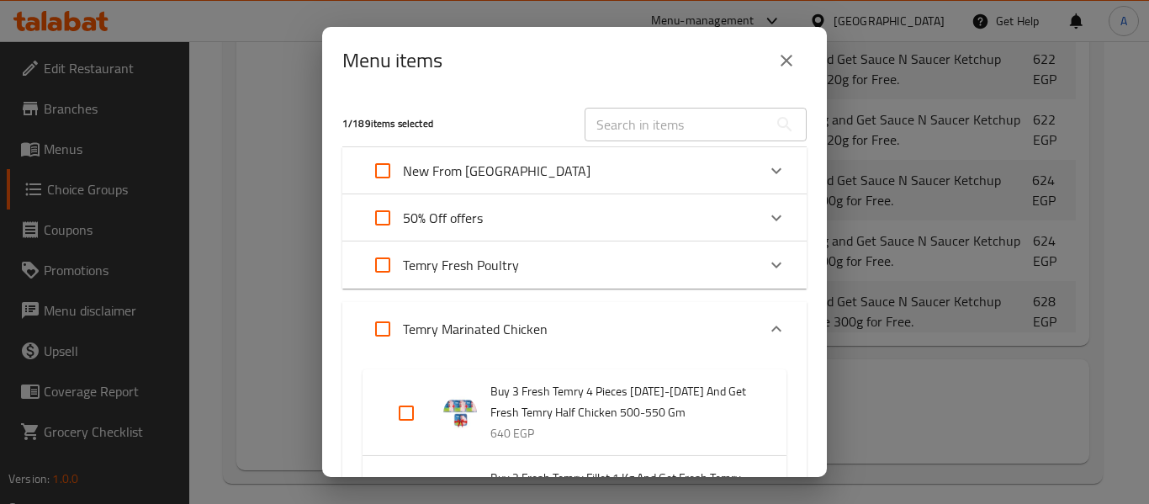
click at [663, 118] on input "text" at bounding box center [676, 125] width 183 height 34
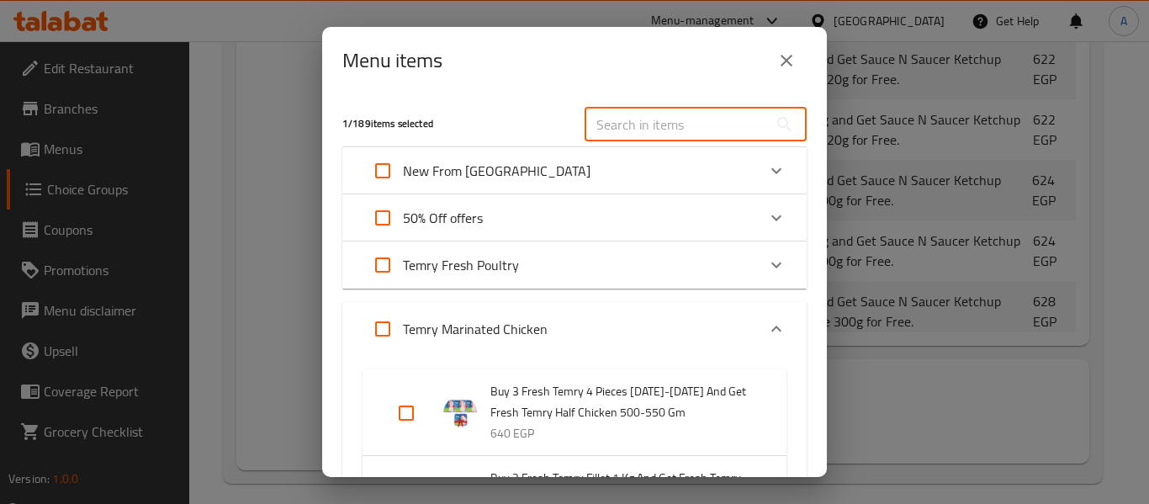
paste input "Buy Any 3 Whole Chicken Offer"
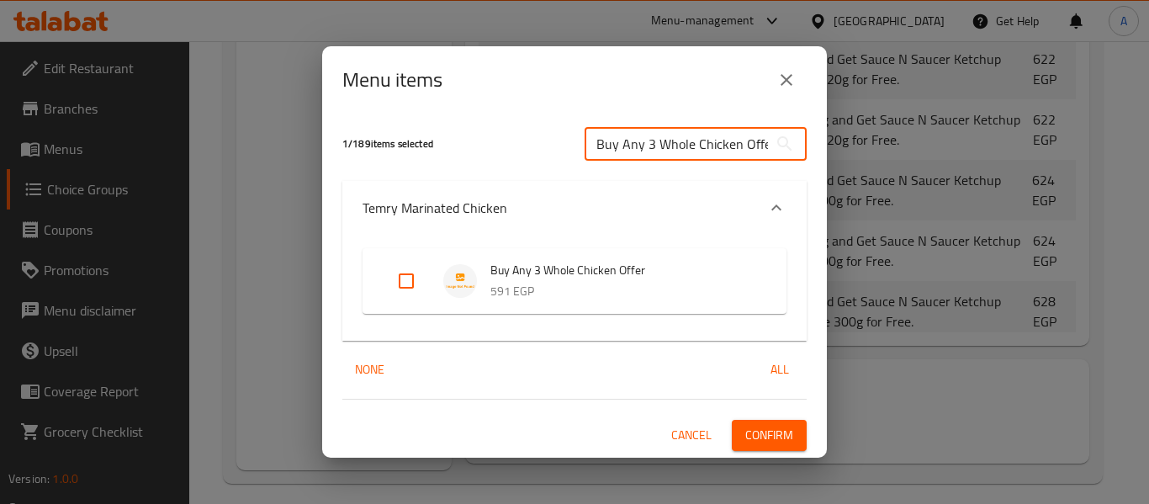
scroll to position [0, 3]
type input "Buy Any 3 Whole Chicken Offer"
click at [408, 278] on input "Expand" at bounding box center [406, 281] width 40 height 40
checkbox input "true"
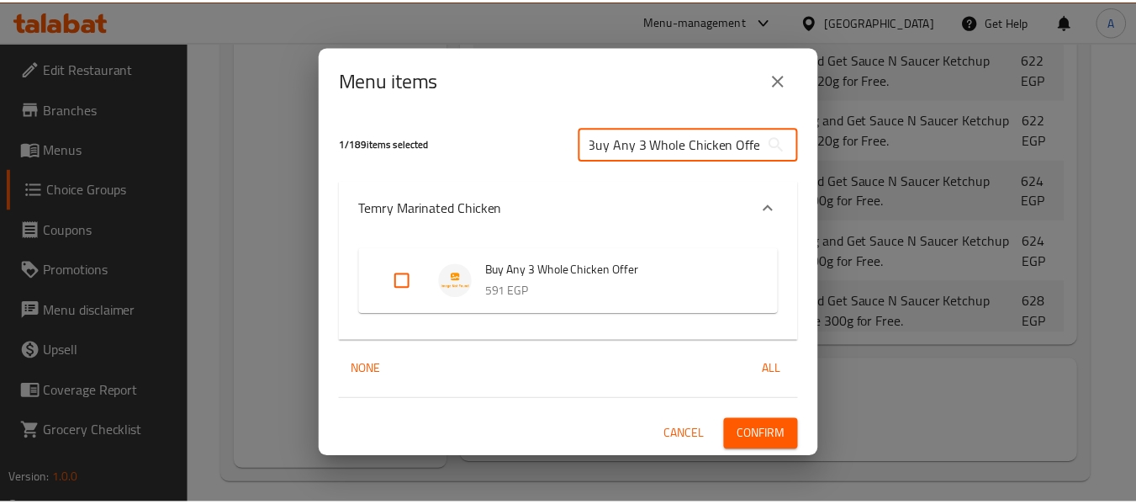
scroll to position [0, 0]
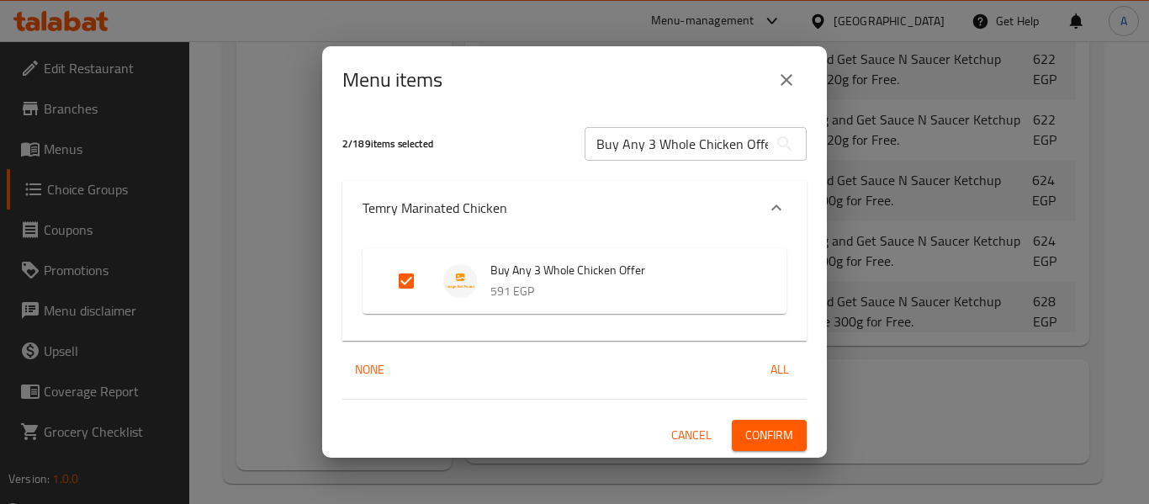
click at [792, 444] on span "Confirm" at bounding box center [769, 435] width 48 height 21
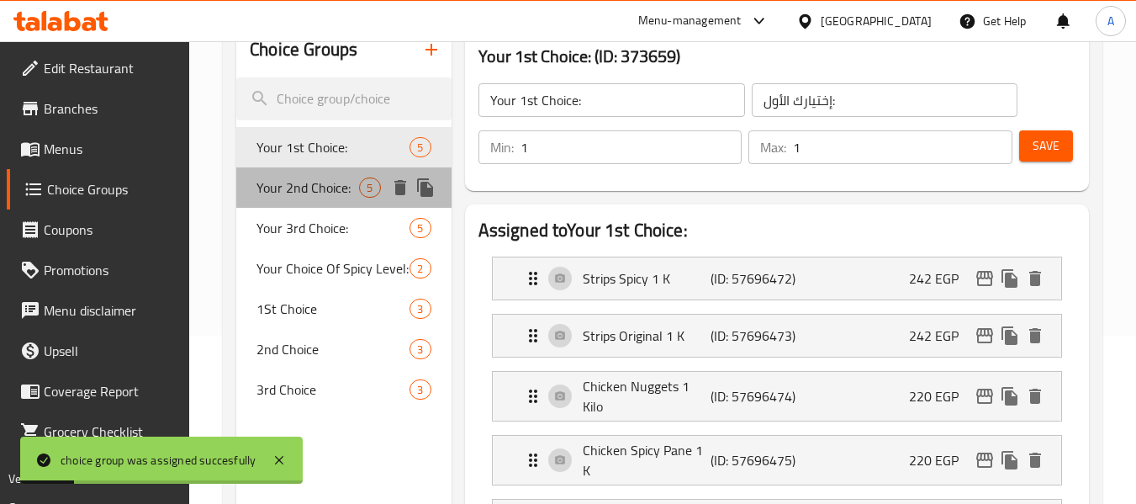
click at [322, 188] on span "Your 2nd Choice:" at bounding box center [308, 187] width 103 height 20
type input "Your 2nd Choice:"
type input "إختيارك الثاني:"
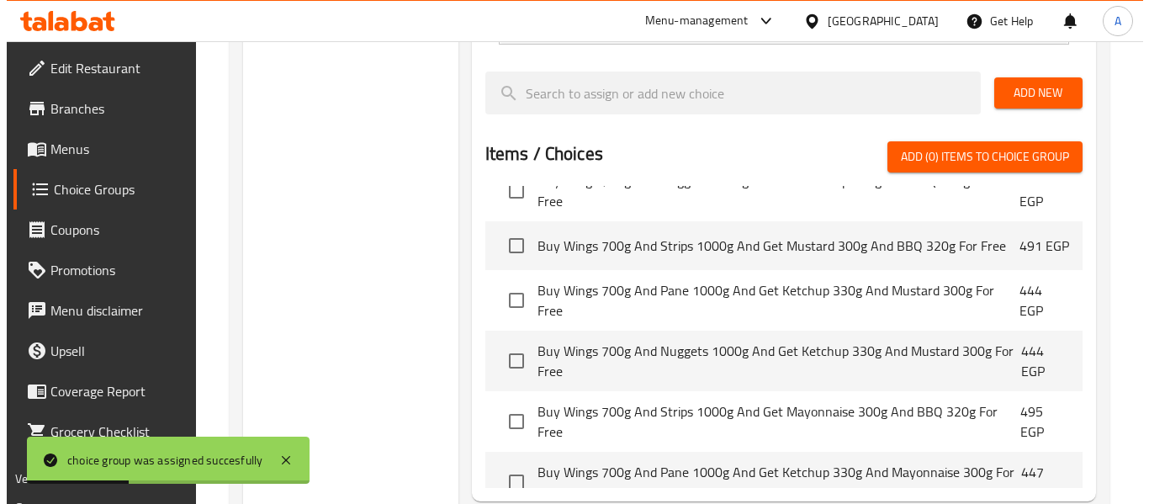
scroll to position [835, 0]
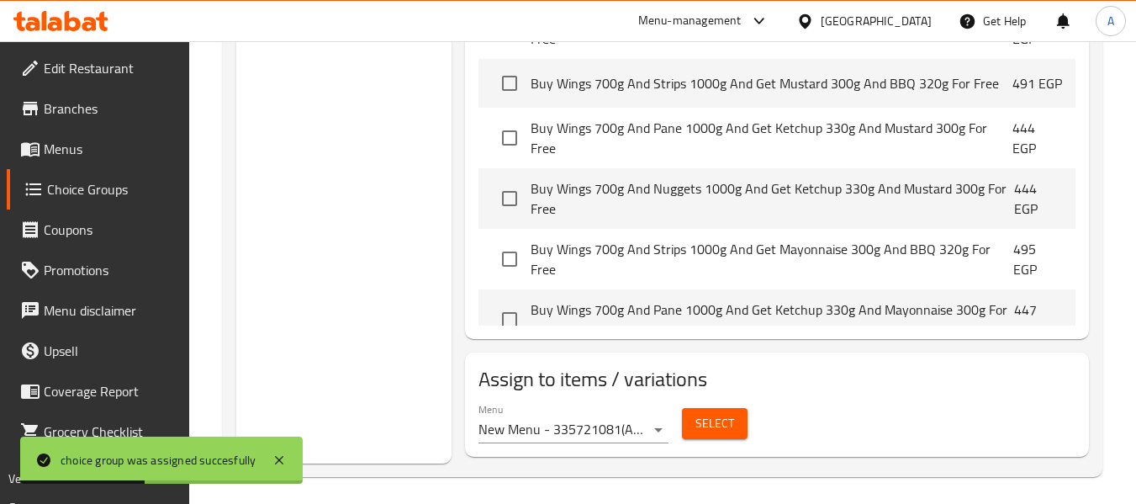
click at [700, 413] on span "Select" at bounding box center [715, 423] width 39 height 21
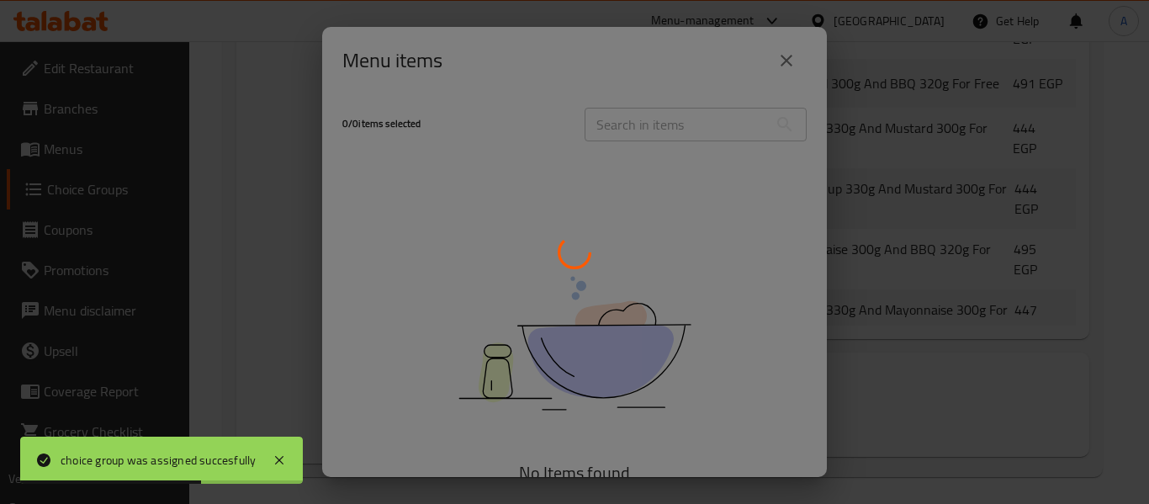
click at [688, 126] on div at bounding box center [574, 252] width 1149 height 504
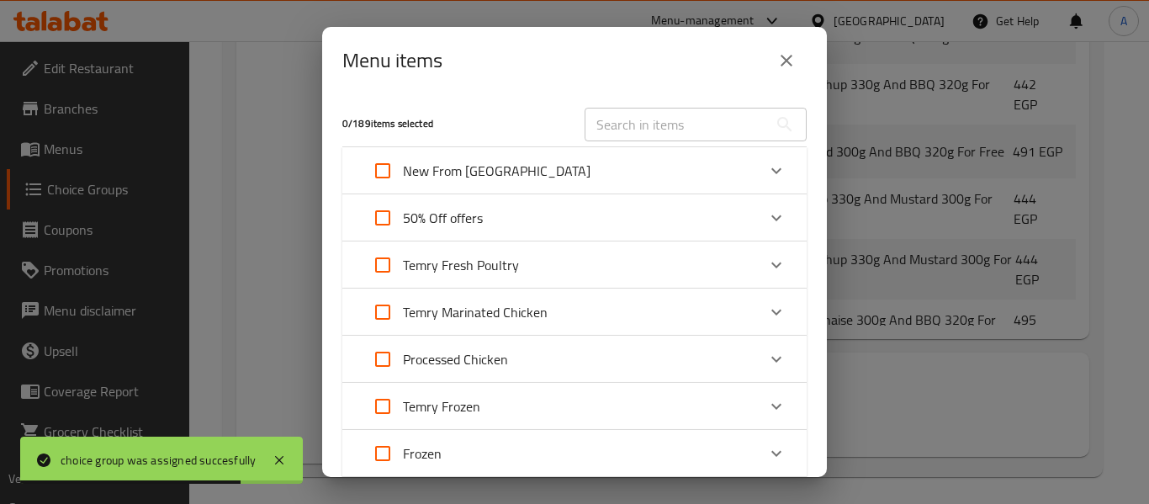
click at [688, 126] on input "text" at bounding box center [676, 125] width 183 height 34
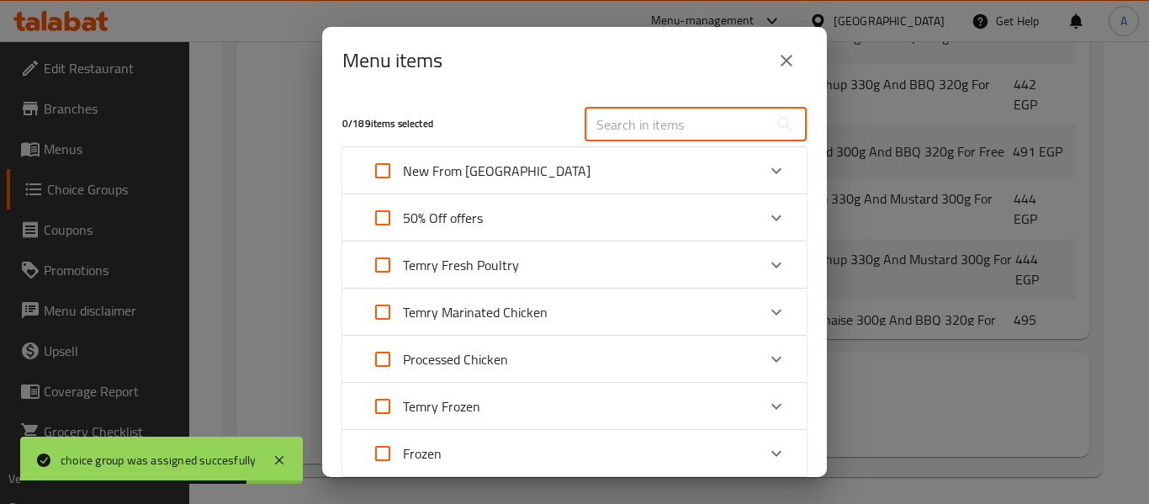
paste input "Buy Any 3 Whole Chicken Offer"
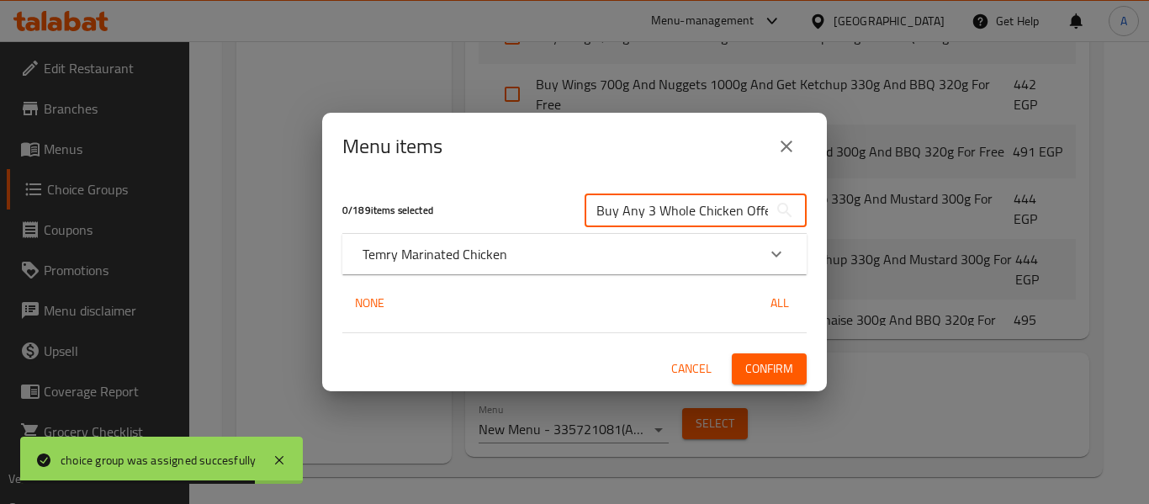
scroll to position [0, 3]
type input "Buy Any 3 Whole Chicken Offer"
click at [405, 230] on div "0 / 189 items selected" at bounding box center [453, 210] width 242 height 66
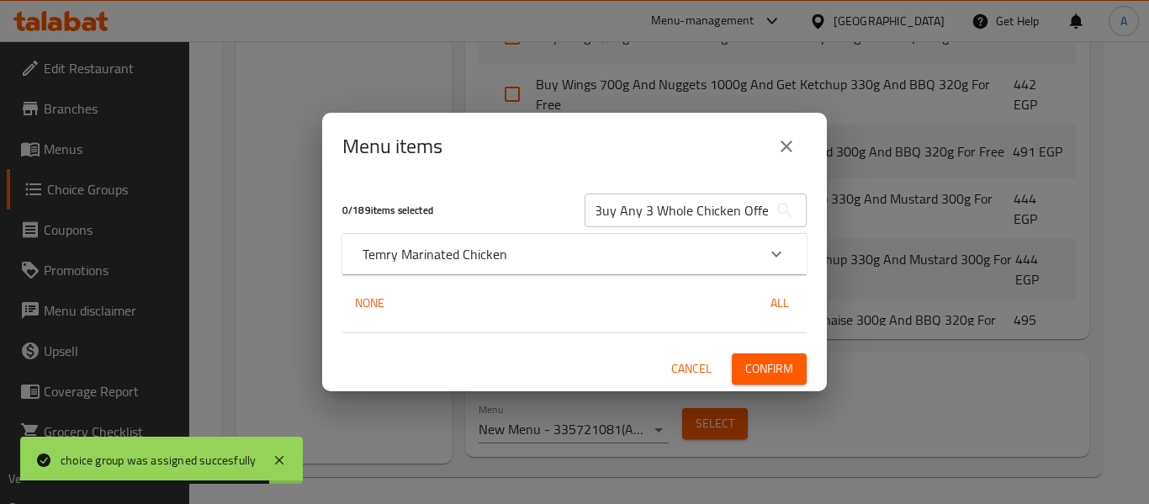
scroll to position [0, 0]
click at [400, 247] on p "Temry Marinated Chicken" at bounding box center [435, 254] width 145 height 20
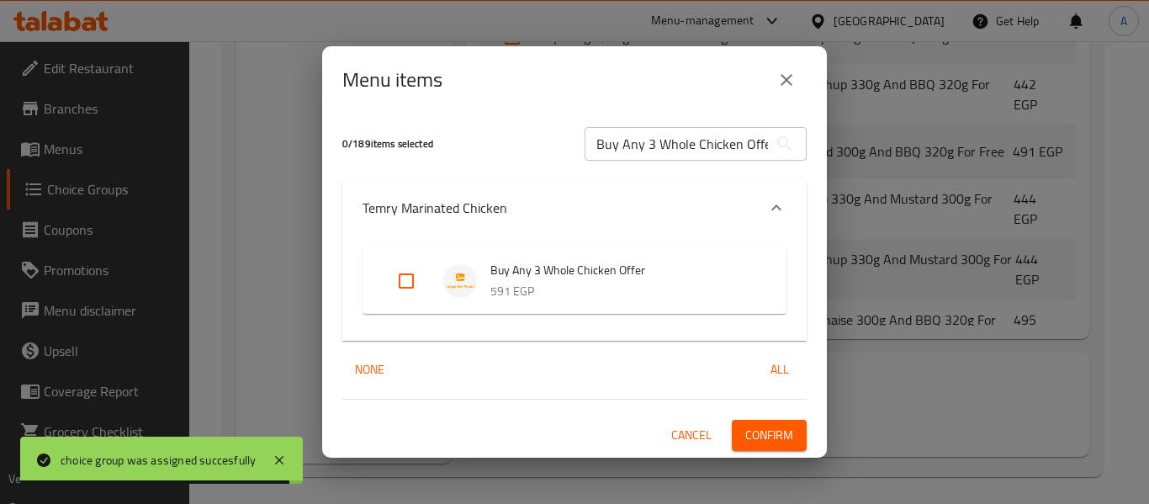
click at [402, 282] on input "Expand" at bounding box center [406, 281] width 40 height 40
checkbox input "true"
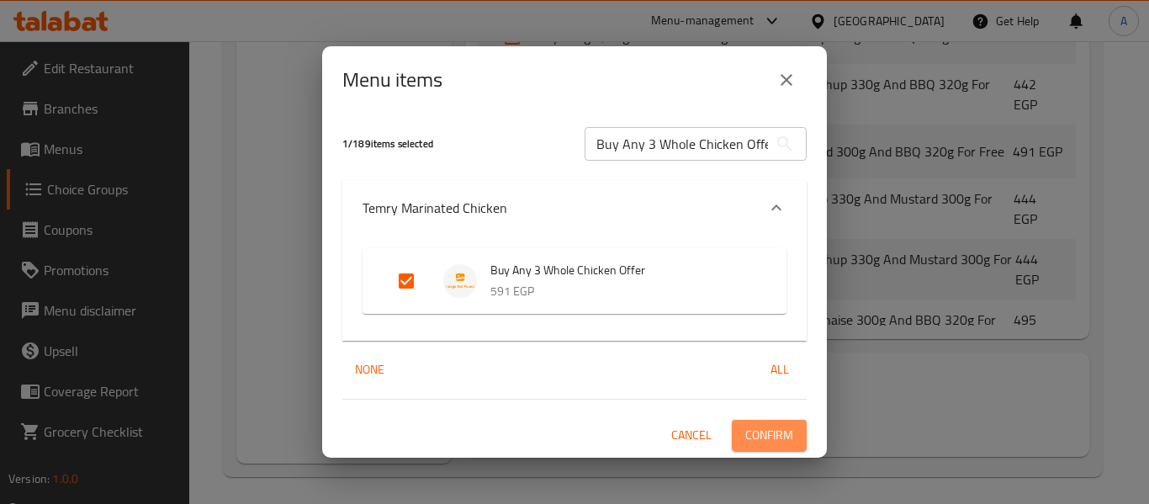
click at [776, 438] on span "Confirm" at bounding box center [769, 435] width 48 height 21
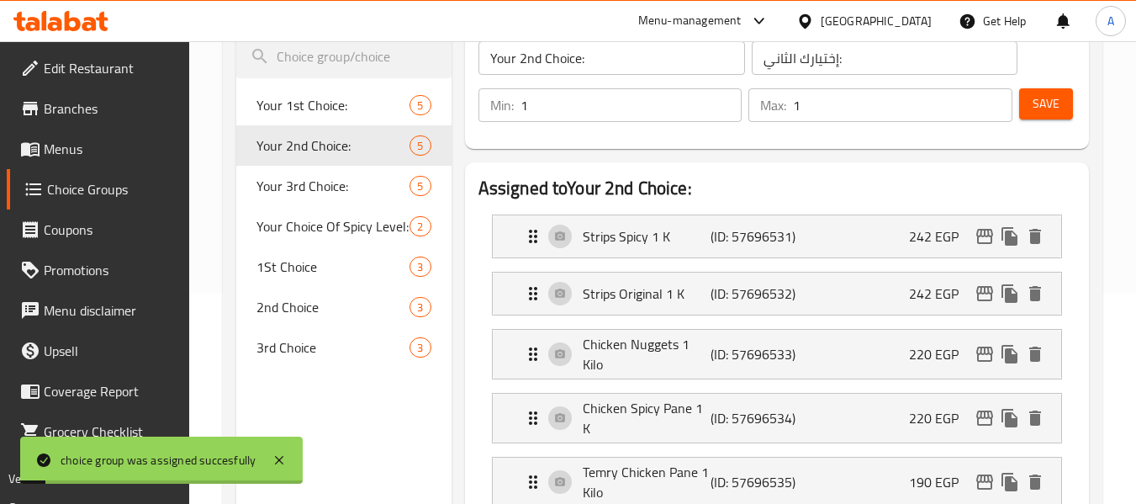
scroll to position [72, 0]
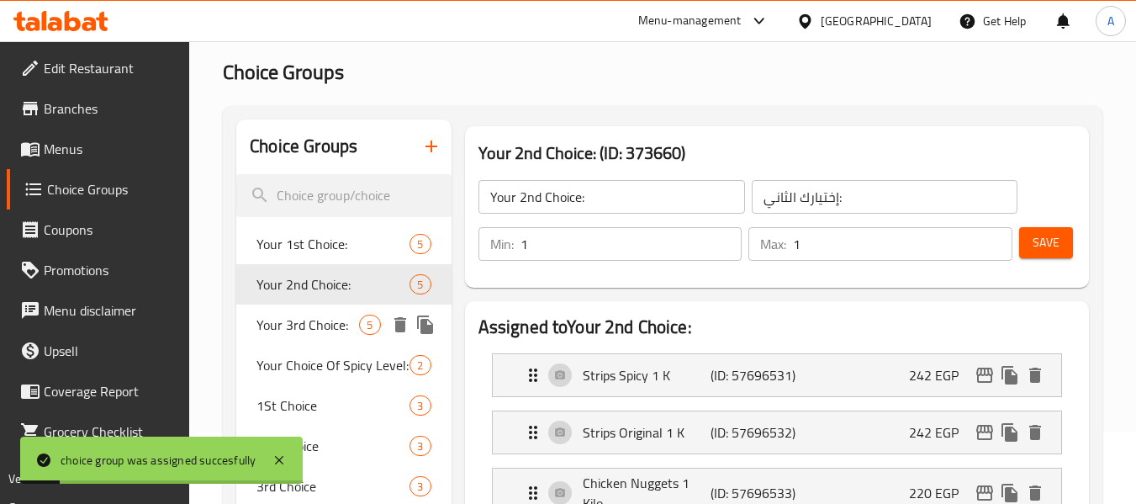
click at [298, 327] on span "Your 3rd Choice:" at bounding box center [308, 325] width 103 height 20
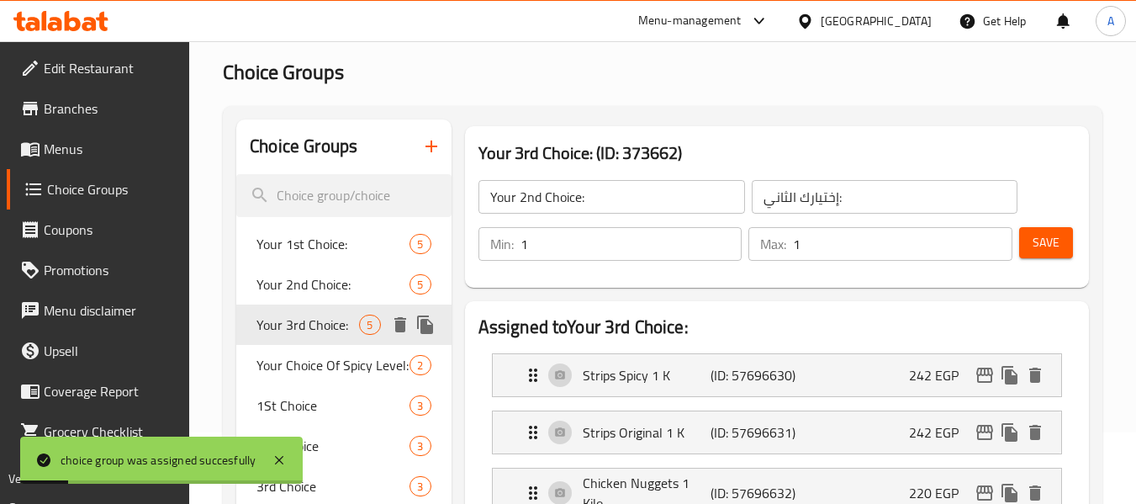
type input "Your 3rd Choice:"
type input "إختيارك الثالث:"
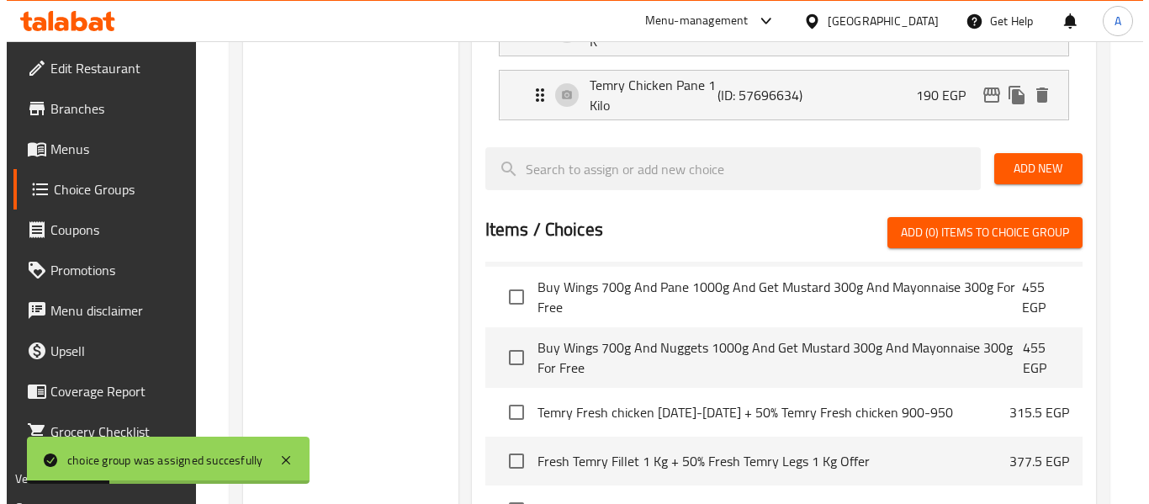
scroll to position [835, 0]
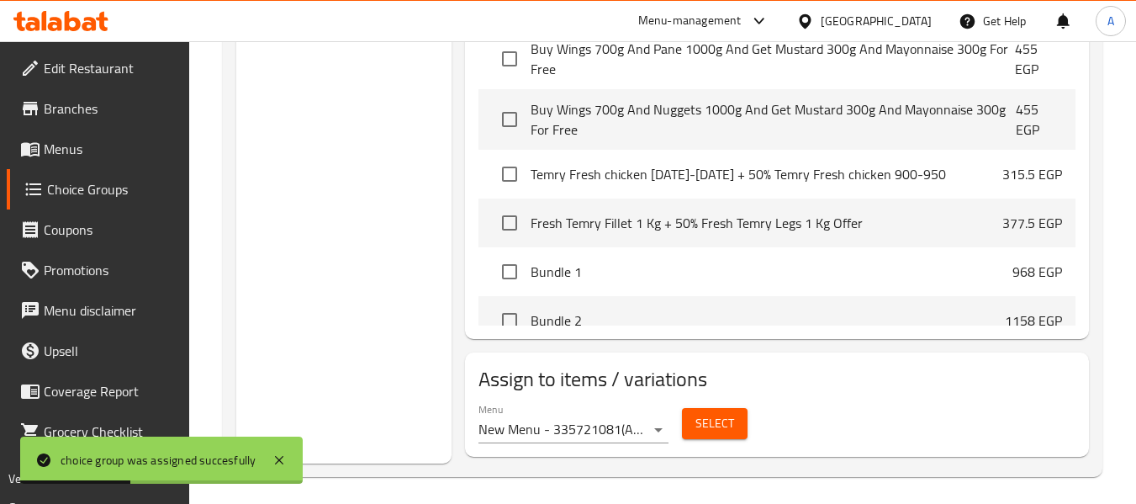
click at [730, 419] on span "Select" at bounding box center [715, 423] width 39 height 21
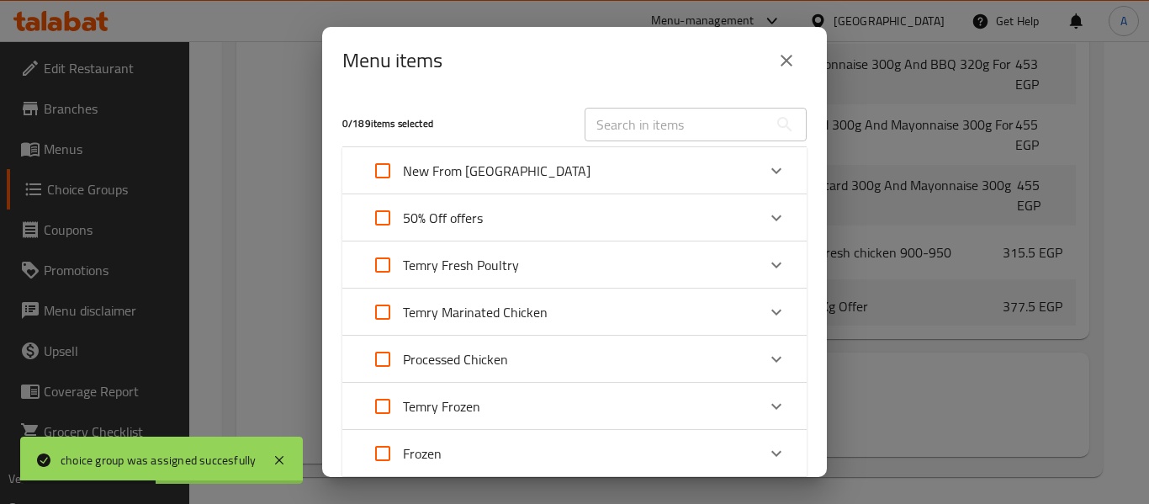
scroll to position [2263, 0]
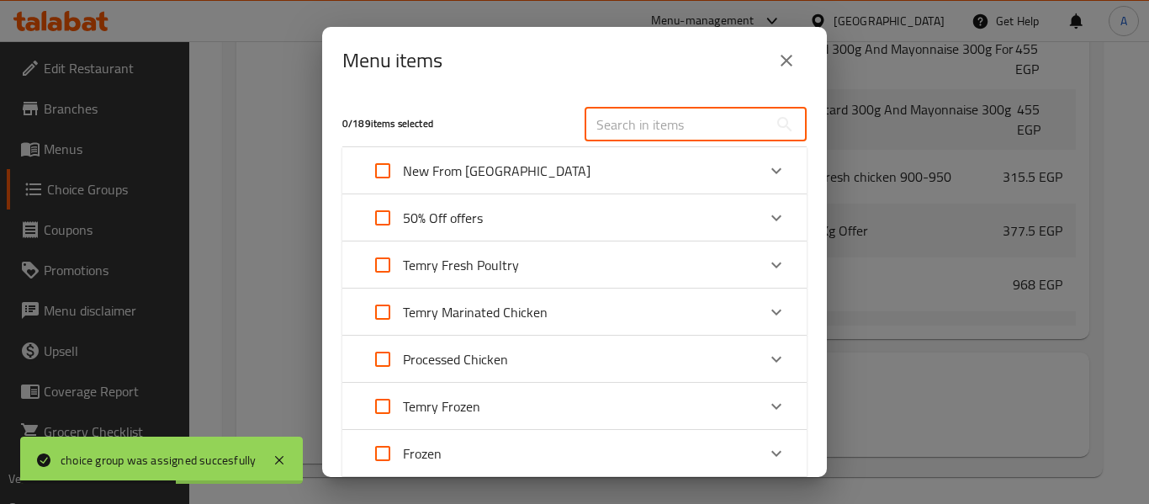
click at [600, 126] on input "text" at bounding box center [676, 125] width 183 height 34
paste input "Buy Any 3 Whole Chicken Offer"
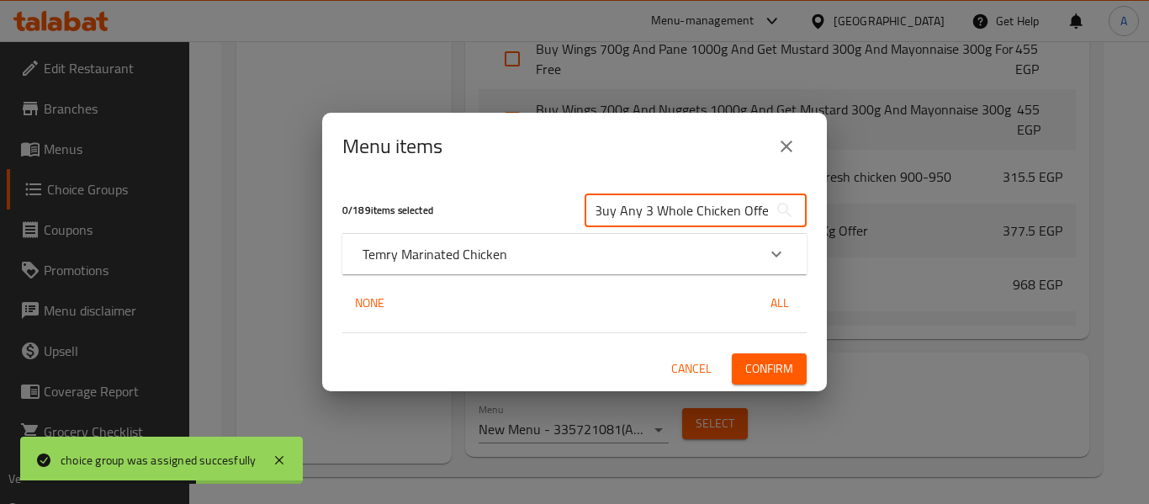
type input "Buy Any 3 Whole Chicken Offer"
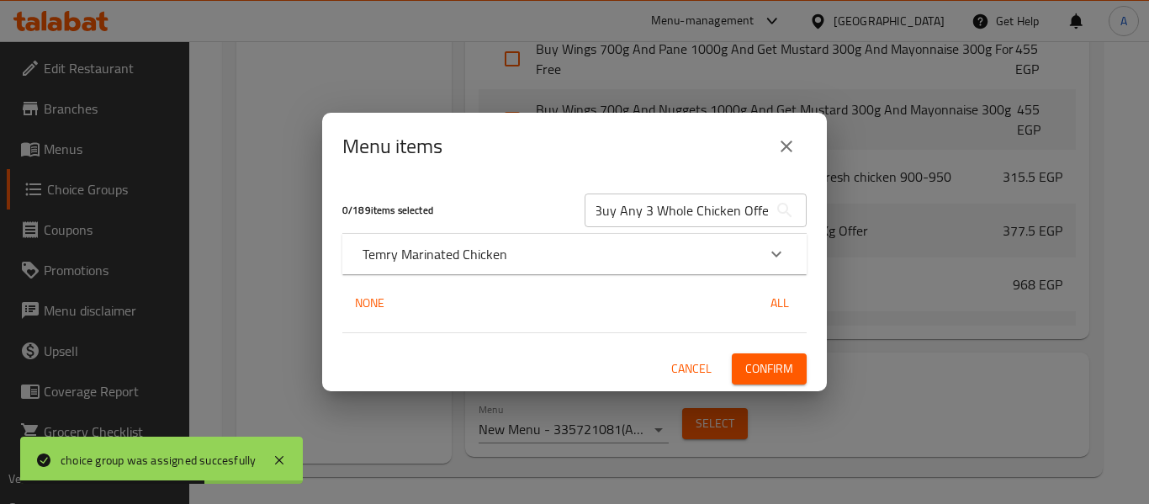
drag, startPoint x: 399, startPoint y: 242, endPoint x: 394, endPoint y: 275, distance: 33.2
click at [398, 244] on p "Temry Marinated Chicken" at bounding box center [435, 254] width 145 height 20
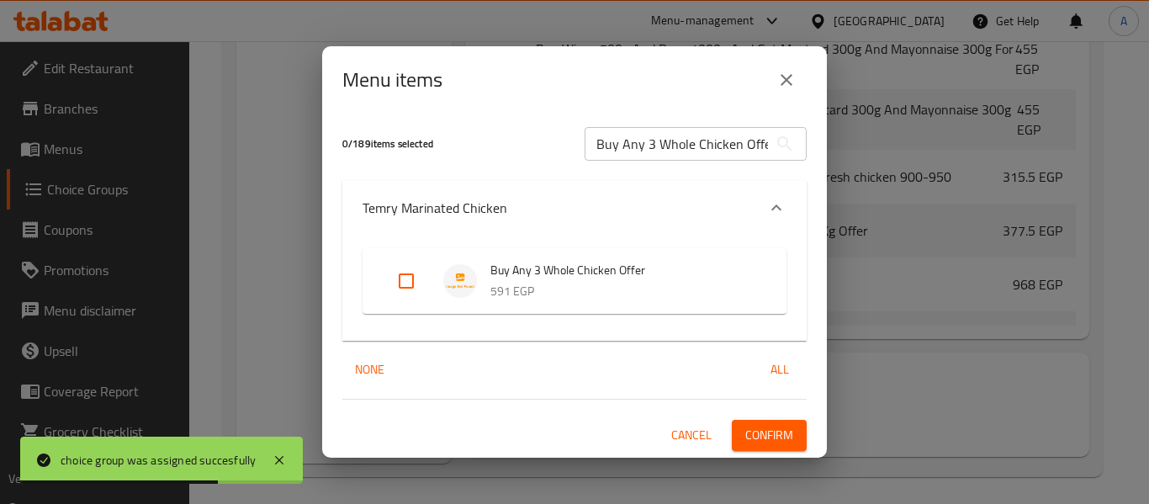
click at [401, 285] on input "Expand" at bounding box center [406, 281] width 40 height 40
checkbox input "true"
click at [772, 430] on span "Confirm" at bounding box center [769, 435] width 48 height 21
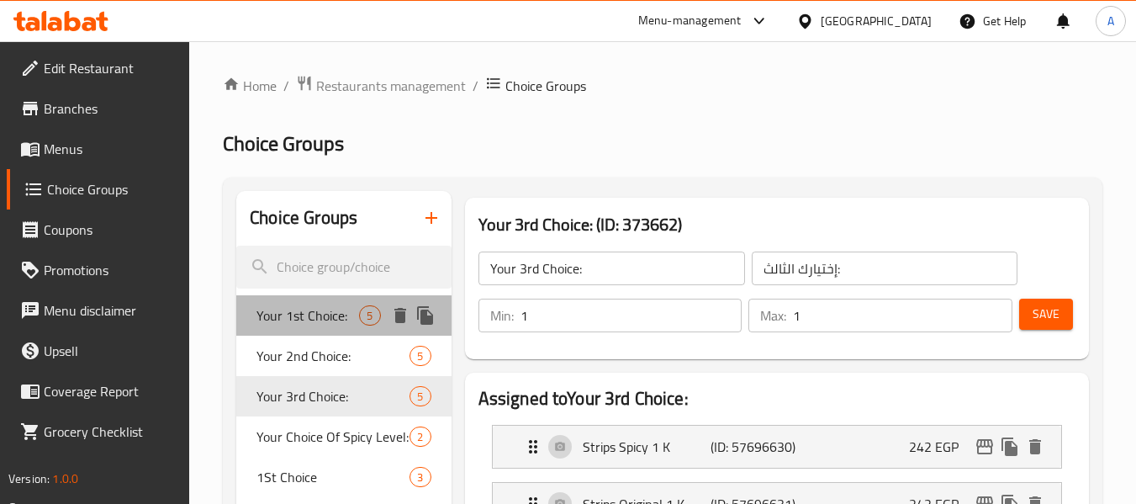
click at [300, 319] on span "Your 1st Choice:" at bounding box center [308, 315] width 103 height 20
type input "Your 1st Choice:"
type input "إختيارك الأول:"
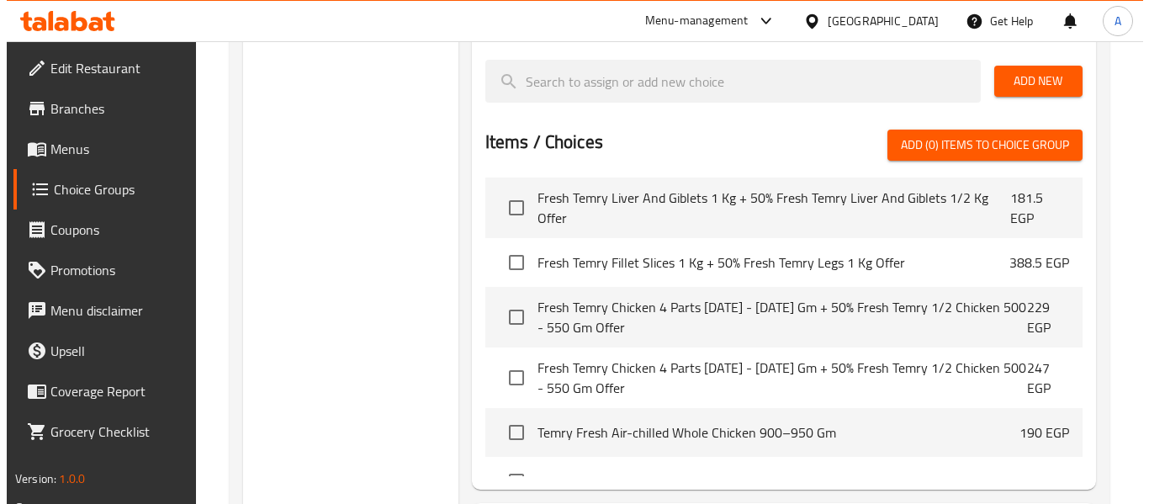
scroll to position [835, 0]
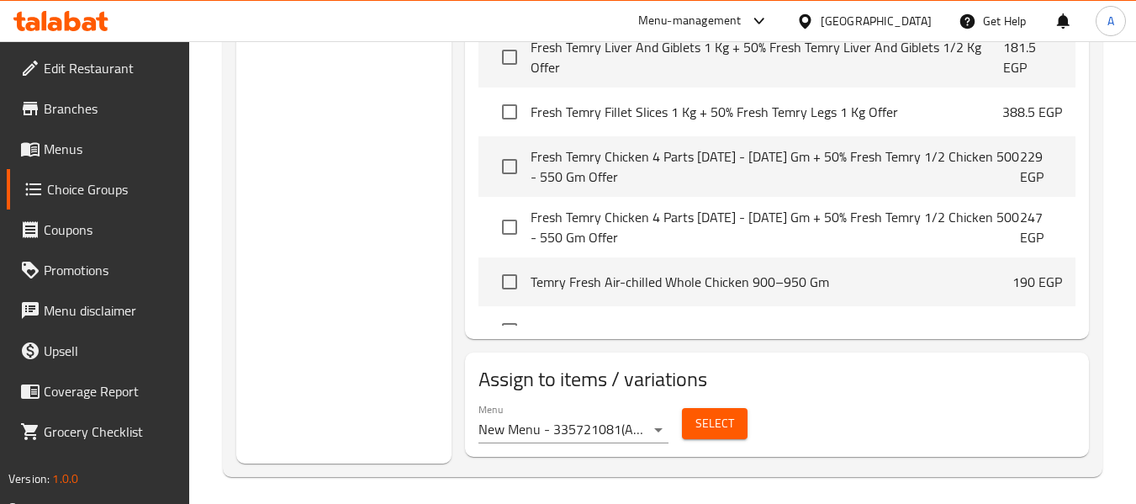
click at [683, 415] on button "Select" at bounding box center [715, 423] width 66 height 31
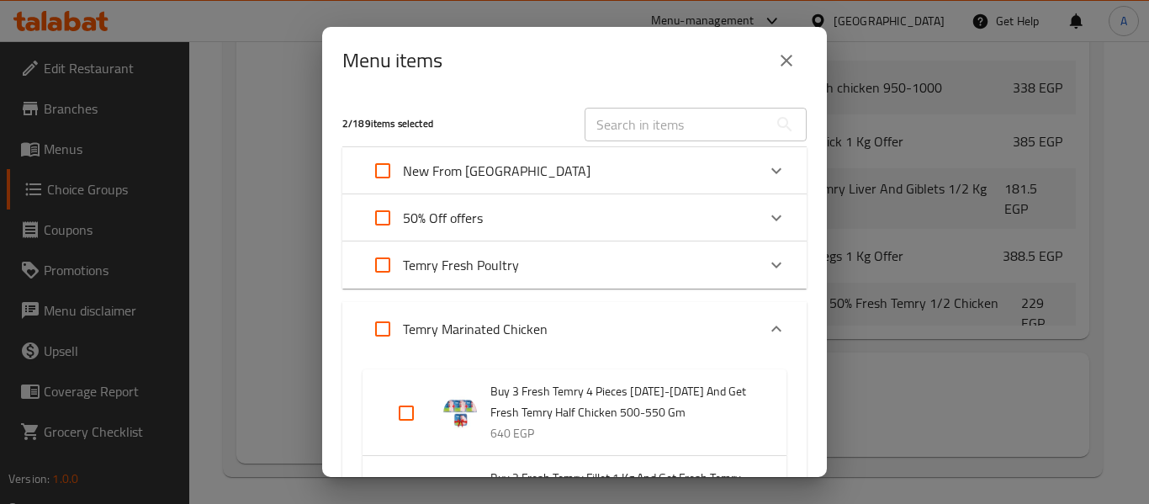
scroll to position [3081, 0]
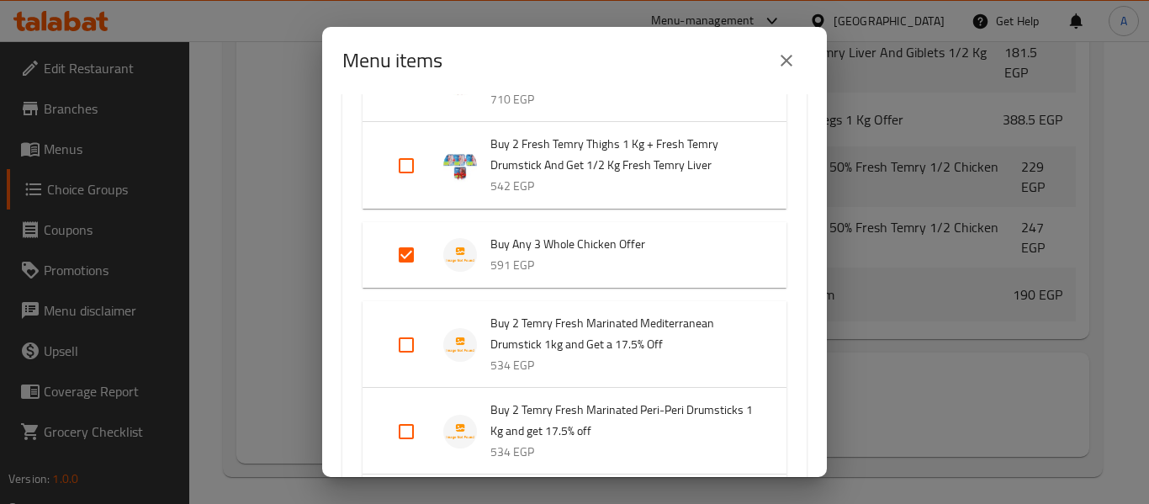
click at [405, 241] on input "Expand" at bounding box center [406, 255] width 40 height 40
checkbox input "false"
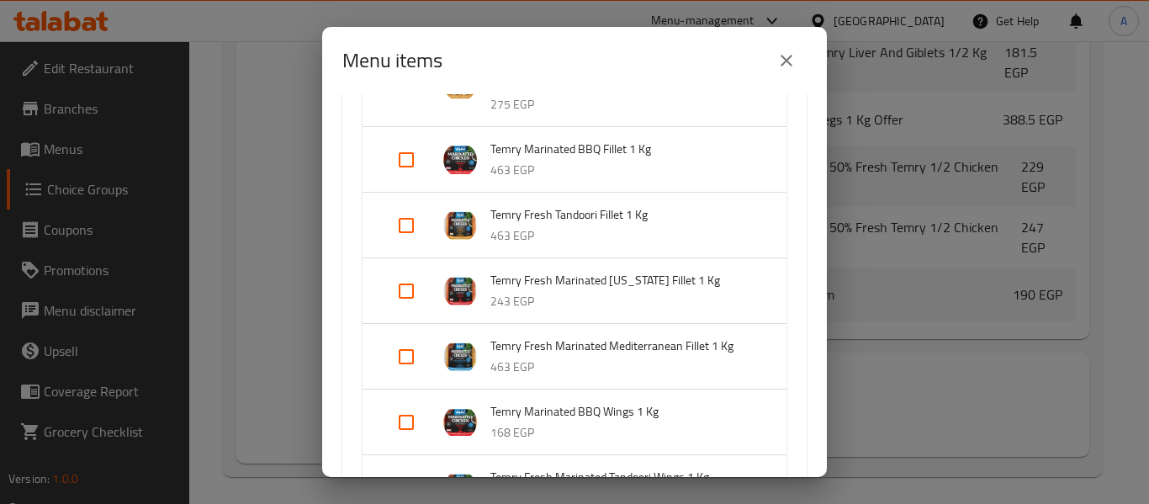
scroll to position [5067, 0]
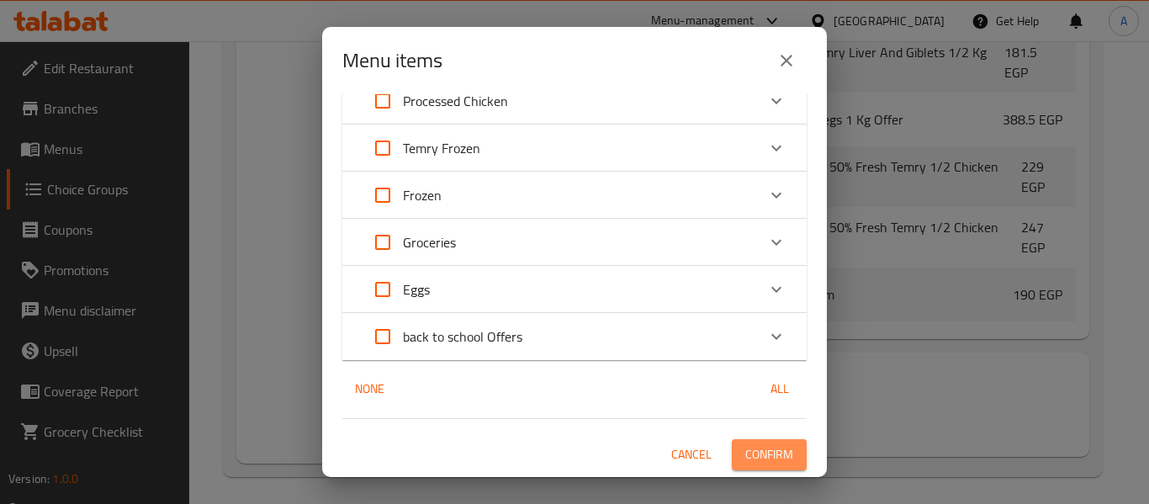
click at [764, 452] on span "Confirm" at bounding box center [769, 454] width 48 height 21
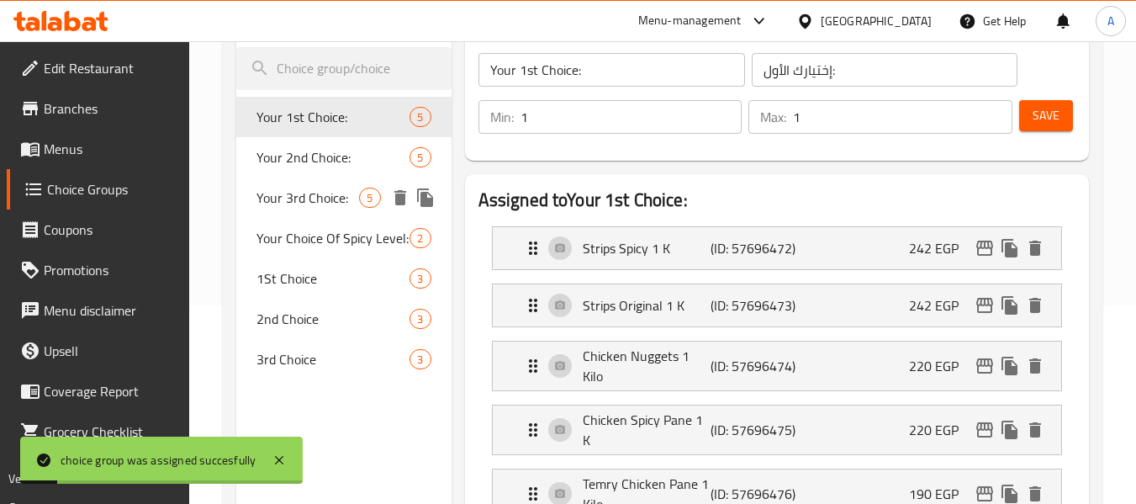
scroll to position [72, 0]
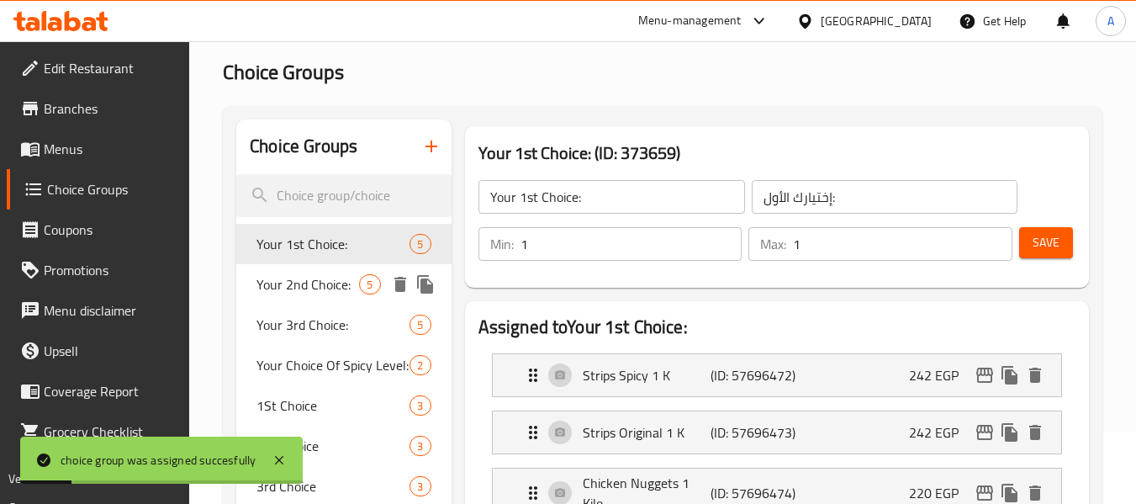
click at [316, 287] on span "Your 2nd Choice:" at bounding box center [308, 284] width 103 height 20
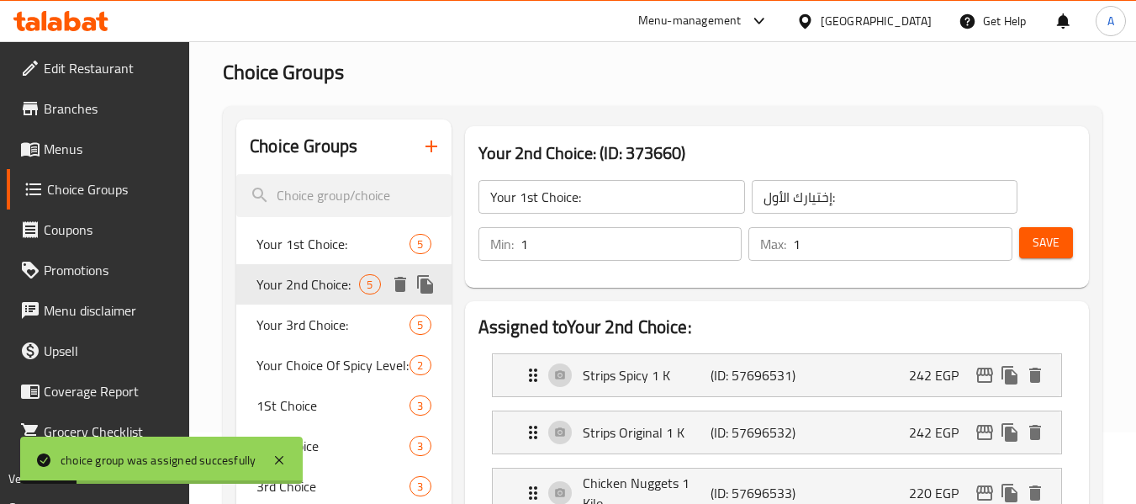
type input "Your 2nd Choice:"
type input "إختيارك الثاني:"
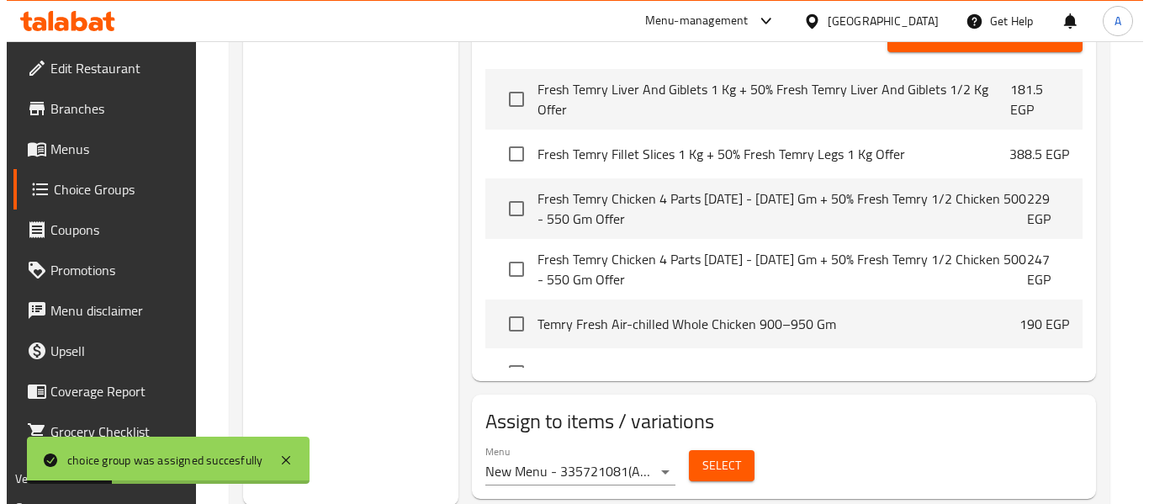
scroll to position [835, 0]
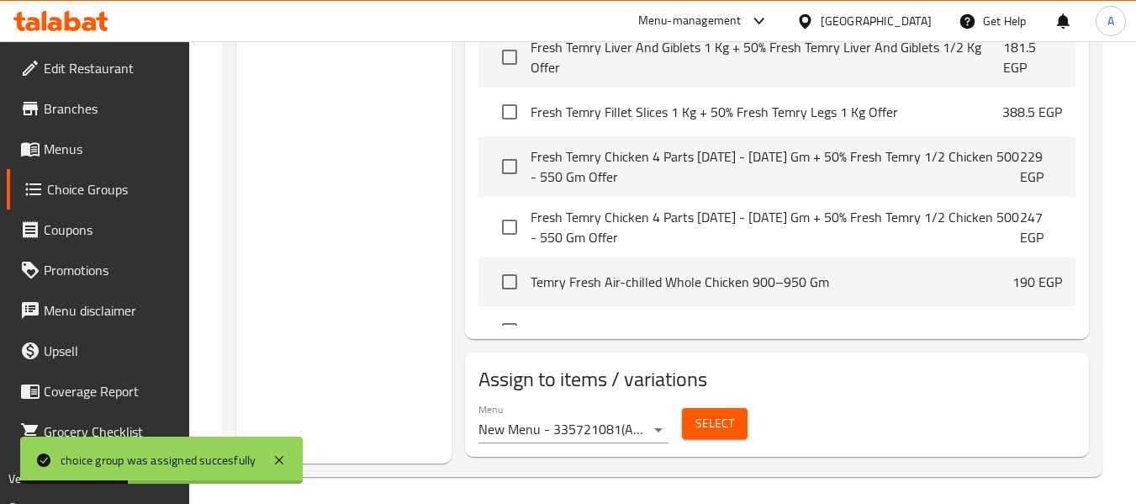
click at [723, 408] on button "Select" at bounding box center [715, 423] width 66 height 31
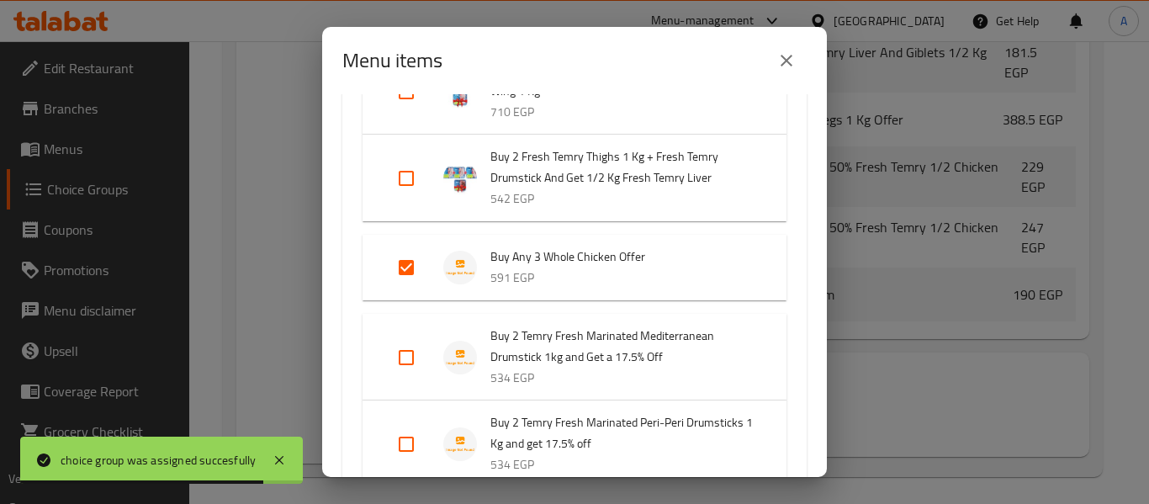
scroll to position [421, 0]
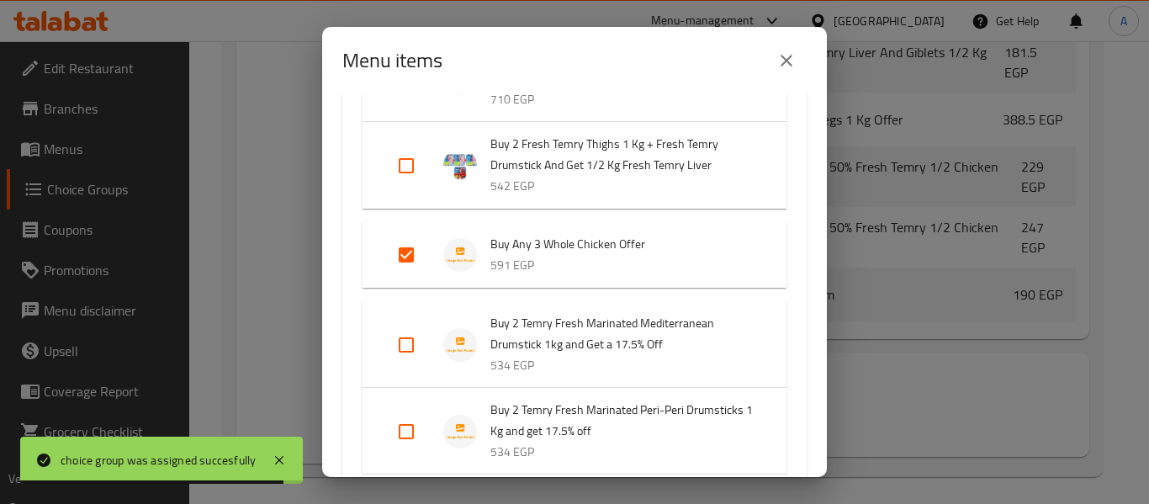
click at [387, 259] on input "Expand" at bounding box center [406, 255] width 40 height 40
checkbox input "false"
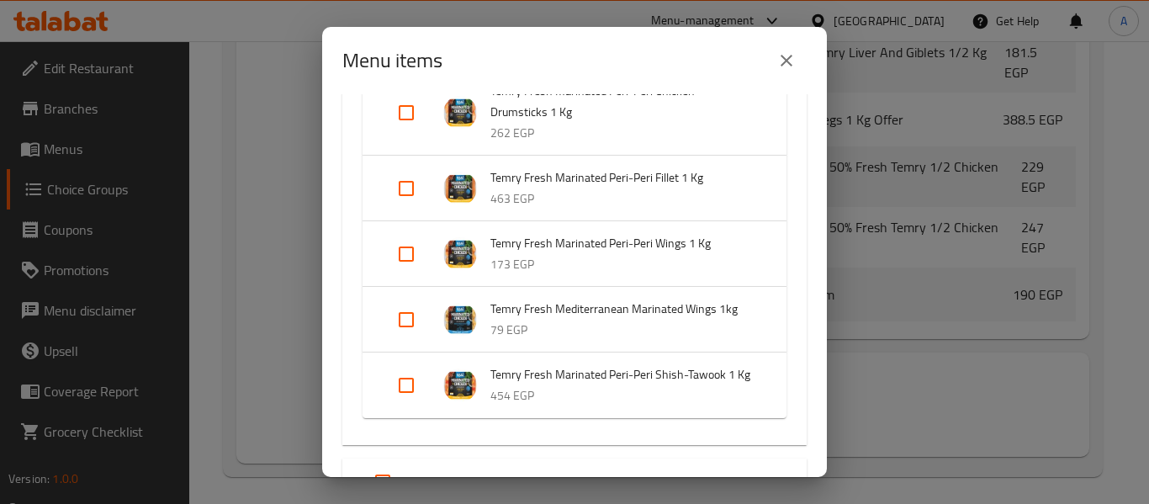
scroll to position [5041, 0]
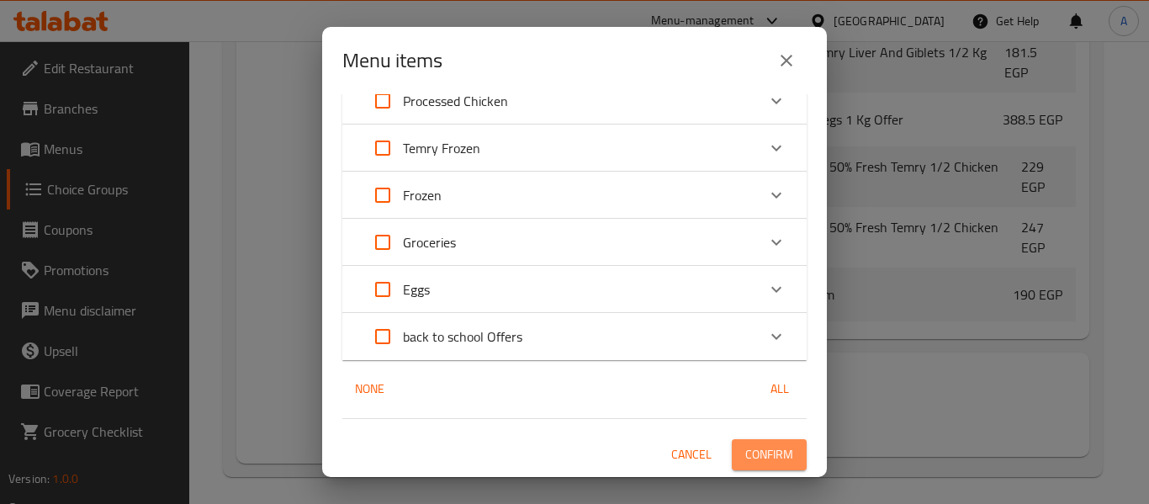
click at [749, 458] on span "Confirm" at bounding box center [769, 454] width 48 height 21
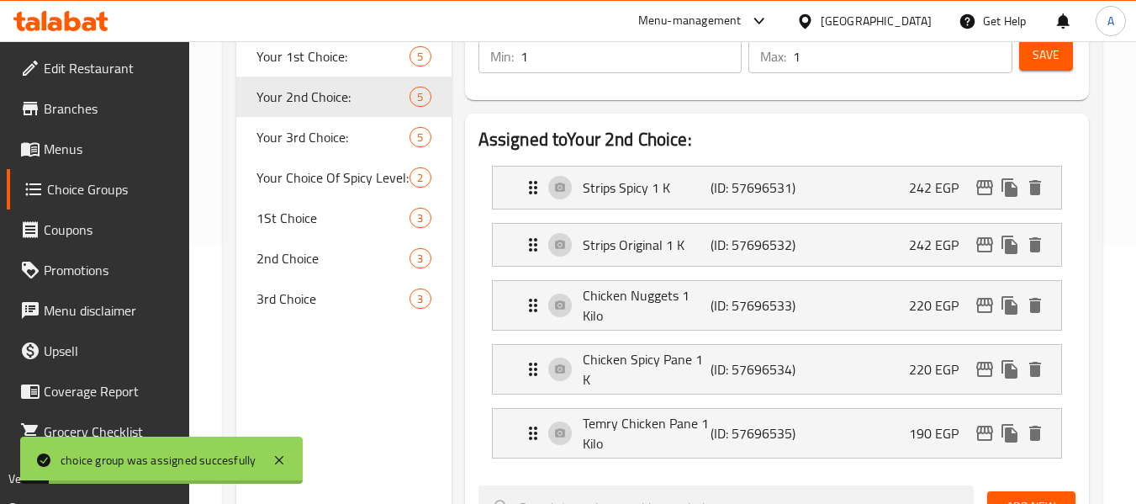
scroll to position [246, 0]
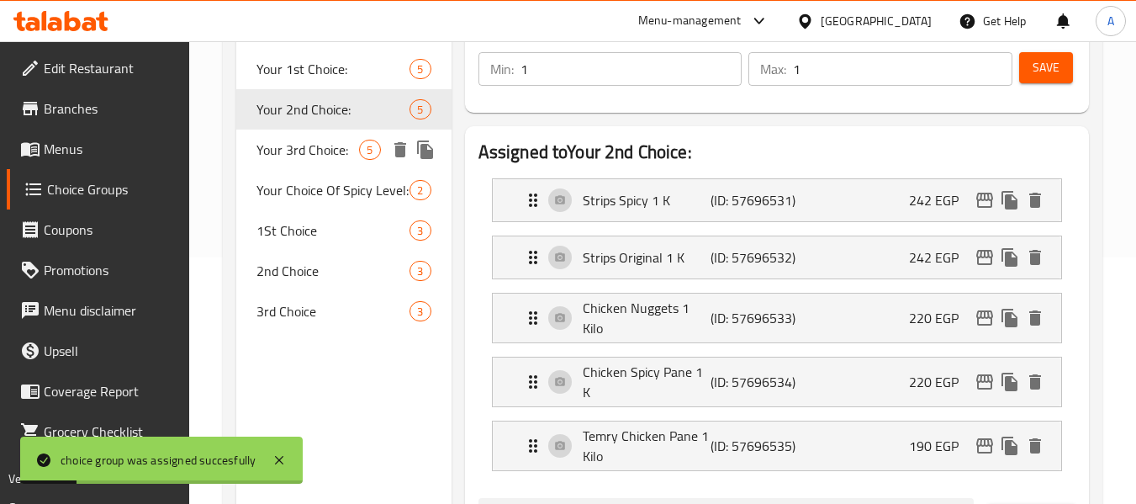
click at [309, 162] on div "Your 3rd Choice: 5" at bounding box center [343, 150] width 215 height 40
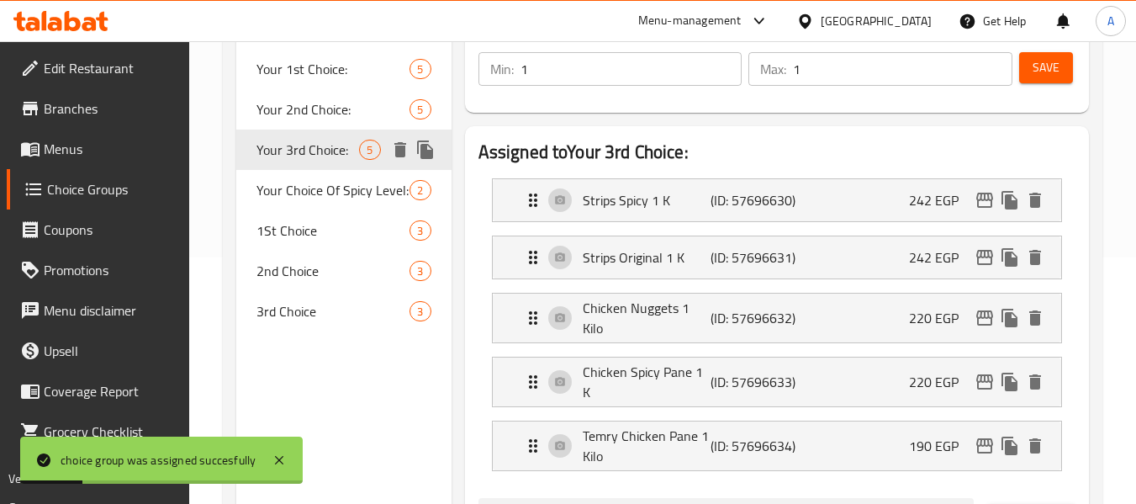
type input "Your 3rd Choice:"
type input "إختيارك الثالث:"
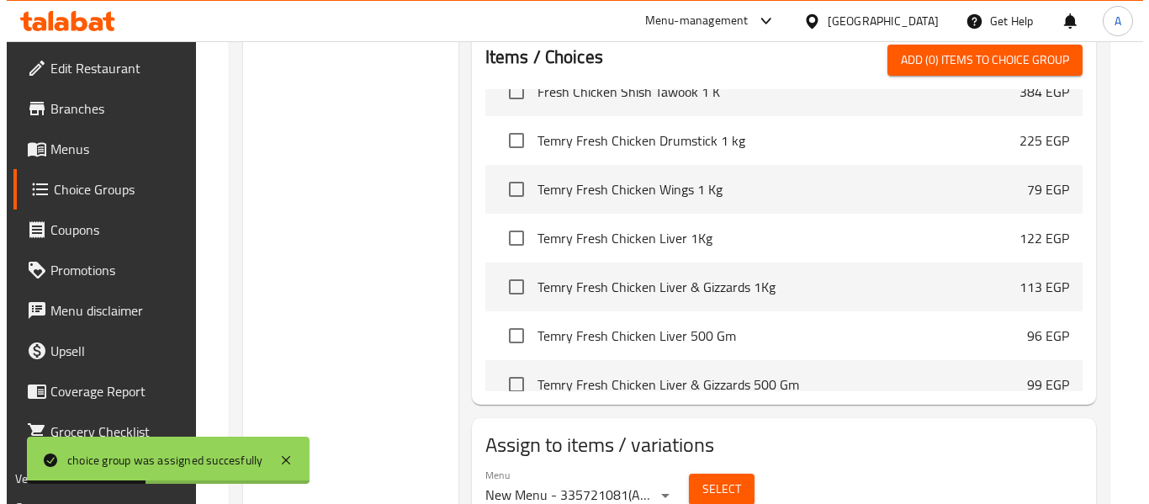
scroll to position [835, 0]
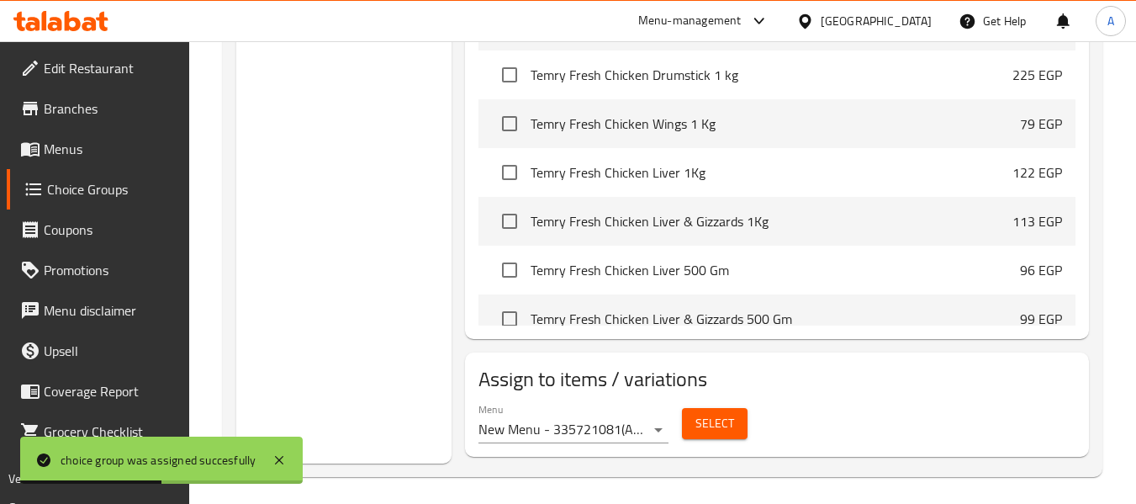
click at [714, 416] on span "Select" at bounding box center [715, 423] width 39 height 21
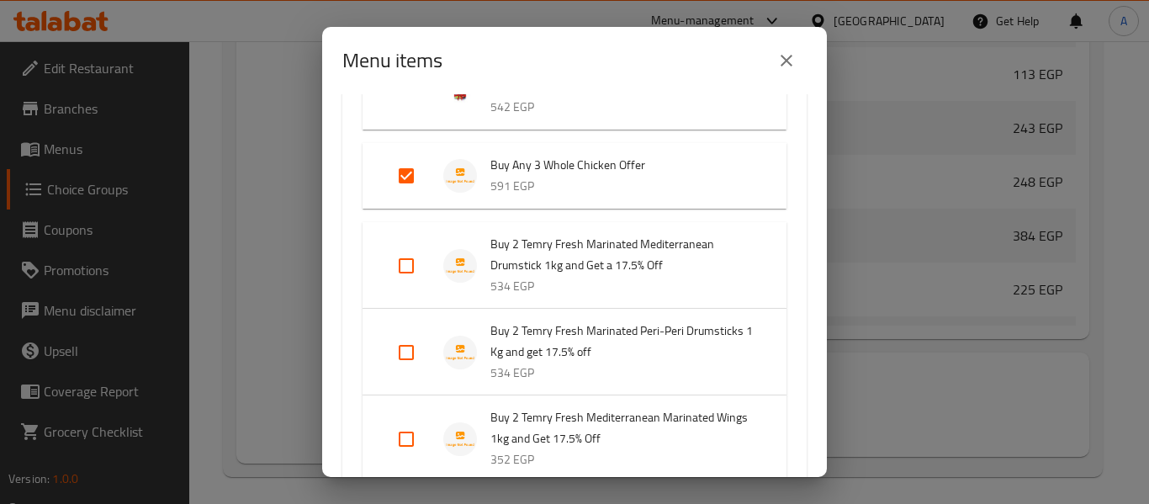
scroll to position [505, 0]
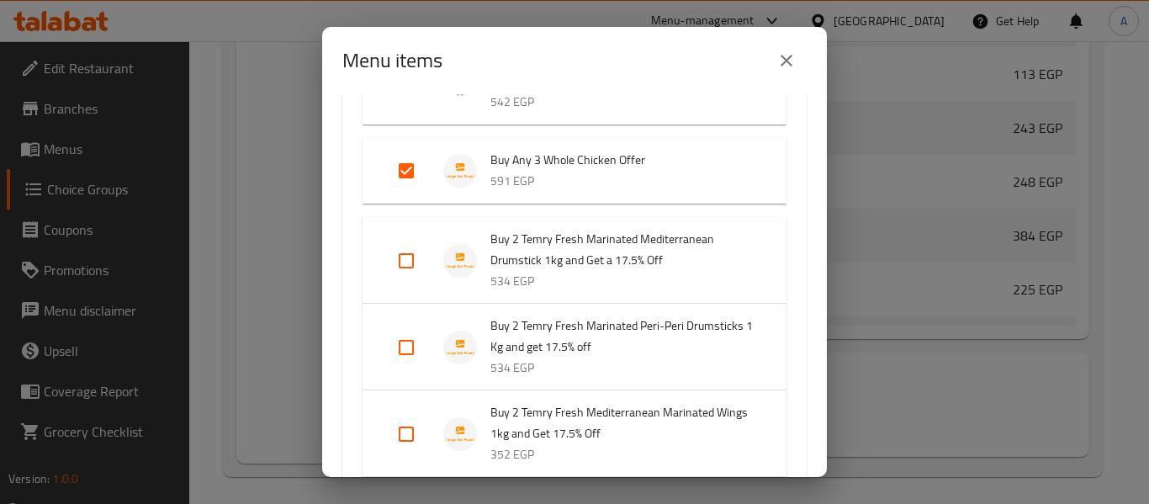
click at [408, 172] on input "Expand" at bounding box center [406, 171] width 40 height 40
checkbox input "false"
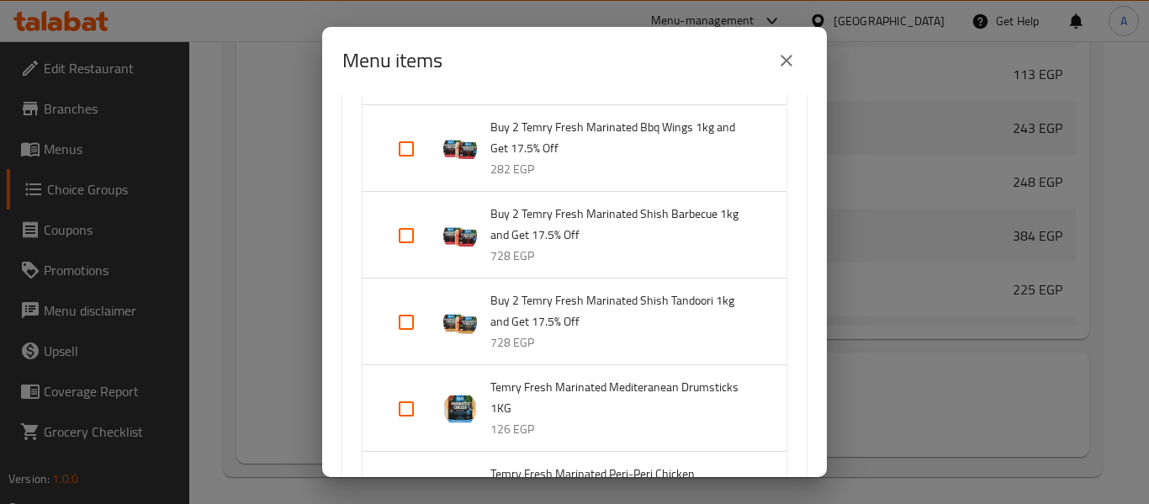
scroll to position [5041, 0]
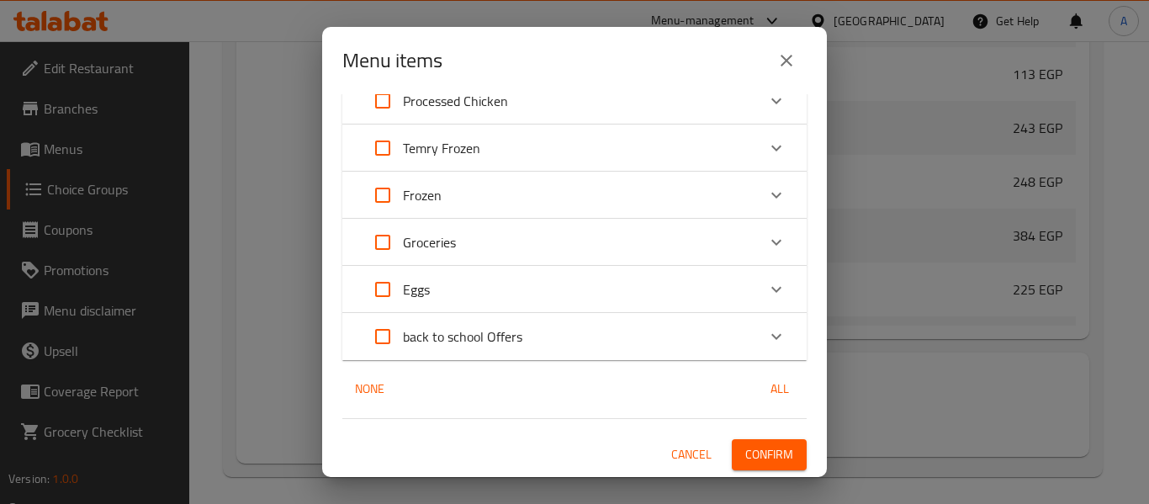
click at [759, 456] on span "Confirm" at bounding box center [769, 454] width 48 height 21
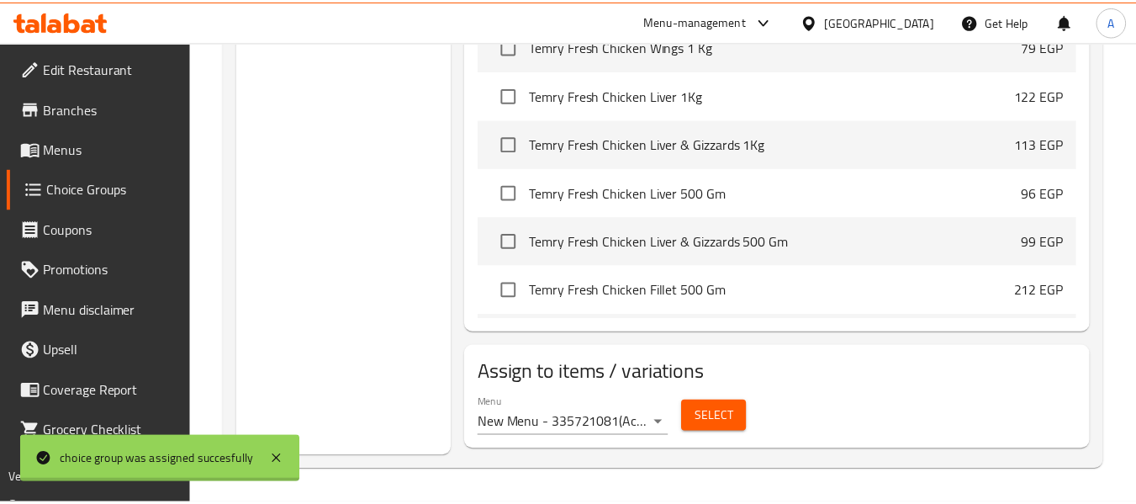
scroll to position [829, 0]
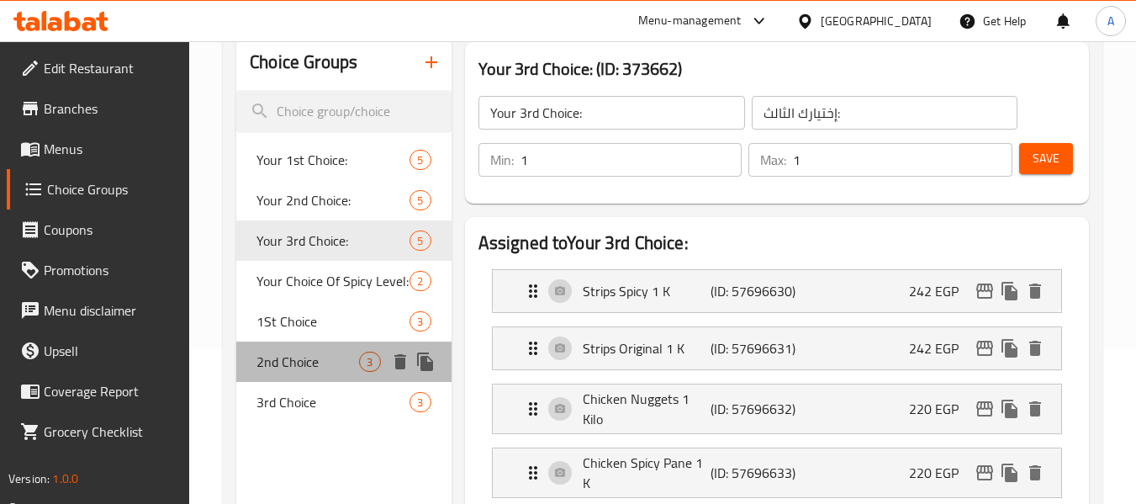
click at [279, 366] on span "2nd Choice" at bounding box center [308, 362] width 103 height 20
type input "2nd Choice"
type input "إختيارك الثاني"
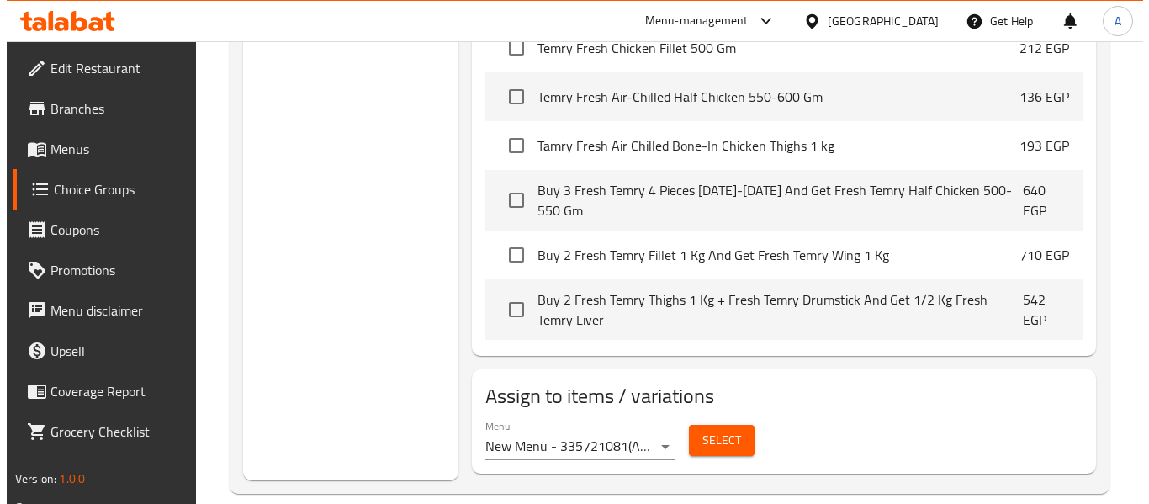
scroll to position [728, 0]
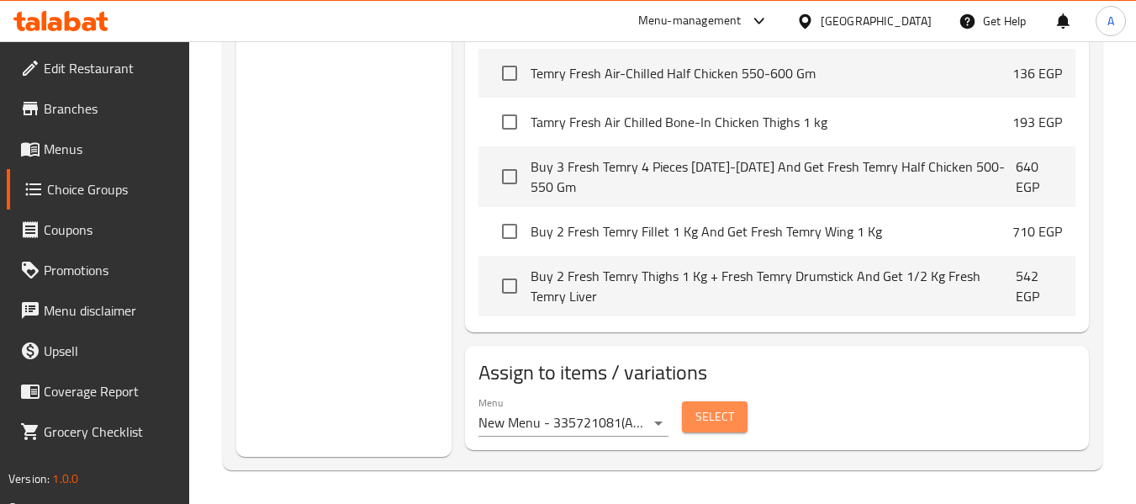
click at [700, 423] on span "Select" at bounding box center [715, 416] width 39 height 21
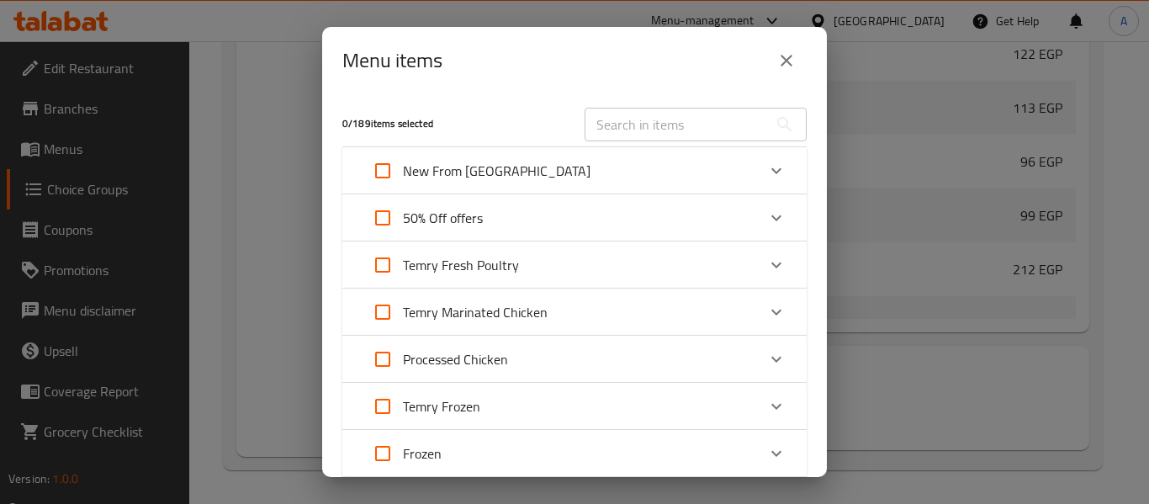
click at [480, 302] on p "Temry Marinated Chicken" at bounding box center [475, 312] width 145 height 20
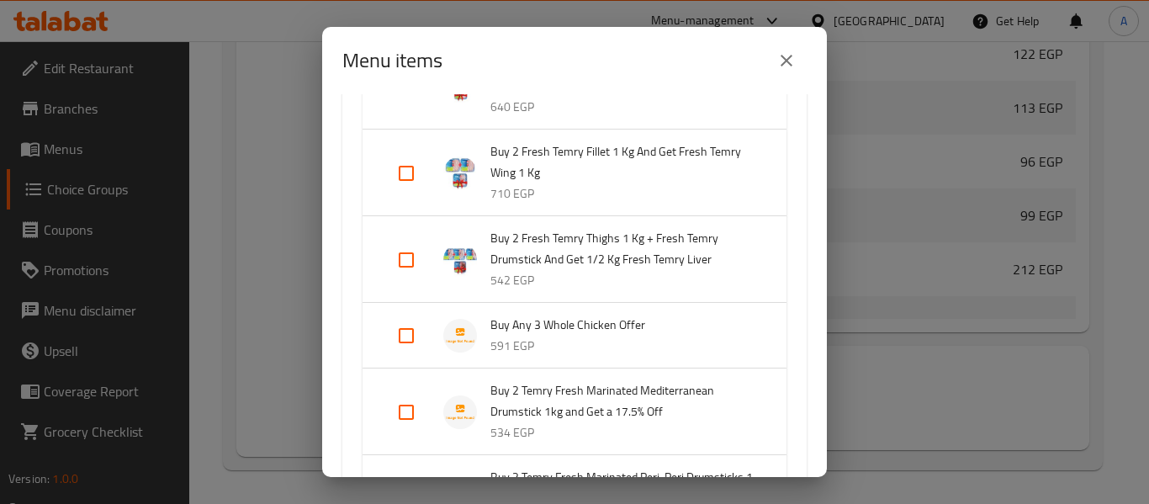
scroll to position [421, 0]
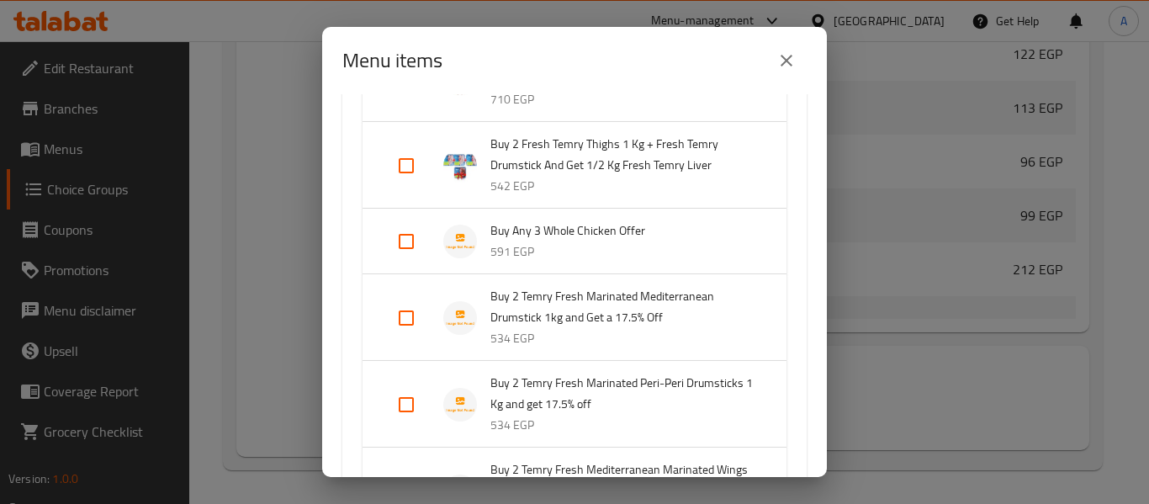
click at [406, 250] on input "Expand" at bounding box center [406, 241] width 40 height 40
checkbox input "true"
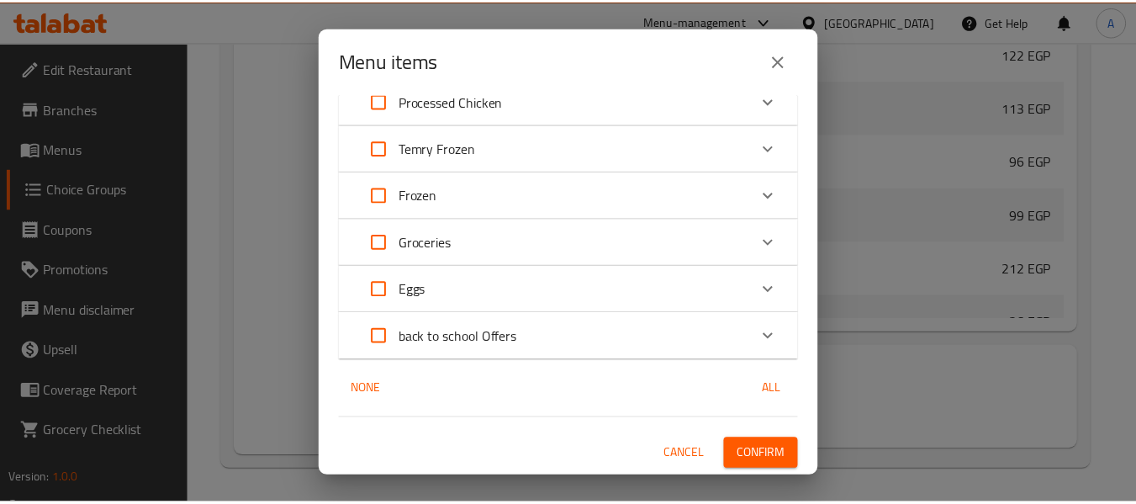
scroll to position [5067, 0]
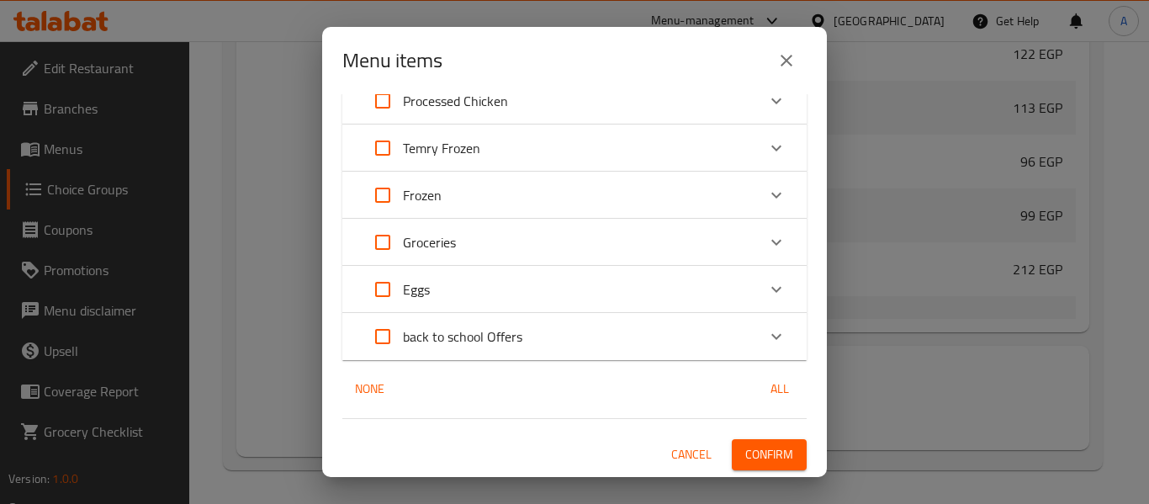
click at [763, 459] on span "Confirm" at bounding box center [769, 454] width 48 height 21
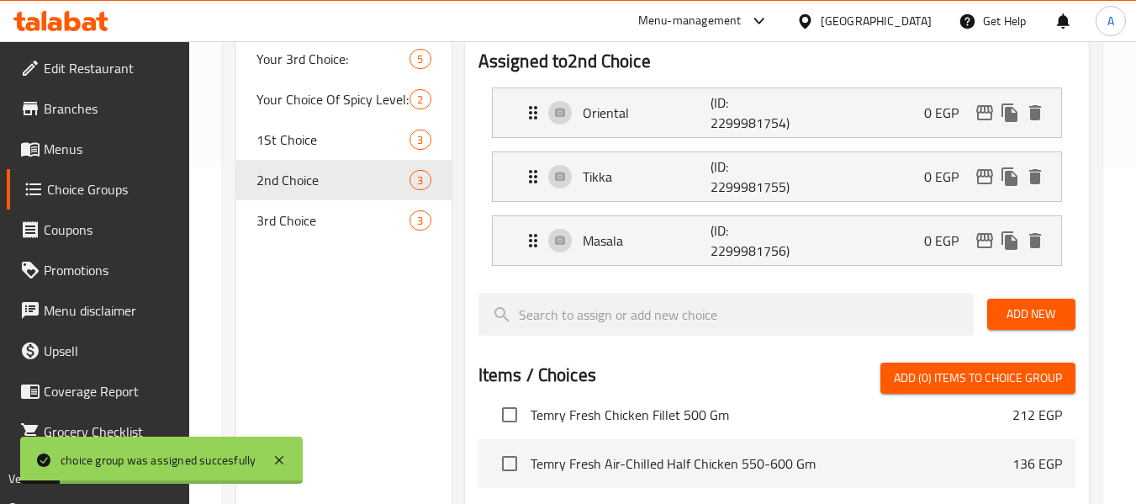
scroll to position [307, 0]
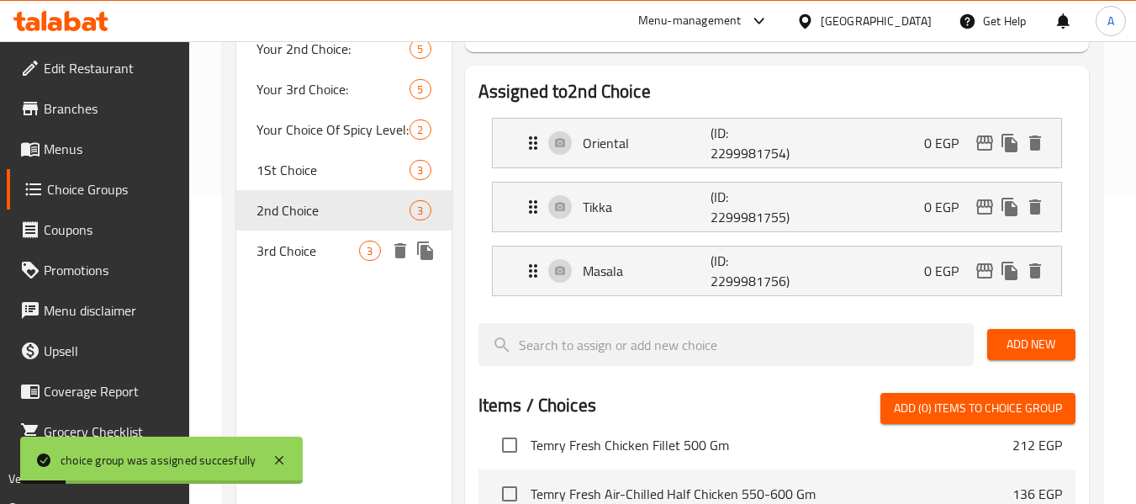
click at [307, 252] on span "3rd Choice" at bounding box center [308, 251] width 103 height 20
type input "3rd Choice"
type input "إختيارك الثالث"
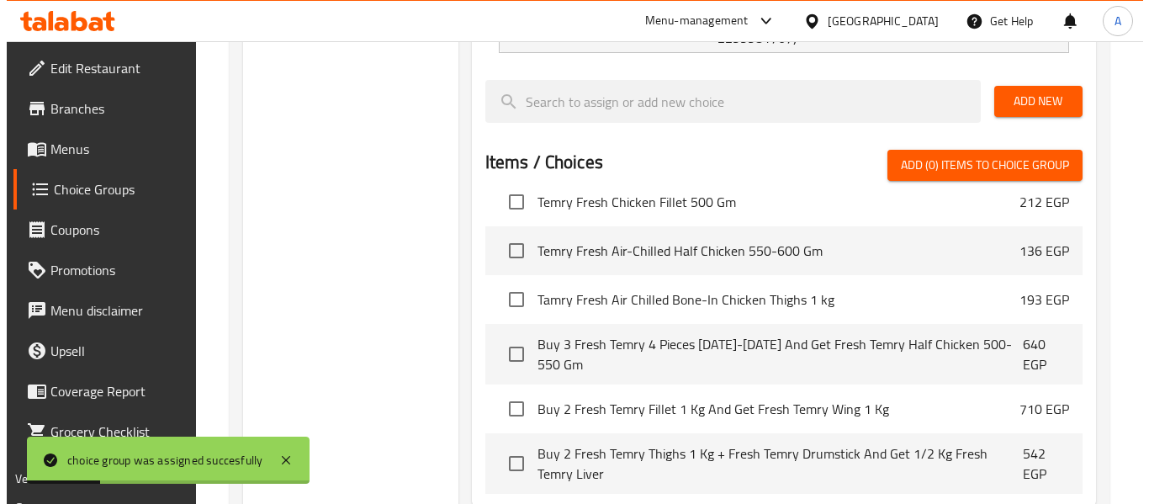
scroll to position [728, 0]
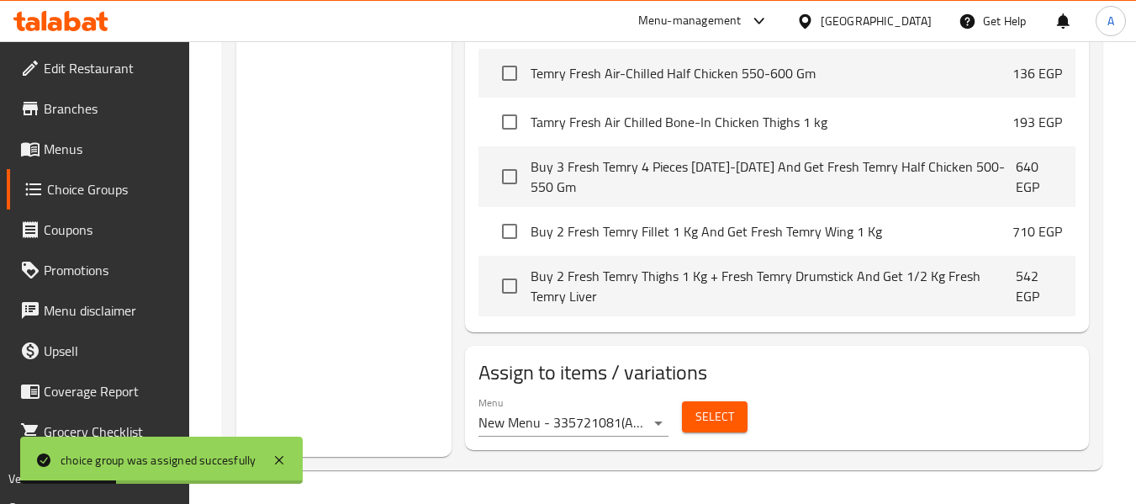
click at [713, 421] on span "Select" at bounding box center [715, 416] width 39 height 21
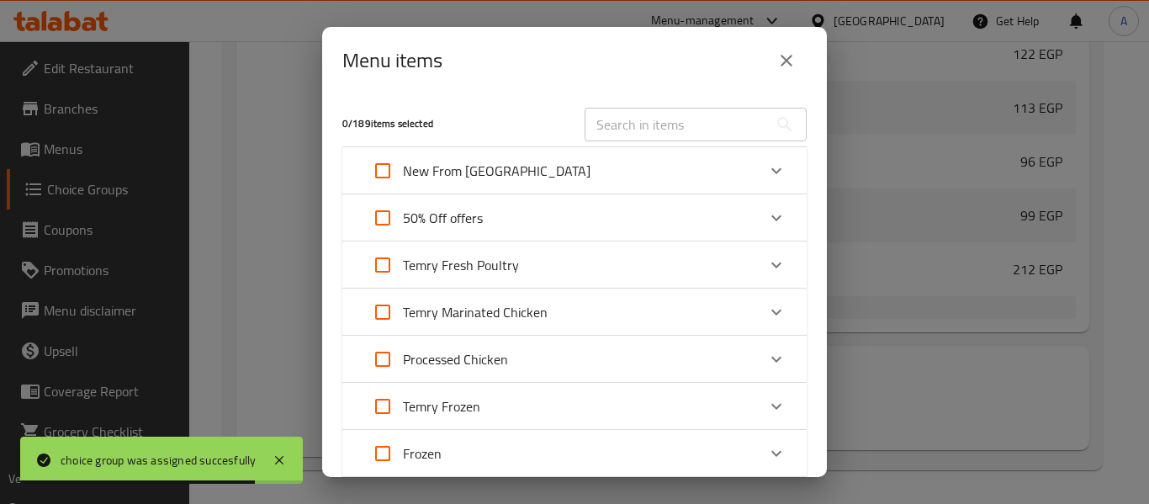
click at [515, 308] on p "Temry Marinated Chicken" at bounding box center [475, 312] width 145 height 20
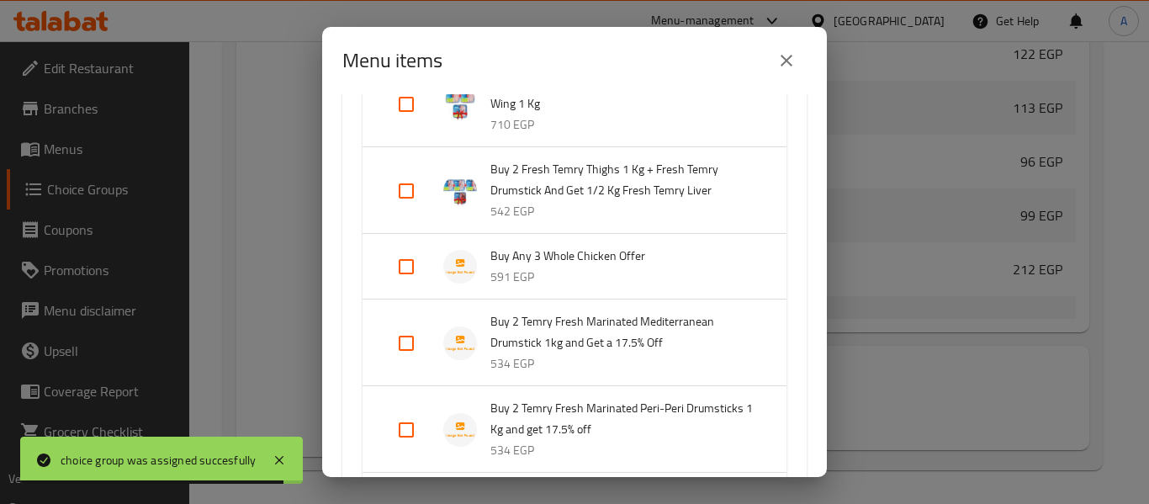
scroll to position [505, 0]
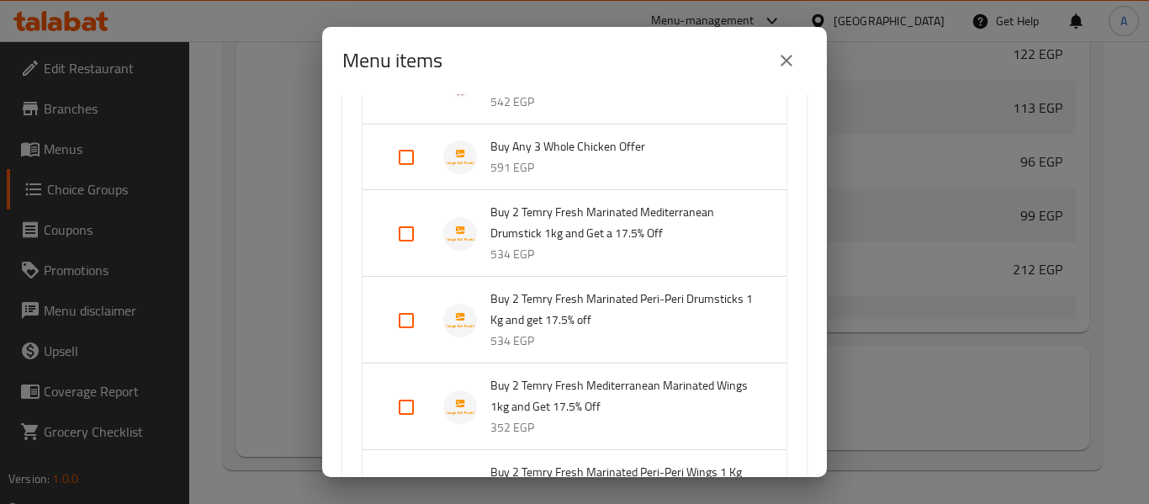
click at [406, 158] on input "Expand" at bounding box center [406, 157] width 40 height 40
checkbox input "true"
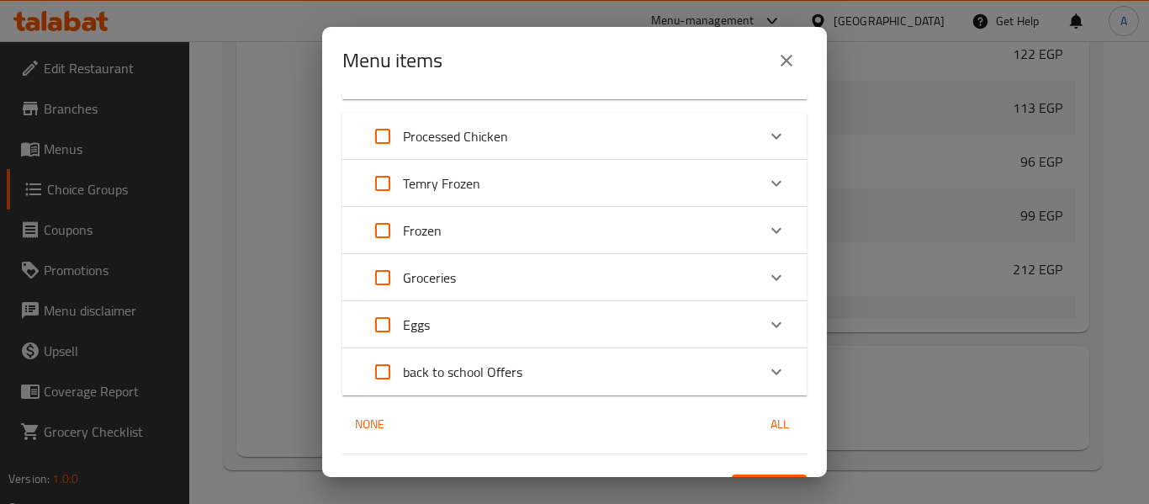
scroll to position [5067, 0]
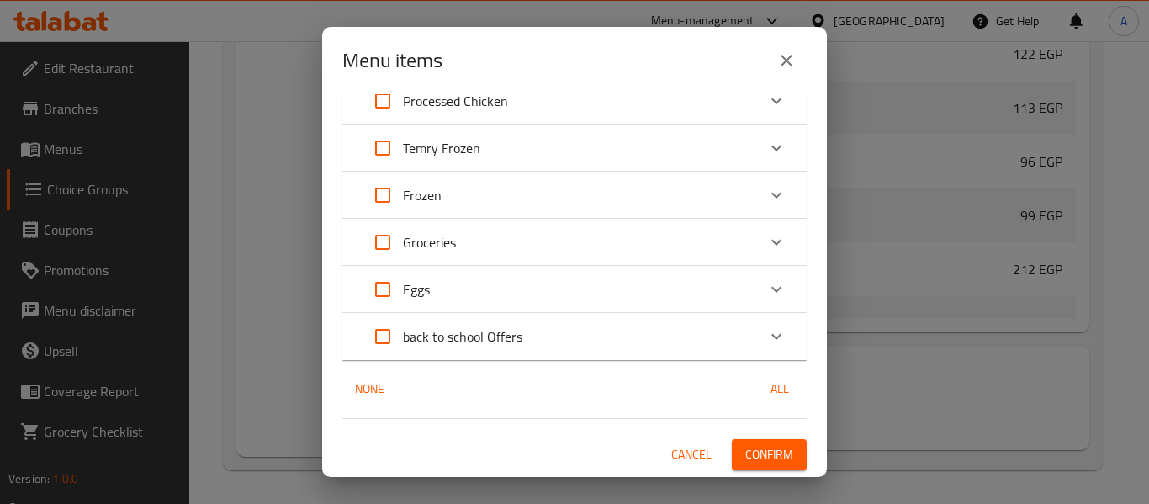
click at [750, 437] on div "1 / 189 items selected ​ New From Temry Temry Chilled Smoked Chicken Hotdog, 25…" at bounding box center [574, 285] width 505 height 383
click at [757, 456] on span "Confirm" at bounding box center [769, 454] width 48 height 21
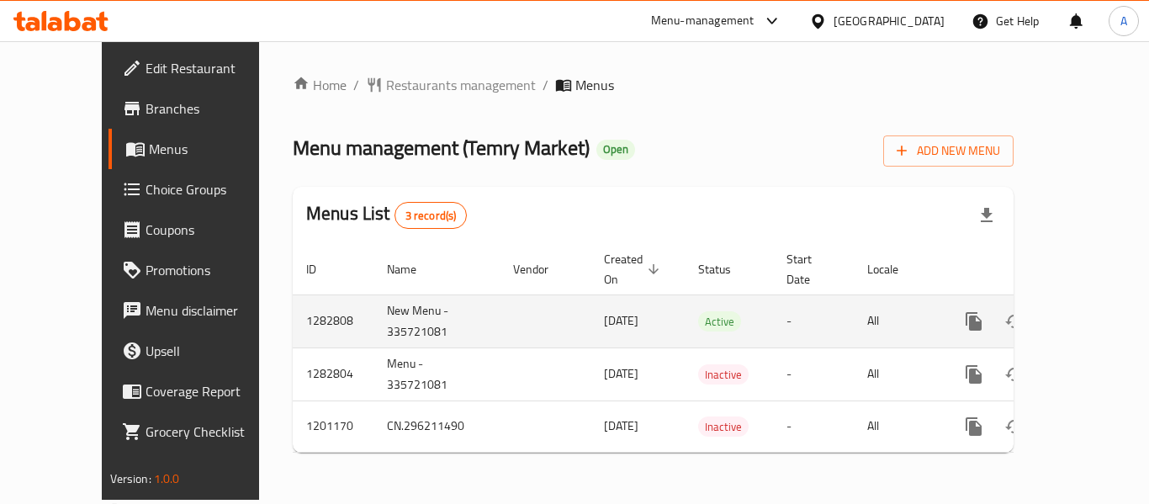
click at [1085, 311] on icon "enhanced table" at bounding box center [1095, 321] width 20 height 20
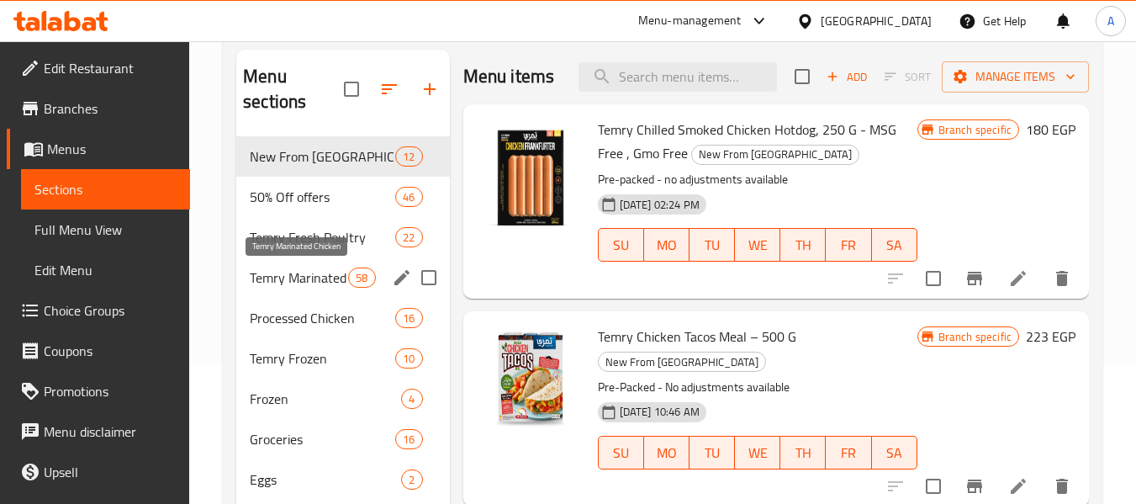
scroll to position [168, 0]
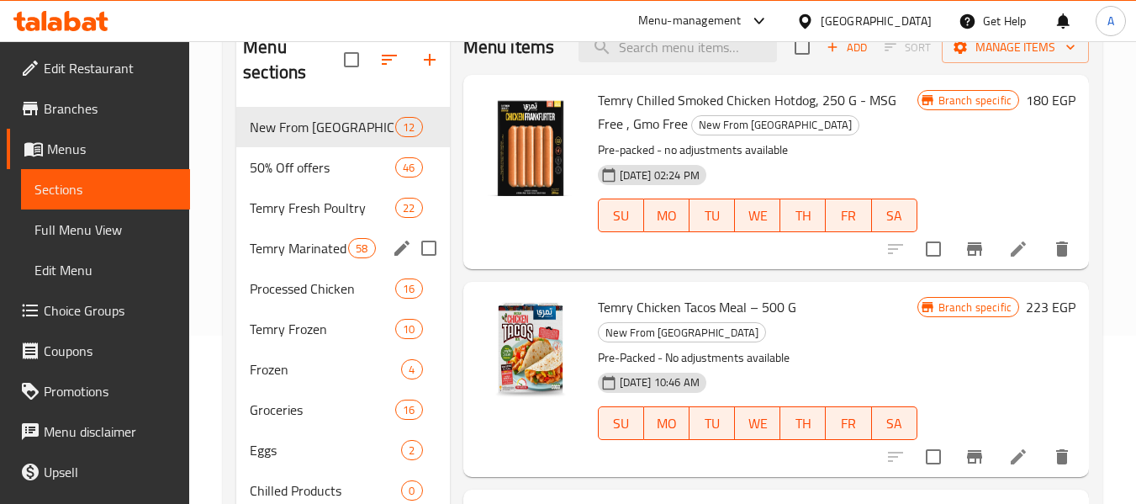
click at [292, 252] on span "Temry Marinated Chicken" at bounding box center [299, 248] width 98 height 20
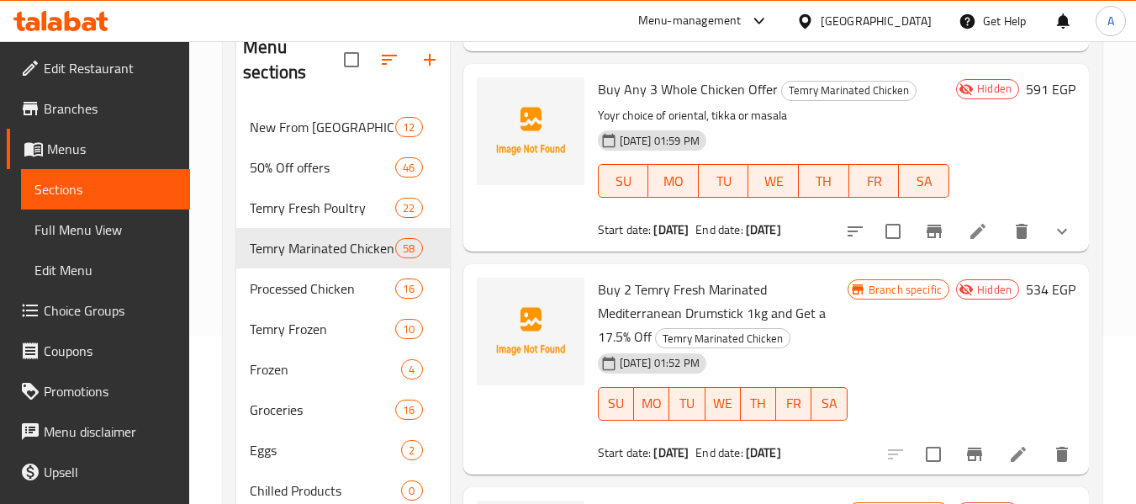
scroll to position [673, 0]
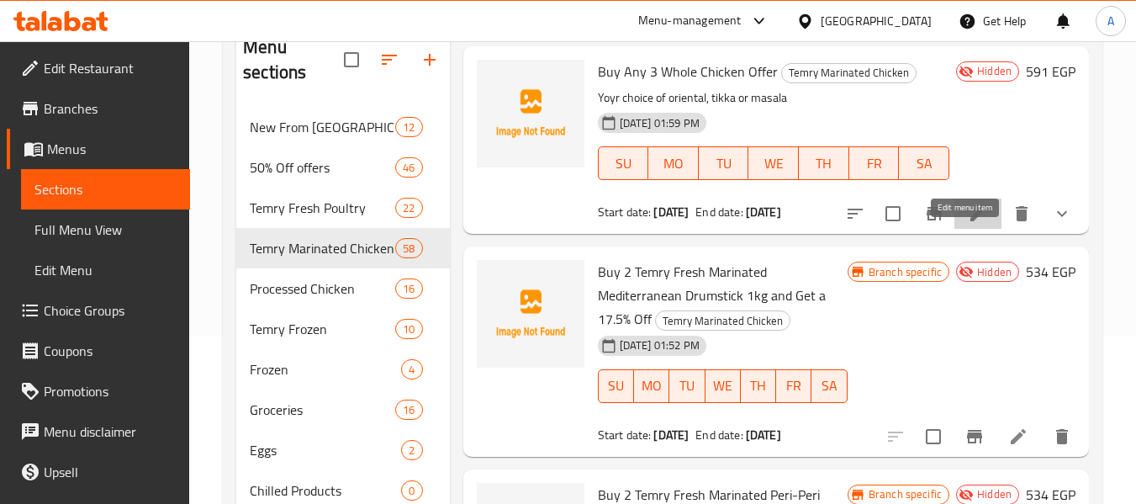
click at [968, 224] on icon at bounding box center [978, 214] width 20 height 20
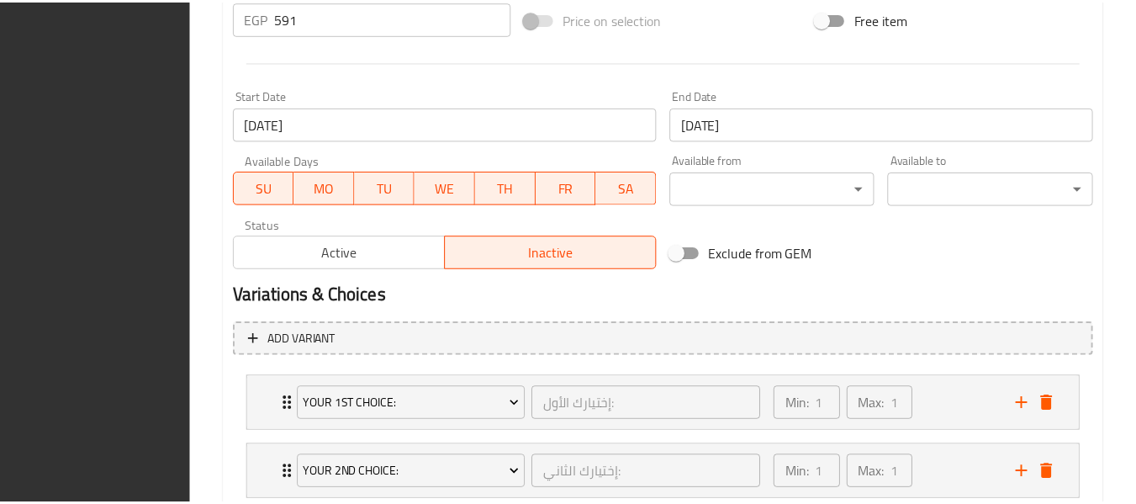
scroll to position [919, 0]
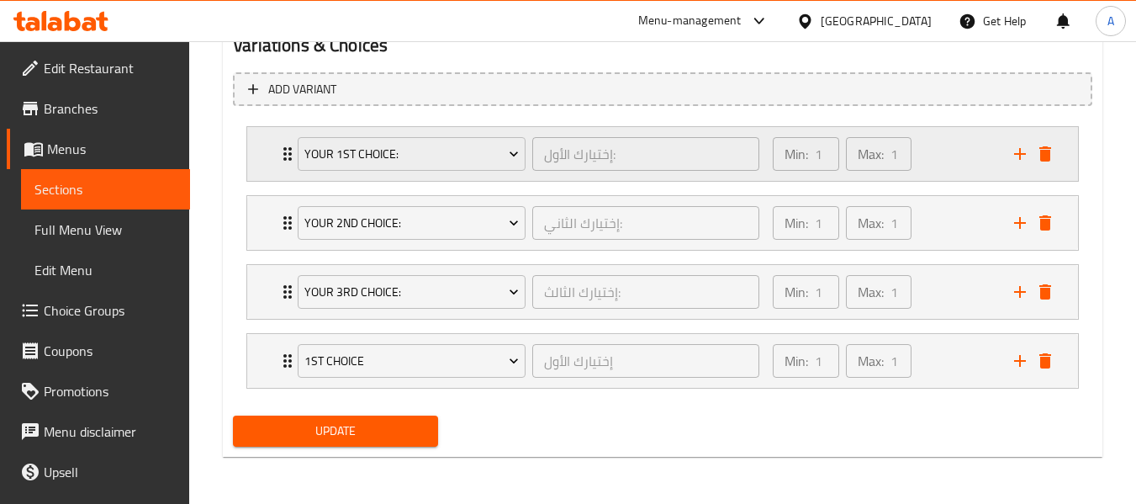
click at [940, 160] on div "Min: 1 ​ Max: 1 ​" at bounding box center [883, 154] width 241 height 54
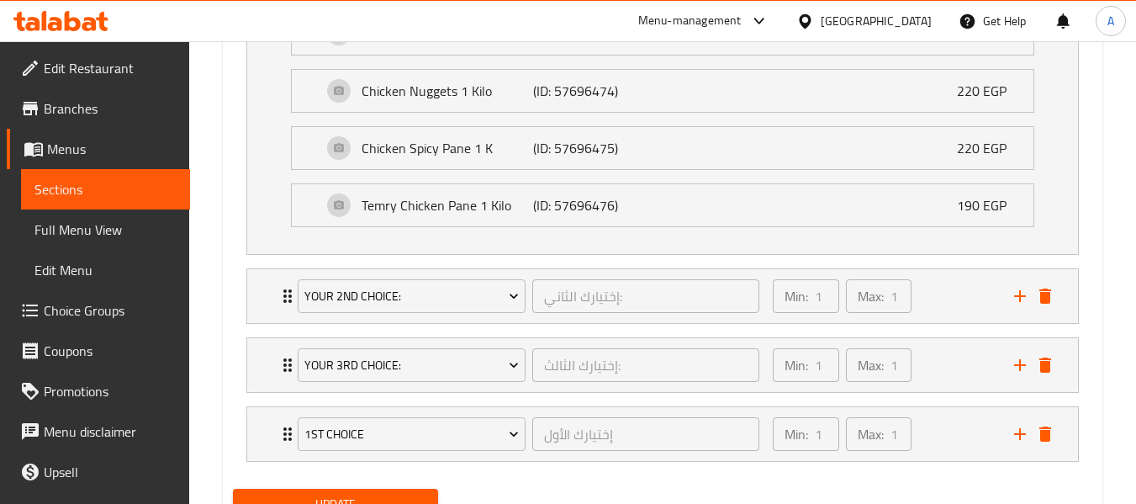
scroll to position [1072, 0]
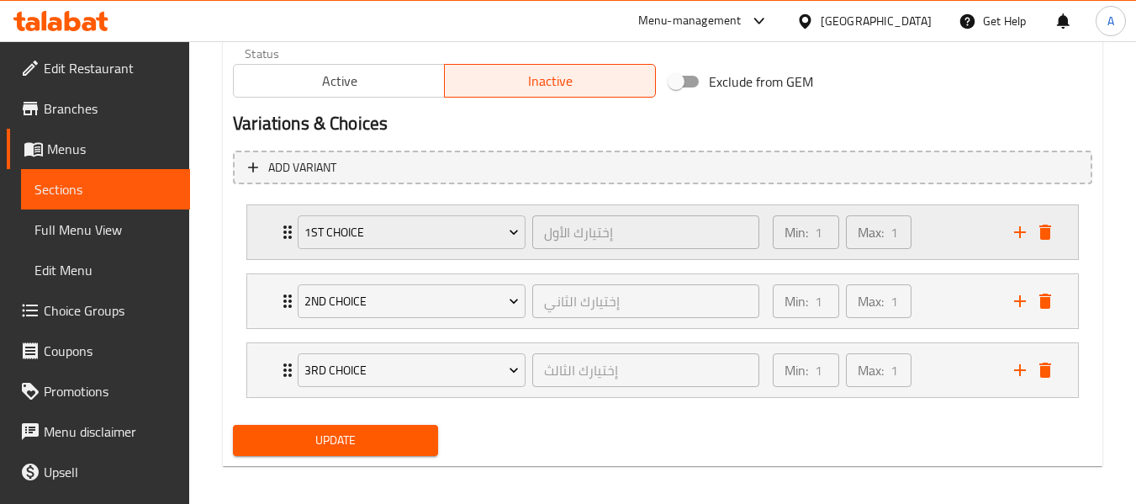
click at [961, 239] on div "Min: 1 ​ Max: 1 ​" at bounding box center [883, 232] width 241 height 54
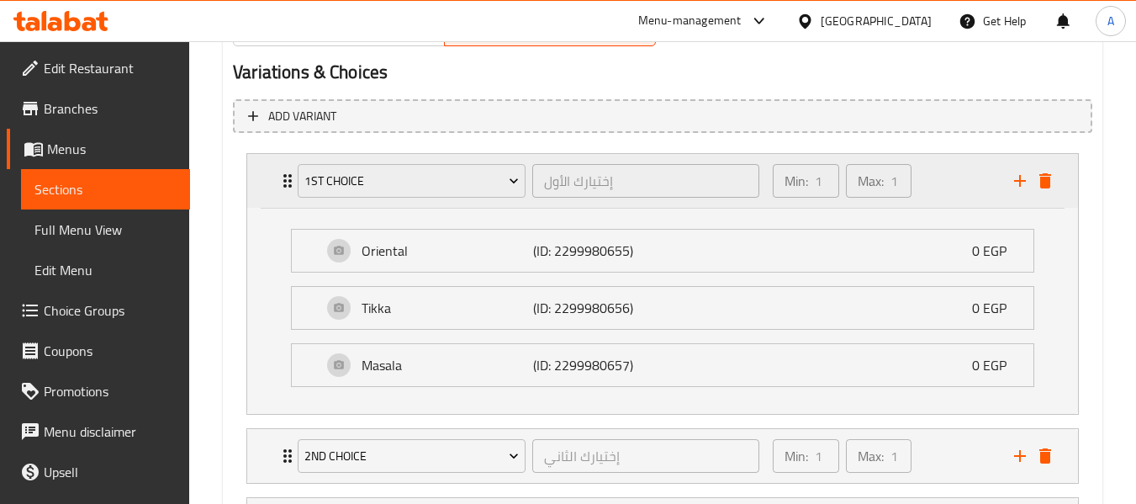
scroll to position [1009, 0]
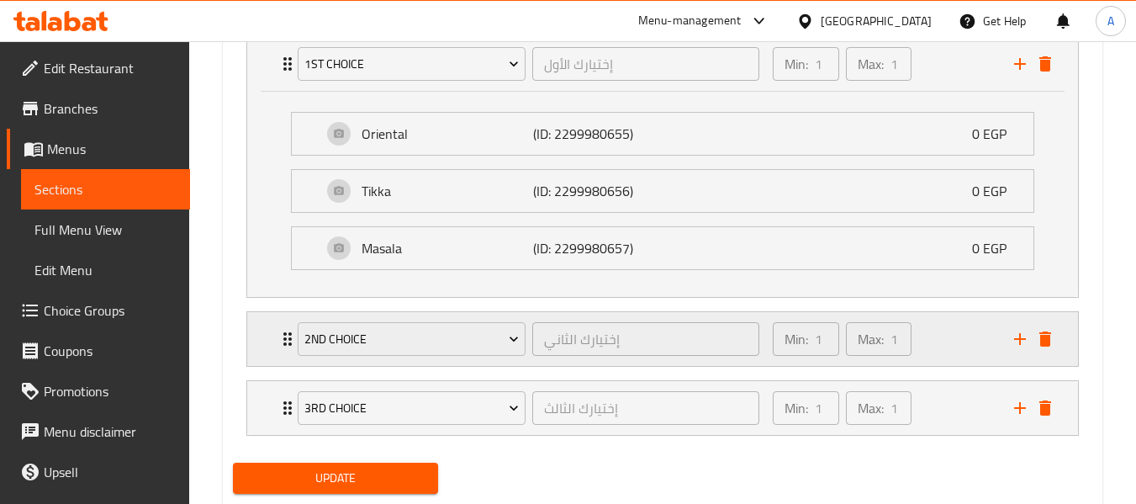
click at [944, 337] on div "Min: 1 ​ Max: 1 ​" at bounding box center [883, 339] width 241 height 54
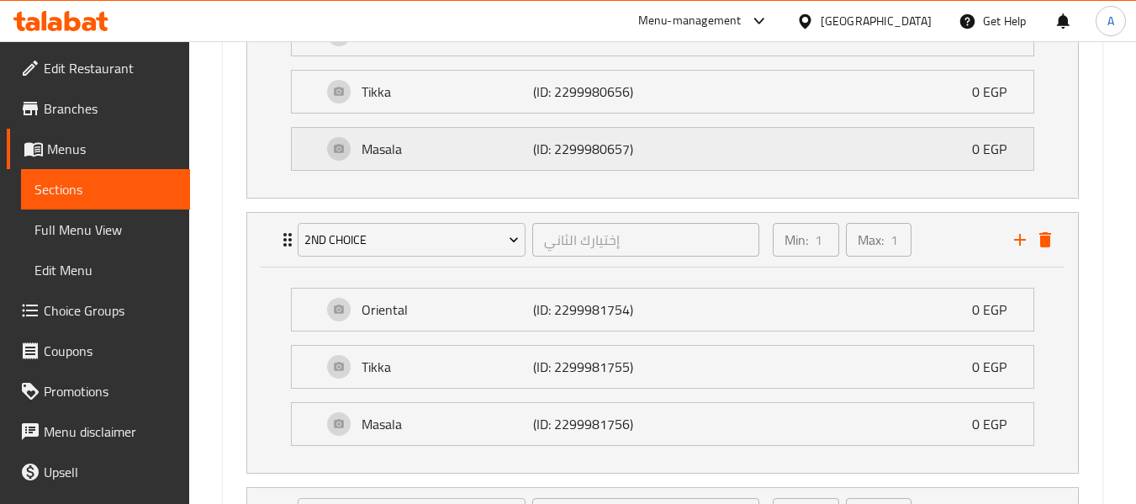
scroll to position [1263, 0]
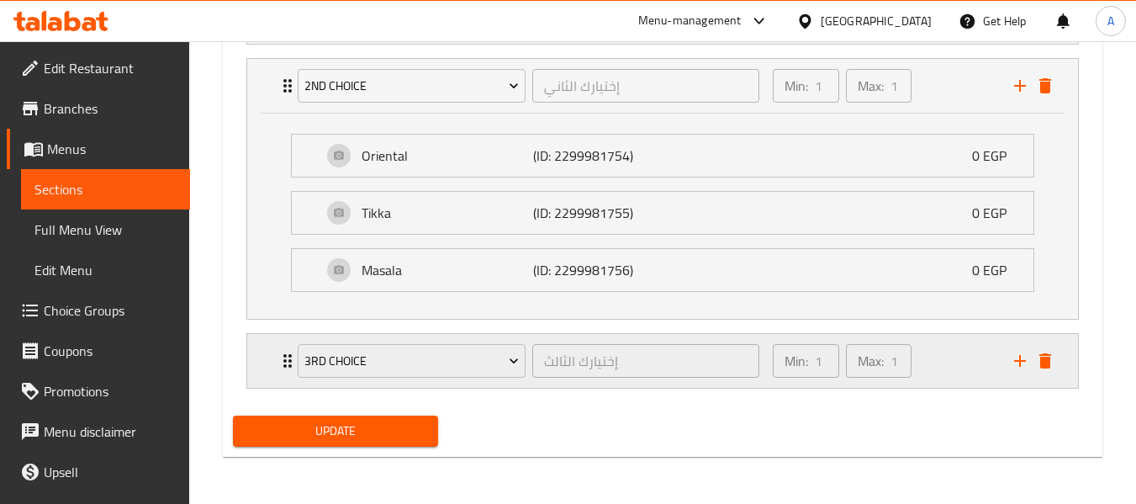
click at [940, 368] on div "Min: 1 ​ Max: 1 ​" at bounding box center [883, 361] width 241 height 54
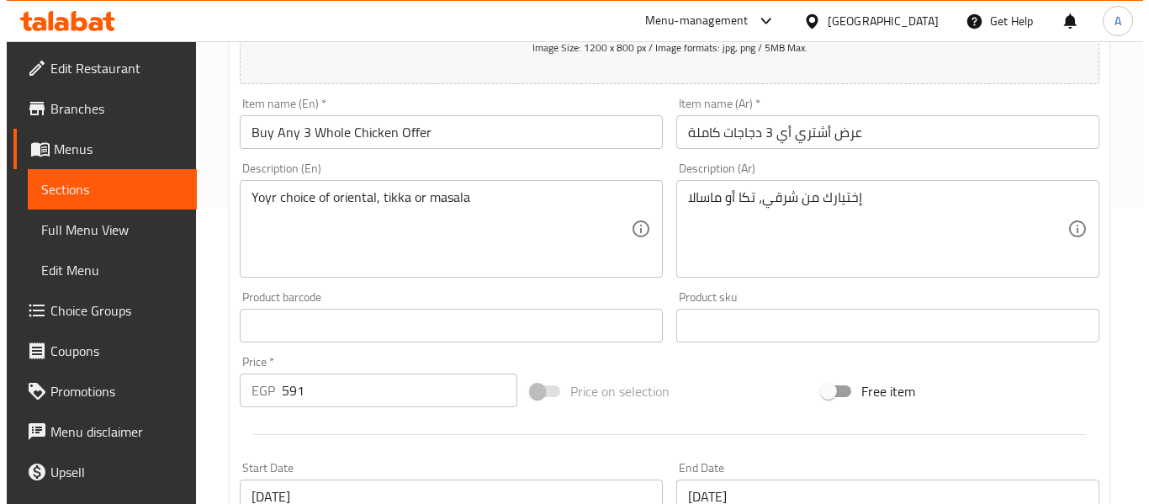
scroll to position [0, 0]
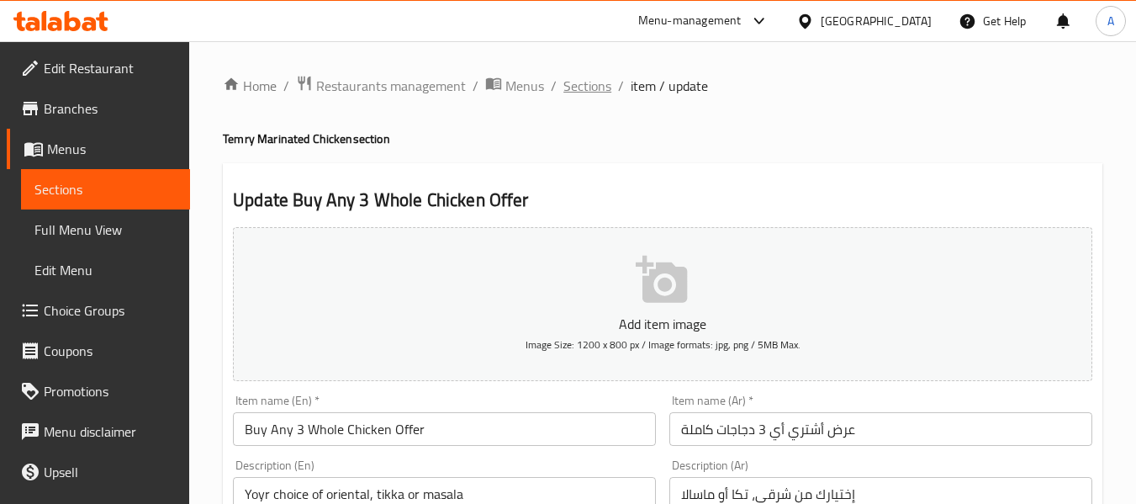
click at [585, 81] on span "Sections" at bounding box center [588, 86] width 48 height 20
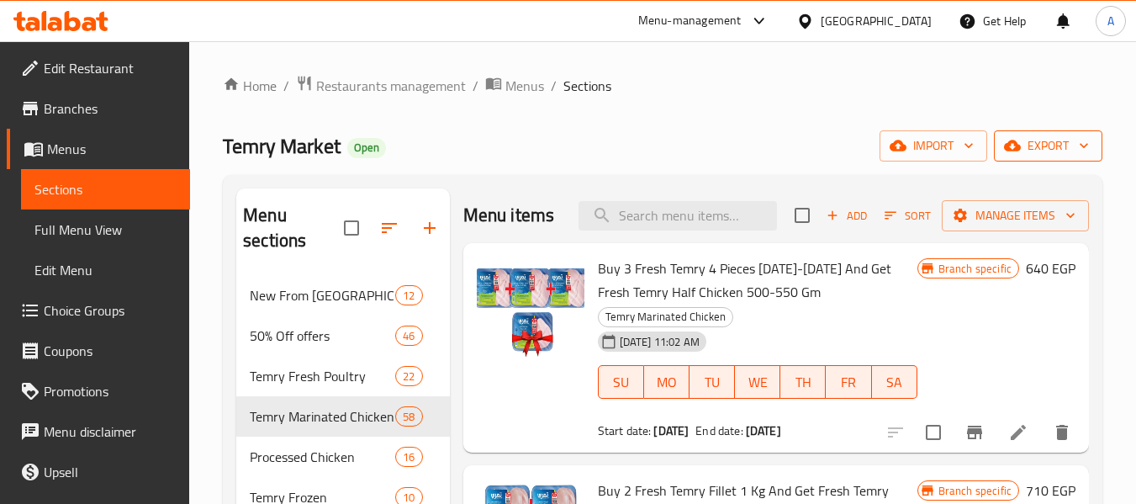
click at [1056, 153] on span "export" at bounding box center [1049, 145] width 82 height 21
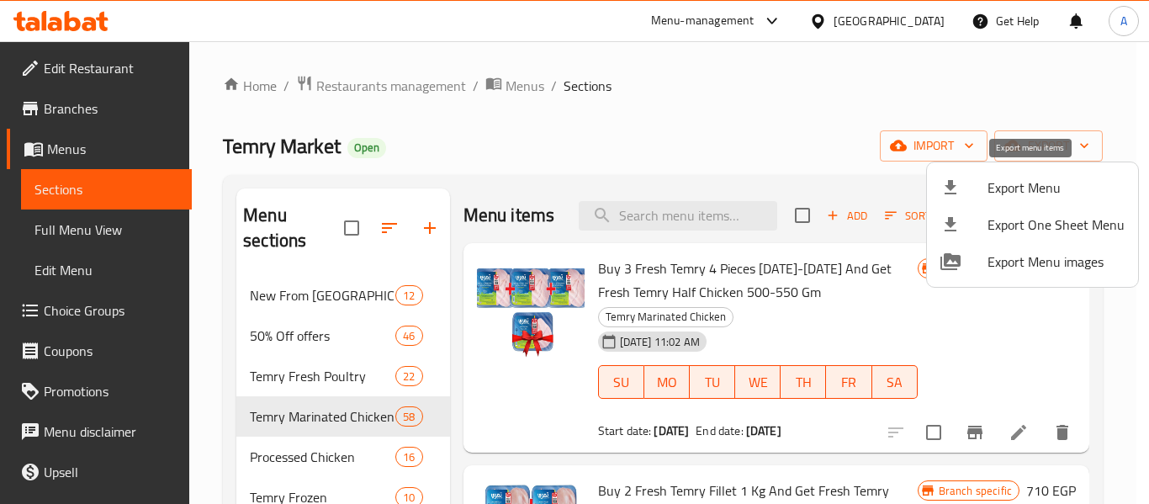
click at [1015, 189] on span "Export Menu" at bounding box center [1056, 187] width 137 height 20
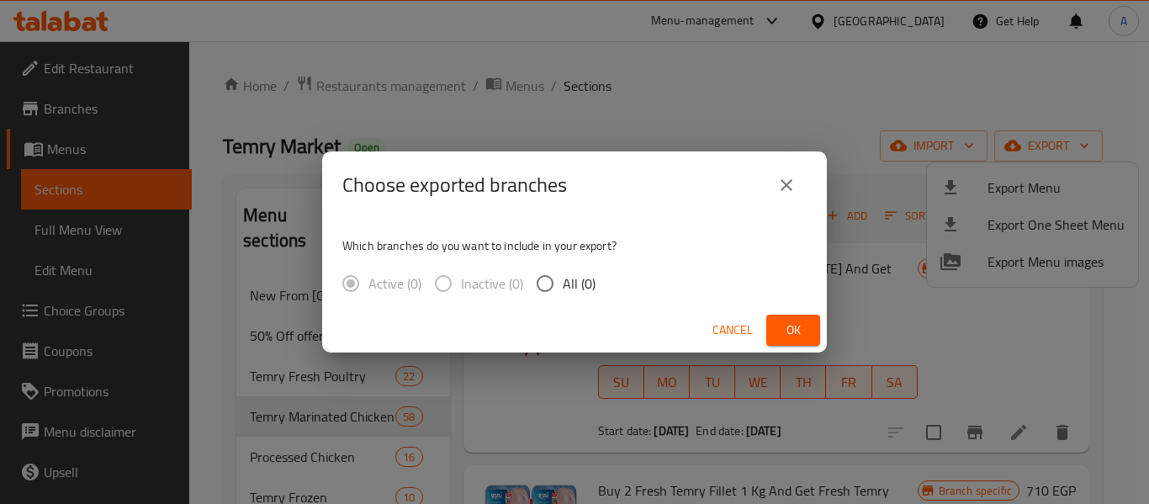
click at [548, 282] on input "All (0)" at bounding box center [544, 283] width 35 height 35
radio input "true"
click at [797, 340] on span "Ok" at bounding box center [793, 330] width 27 height 21
click at [799, 333] on span "Ok" at bounding box center [793, 330] width 27 height 21
click at [824, 321] on div "Cancel Ok" at bounding box center [574, 330] width 505 height 45
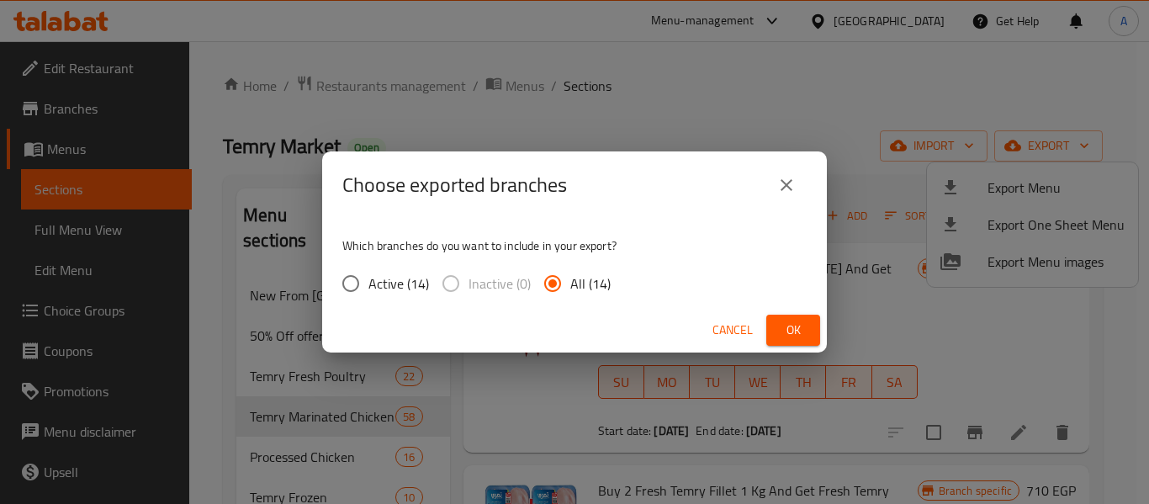
click at [798, 325] on span "Ok" at bounding box center [793, 330] width 27 height 21
